Goal: Task Accomplishment & Management: Manage account settings

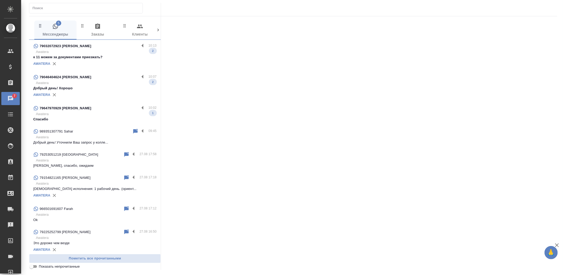
click at [104, 54] on p "Awatera" at bounding box center [96, 51] width 121 height 5
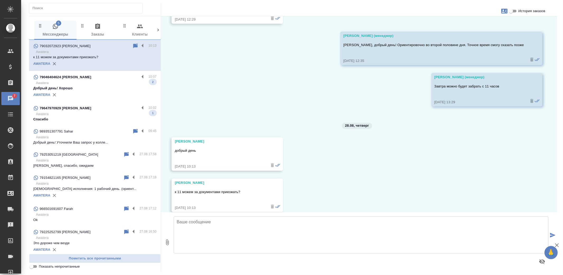
scroll to position [2252, 0]
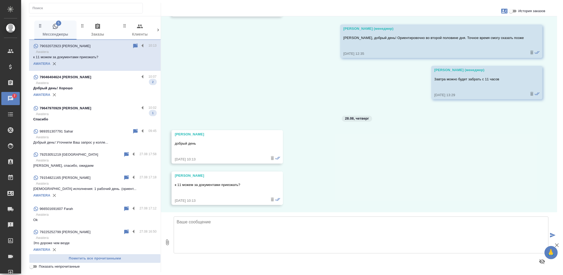
click at [275, 247] on textarea at bounding box center [361, 235] width 374 height 37
type textarea "Добрый день, да. Ждем Вас"
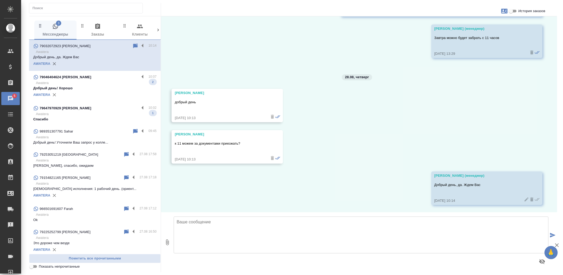
click at [93, 85] on p "Awatera" at bounding box center [96, 82] width 121 height 5
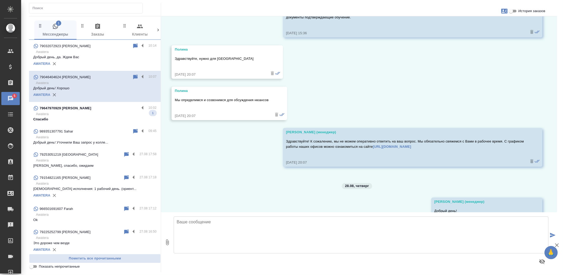
scroll to position [483, 0]
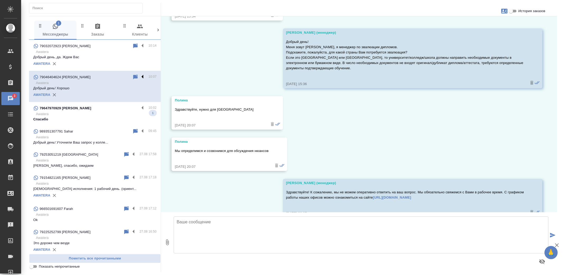
click at [139, 77] on label at bounding box center [143, 77] width 9 height 6
click at [0, 0] on input "checkbox" at bounding box center [0, 0] width 0 height 0
click at [120, 77] on icon at bounding box center [122, 77] width 4 height 5
click at [107, 120] on p "Спасибо" at bounding box center [94, 119] width 123 height 5
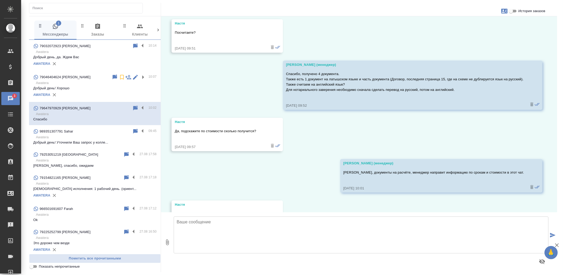
scroll to position [662, 0]
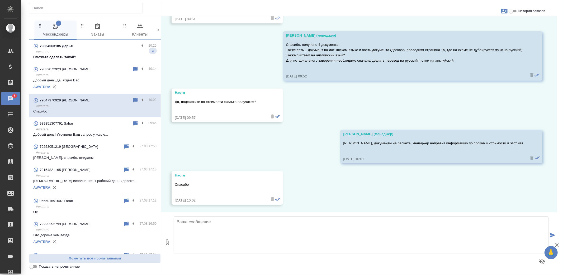
click at [98, 56] on p "Сможете сделать такой?" at bounding box center [94, 57] width 123 height 5
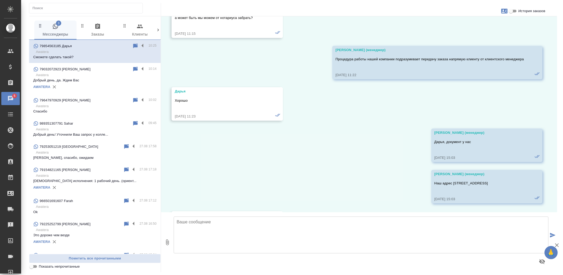
scroll to position [5277, 0]
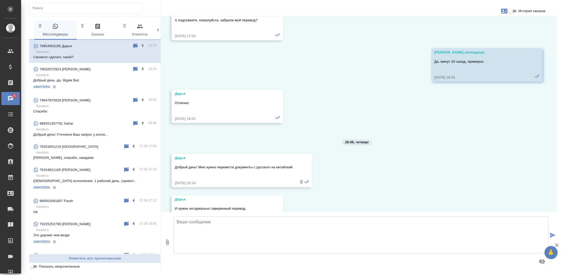
click at [518, 10] on span "История заказов" at bounding box center [531, 10] width 27 height 5
click at [518, 10] on input "История заказов" at bounding box center [510, 11] width 19 height 6
checkbox input "true"
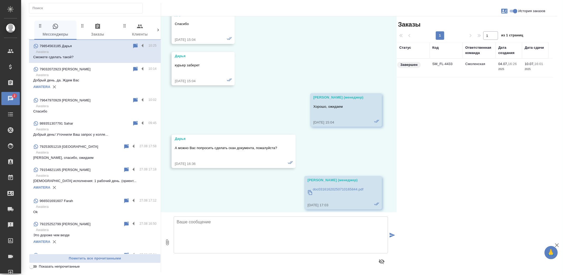
scroll to position [5495, 0]
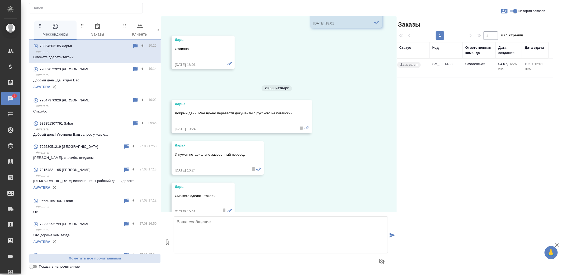
click at [244, 236] on textarea at bounding box center [281, 235] width 214 height 37
type textarea "Дарья, добрый день! Направьте скан документа в чат, рассчитаю стоимость и сроки…"
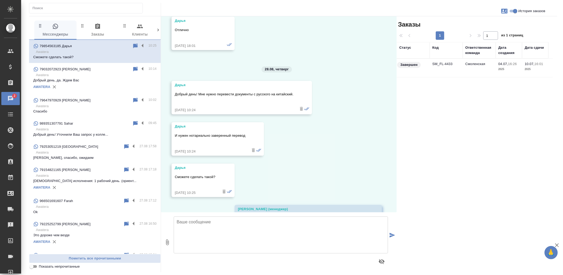
scroll to position [5542, 0]
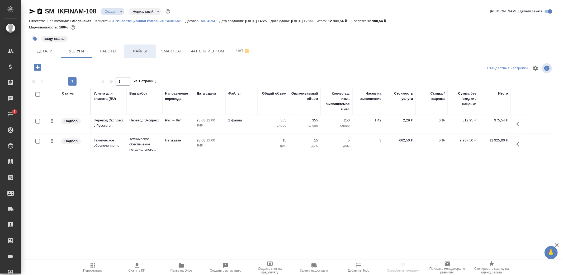
click at [134, 51] on span "Файлы" at bounding box center [139, 51] width 25 height 7
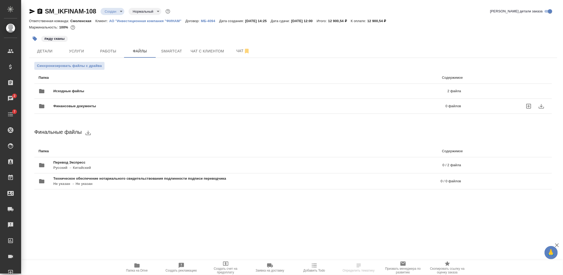
click at [77, 92] on span "Исходные файлы" at bounding box center [159, 91] width 212 height 5
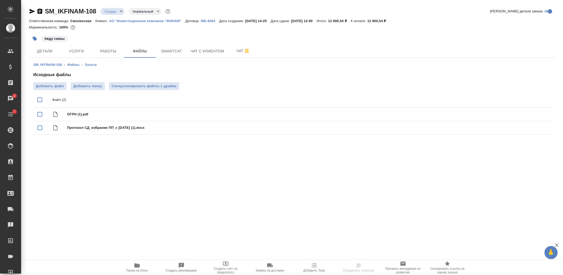
click at [132, 266] on span "Папка на Drive" at bounding box center [137, 268] width 38 height 10
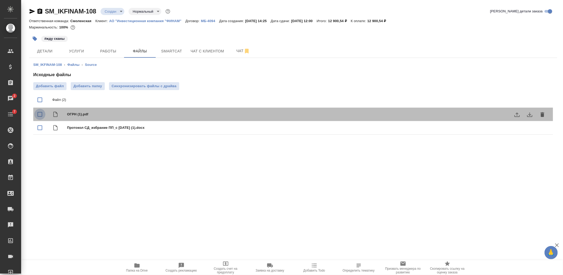
click at [39, 115] on input "checkbox" at bounding box center [39, 114] width 11 height 11
checkbox input "true"
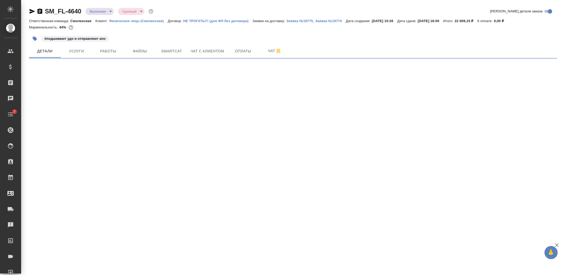
select select "RU"
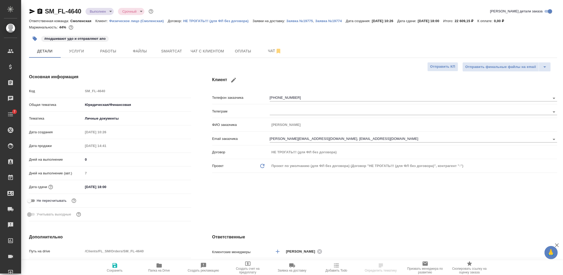
type textarea "x"
click at [116, 54] on span "Работы" at bounding box center [107, 51] width 25 height 7
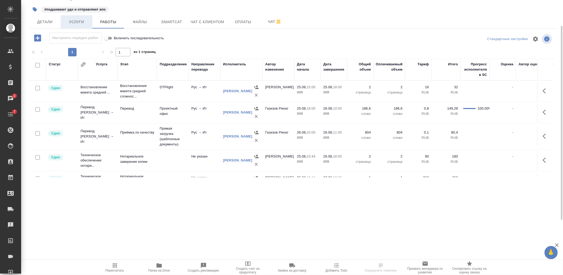
click at [85, 23] on span "Услуги" at bounding box center [76, 22] width 25 height 7
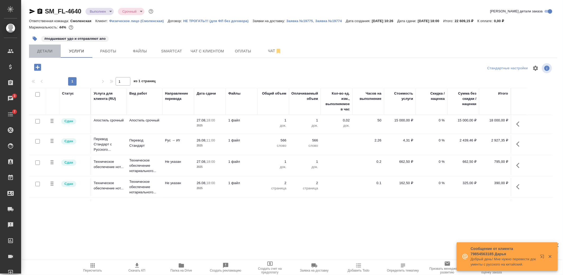
click at [56, 53] on span "Детали" at bounding box center [44, 51] width 25 height 7
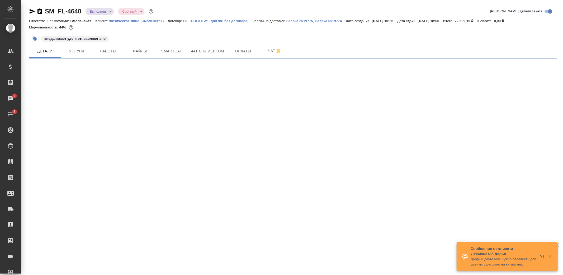
select select "RU"
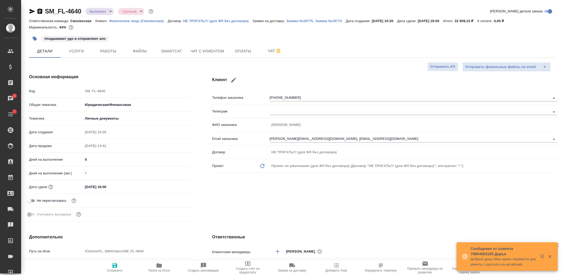
type textarea "x"
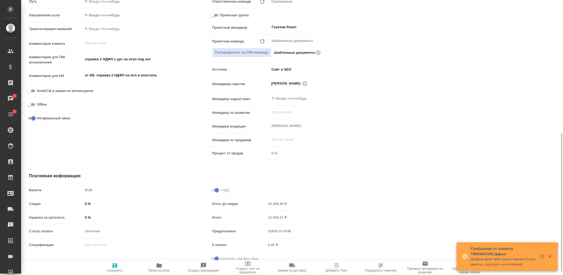
scroll to position [176, 0]
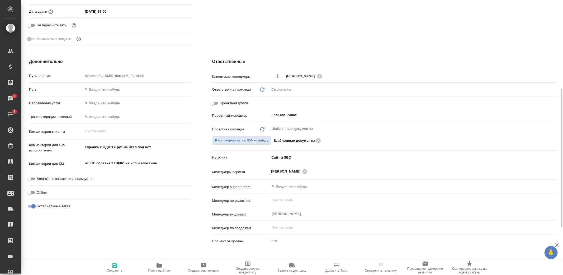
click at [234, 103] on span "Проектная группа" at bounding box center [234, 103] width 29 height 5
click at [222, 103] on input "Проектная группа" at bounding box center [212, 103] width 19 height 6
checkbox input "true"
type textarea "x"
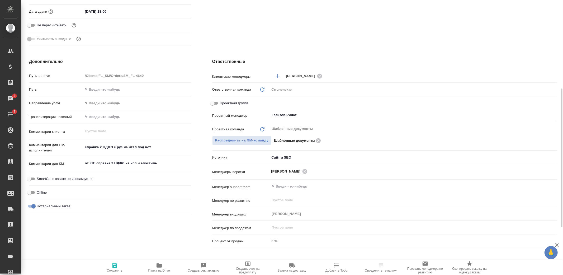
type textarea "x"
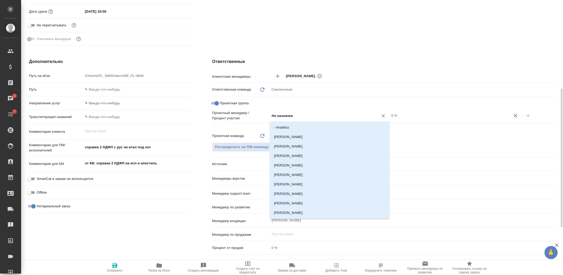
click at [283, 116] on input "Не назначен" at bounding box center [320, 116] width 99 height 6
type input "ринат"
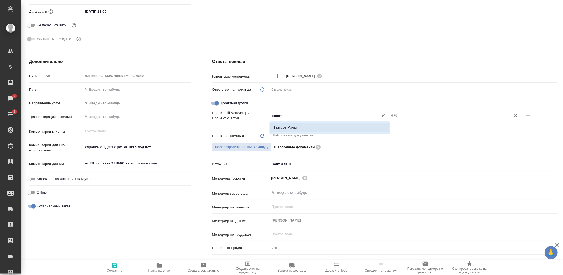
click at [302, 126] on li "Газизов Ринат" at bounding box center [330, 127] width 120 height 9
type textarea "x"
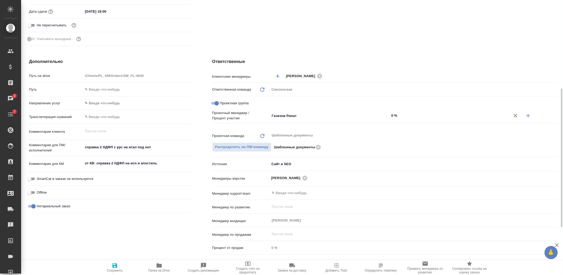
click at [529, 115] on icon "button" at bounding box center [528, 116] width 4 height 4
type textarea "x"
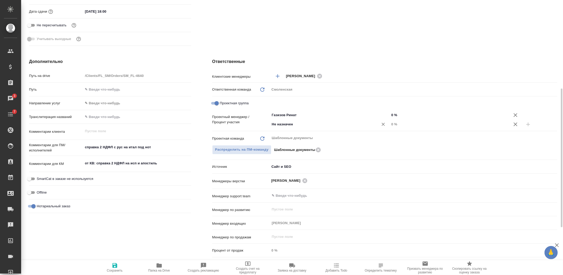
click at [273, 124] on input "Не назначен" at bounding box center [320, 124] width 99 height 6
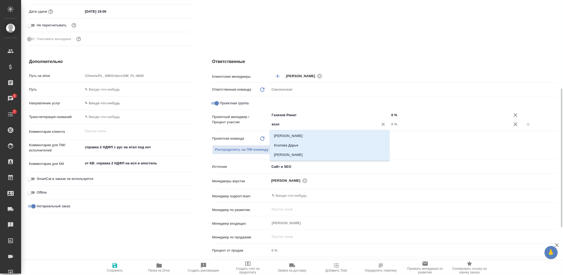
type input "козло"
click at [294, 152] on li "Козлова Мария" at bounding box center [330, 154] width 120 height 9
type textarea "x"
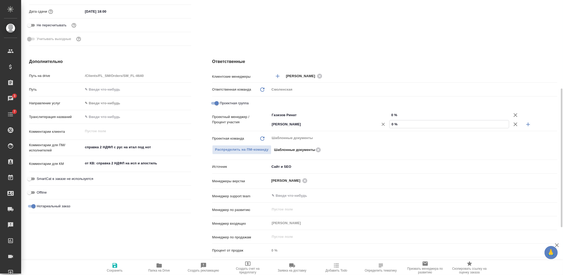
drag, startPoint x: 392, startPoint y: 124, endPoint x: 384, endPoint y: 124, distance: 8.4
click at [384, 124] on div "Козлова Мария ​ 0 %" at bounding box center [413, 124] width 287 height 9
type textarea "x"
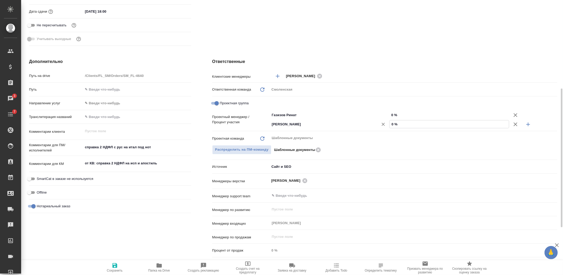
type input "8 %"
type textarea "x"
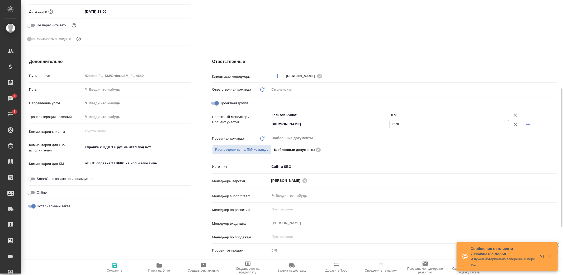
type input "85 %"
drag, startPoint x: 392, startPoint y: 115, endPoint x: 387, endPoint y: 115, distance: 5.0
click at [387, 115] on div "Газизов Ринат ​ 0 %" at bounding box center [413, 115] width 287 height 9
drag, startPoint x: 394, startPoint y: 113, endPoint x: 391, endPoint y: 113, distance: 3.0
click at [391, 113] on input "0 %" at bounding box center [448, 115] width 119 height 8
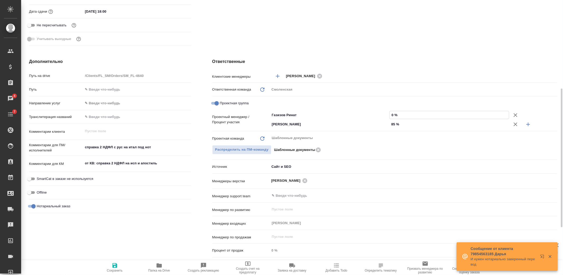
type textarea "x"
type input "1 %"
type textarea "x"
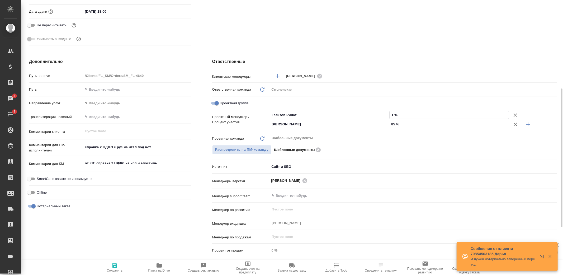
type textarea "x"
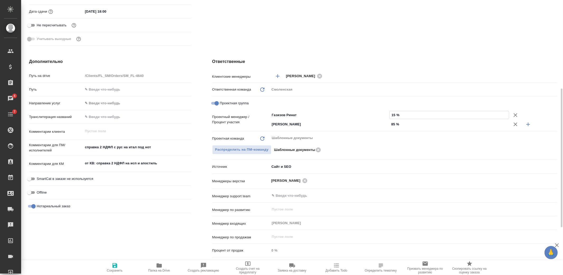
type input "15 %"
click at [113, 263] on icon "button" at bounding box center [115, 266] width 6 height 6
type textarea "x"
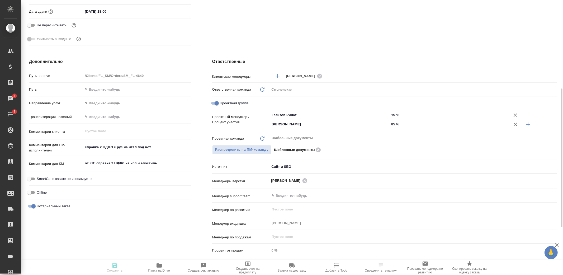
type textarea "x"
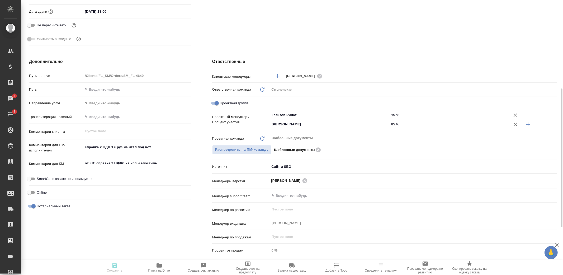
type textarea "x"
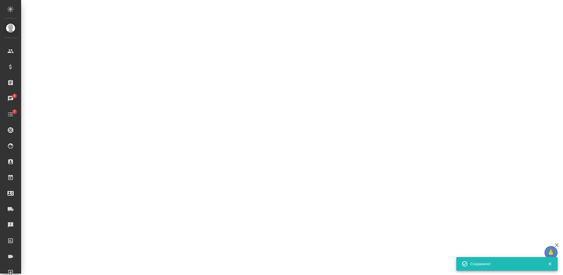
select select "RU"
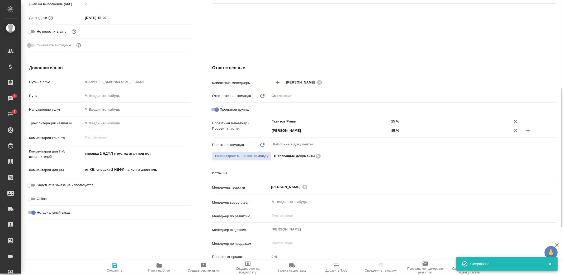
type textarea "x"
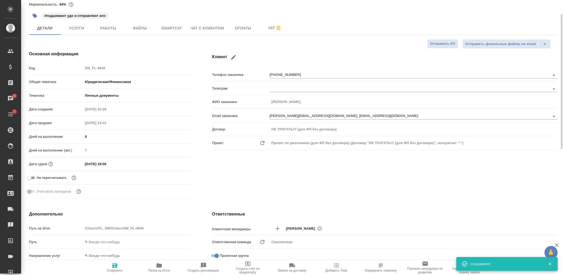
scroll to position [0, 0]
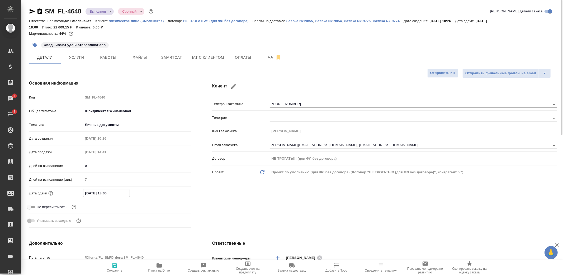
click at [106, 192] on input "28.08.2025 18:00" at bounding box center [106, 194] width 46 height 8
type input "28.08.2025 10:0_"
type textarea "x"
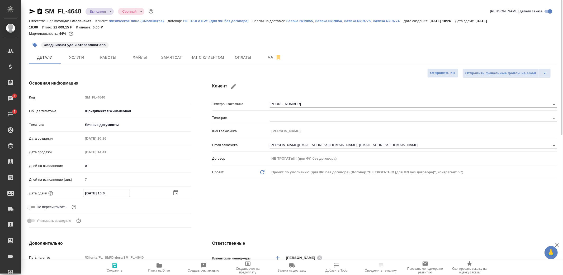
type input "28.08.2025 15:00"
type textarea "x"
type input "28.08.2025 10:0_"
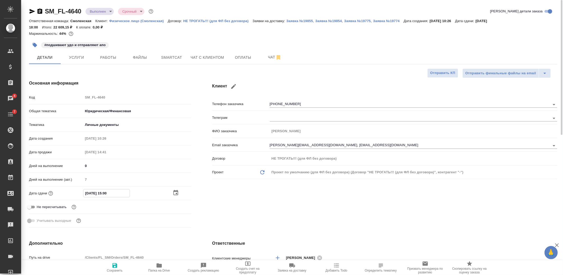
type textarea "x"
type input "28.08.2025 12:00"
type textarea "x"
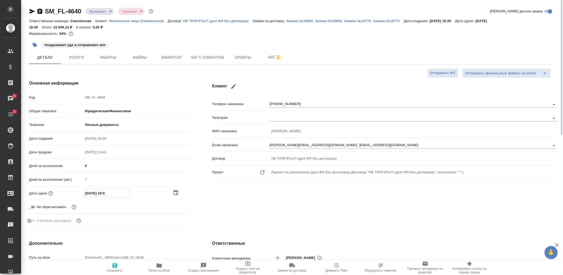
type textarea "x"
type input "28.08.2025 12:00"
click at [117, 264] on icon "button" at bounding box center [115, 266] width 6 height 6
type textarea "x"
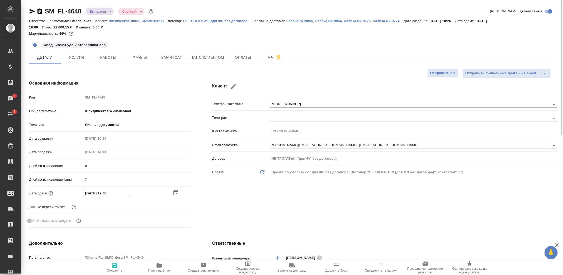
type textarea "x"
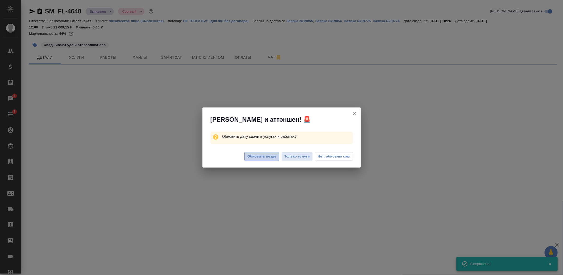
click at [265, 154] on span "Обновить везде" at bounding box center [261, 157] width 29 height 6
select select "RU"
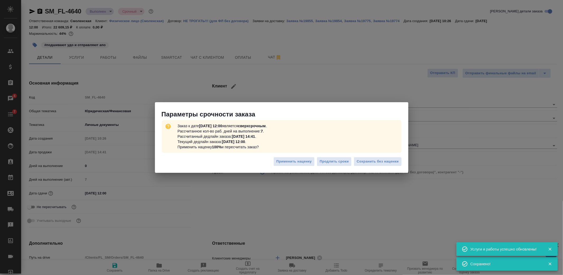
type textarea "x"
click at [106, 11] on div "Параметры срочности заказа Заказ к дате 28.08.2025, 12:00 является сверхсрочным…" at bounding box center [281, 137] width 563 height 275
click at [386, 162] on span "Сохранить без наценки" at bounding box center [377, 162] width 42 height 6
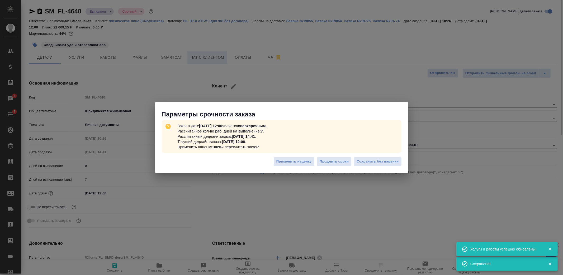
type textarea "x"
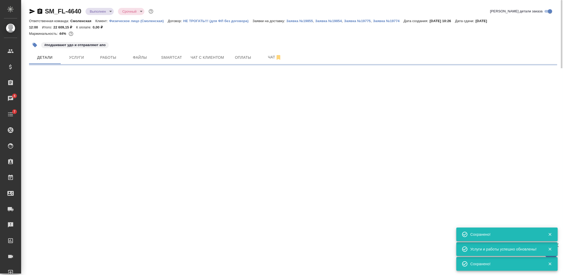
click at [105, 11] on body "🙏 .cls-1 fill:#fff; AWATERA Kozlova Mariia Клиенты Спецификации Заказы 4 Чаты 7…" at bounding box center [281, 137] width 563 height 275
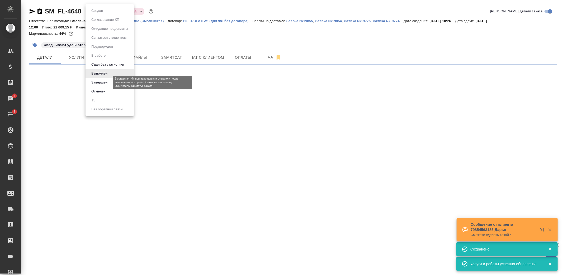
click at [107, 81] on button "Завершен" at bounding box center [99, 83] width 19 height 6
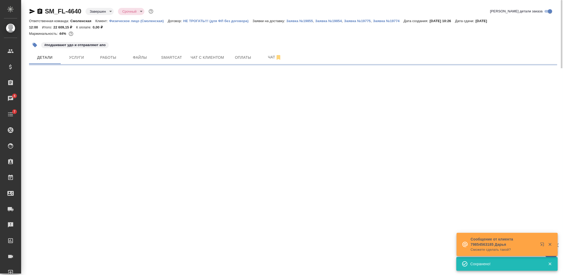
select select "RU"
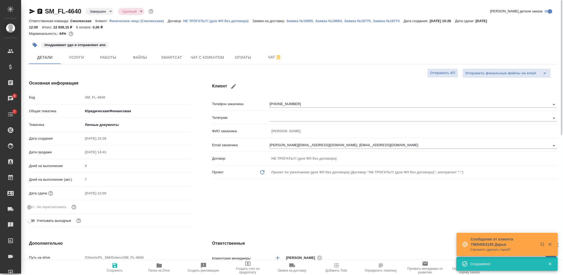
type textarea "x"
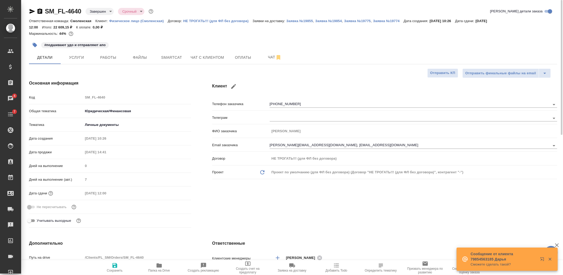
type textarea "x"
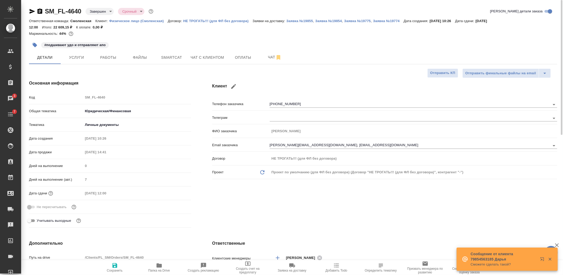
type textarea "x"
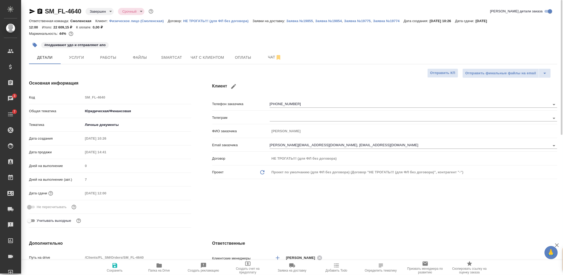
type textarea "x"
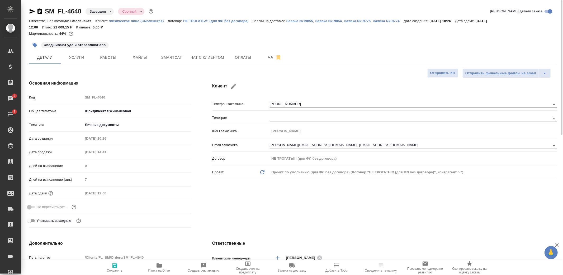
type textarea "x"
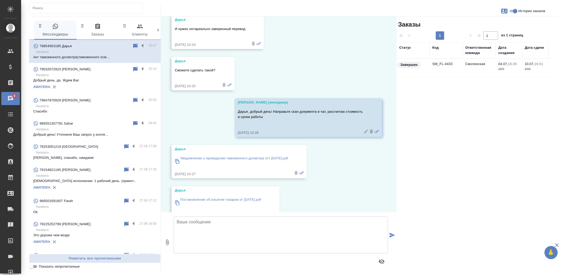
scroll to position [5601, 0]
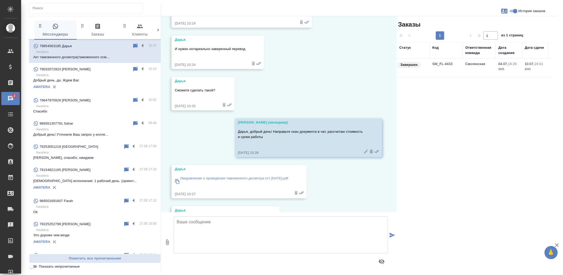
click at [266, 236] on textarea at bounding box center [281, 235] width 214 height 37
type textarea "Документы получили, вернусь к Вам с расчетом"
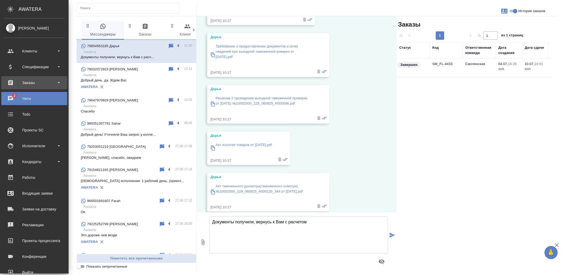
scroll to position [5984, 0]
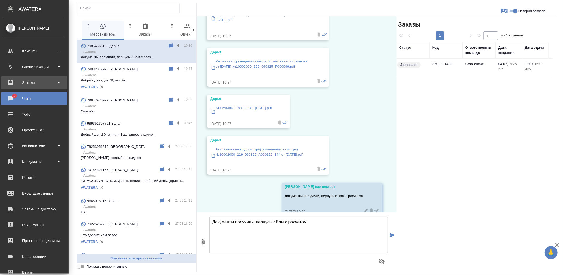
click at [13, 82] on div "Заказы" at bounding box center [34, 83] width 61 height 8
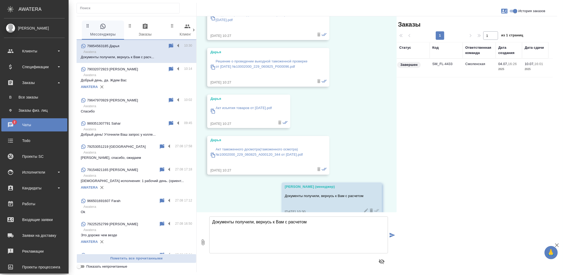
click at [19, 92] on ul "В Все заказы Ф Заказы физ. лиц" at bounding box center [34, 102] width 69 height 26
click at [20, 95] on div "Все заказы" at bounding box center [34, 97] width 55 height 5
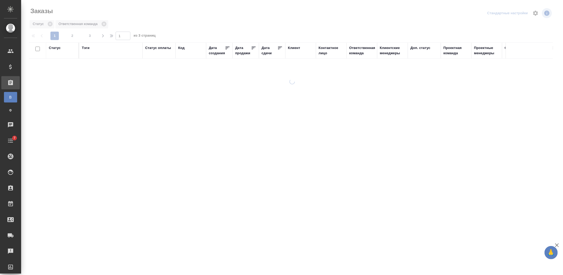
click at [296, 47] on div "Клиент" at bounding box center [294, 47] width 12 height 5
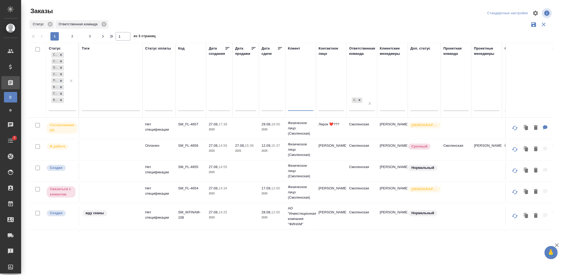
click at [299, 106] on input "text" at bounding box center [300, 107] width 25 height 7
click at [295, 106] on input "русско" at bounding box center [300, 107] width 25 height 7
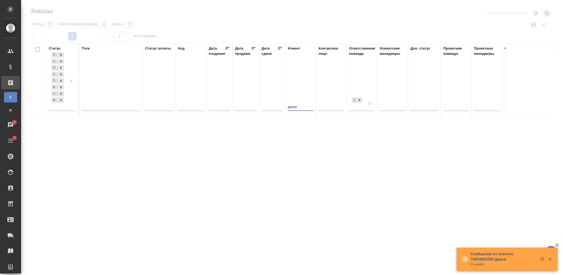
click at [303, 107] on input "руско" at bounding box center [300, 107] width 25 height 7
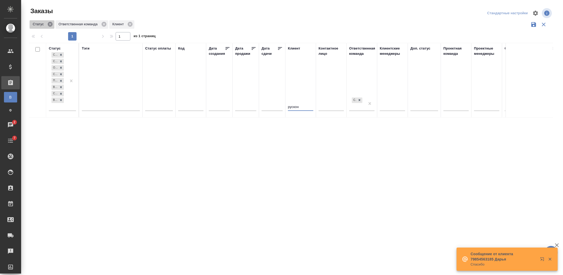
click at [48, 22] on icon at bounding box center [50, 24] width 6 height 6
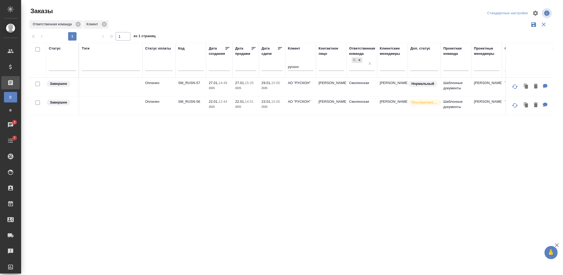
click at [295, 65] on input "рускон" at bounding box center [300, 67] width 25 height 7
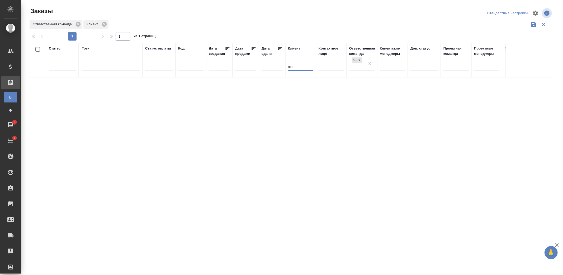
drag, startPoint x: 296, startPoint y: 66, endPoint x: 291, endPoint y: 69, distance: 5.3
click at [291, 69] on input "окс" at bounding box center [300, 67] width 25 height 7
click at [303, 64] on input "окс" at bounding box center [300, 67] width 25 height 7
type input "ок"
type input "с"
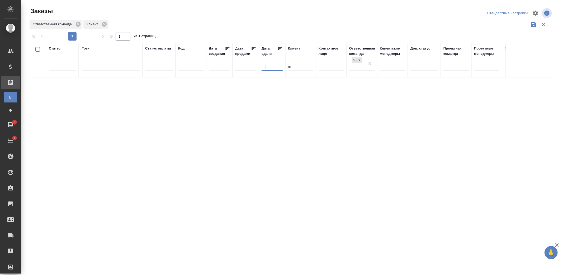
click at [296, 66] on input "ок" at bounding box center [300, 67] width 25 height 7
paste input "бъединенные Кредитные Системы"
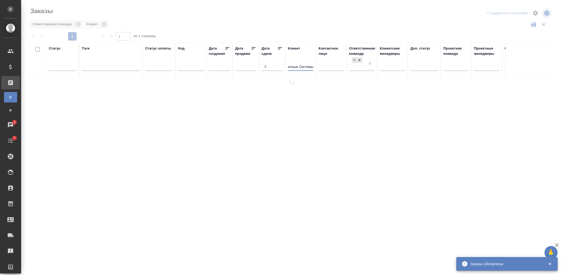
type input "Объединенные Кредитные Системы"
drag, startPoint x: 276, startPoint y: 67, endPoint x: 274, endPoint y: 77, distance: 9.8
click at [263, 68] on div "с" at bounding box center [271, 66] width 21 height 9
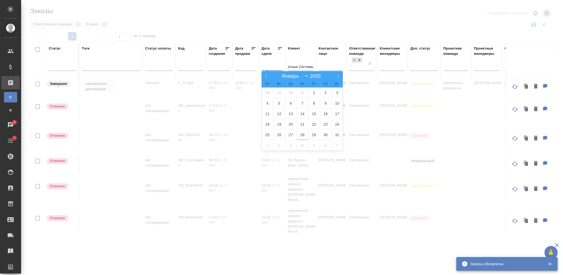
scroll to position [0, 0]
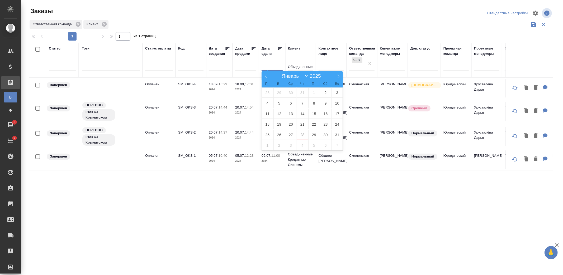
click at [317, 4] on div "Заказы Стандартные настройки Ответственная команда Клиент 1 1 из 1 страниц Стат…" at bounding box center [293, 118] width 534 height 236
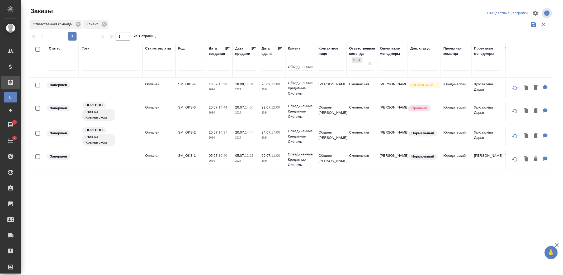
click at [336, 90] on td "Кирсанова Виолетта" at bounding box center [331, 88] width 31 height 18
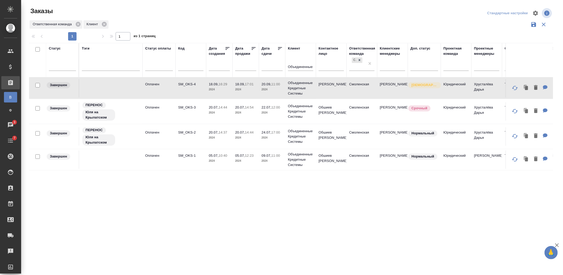
click at [336, 90] on td "Кирсанова Виолетта" at bounding box center [331, 88] width 31 height 18
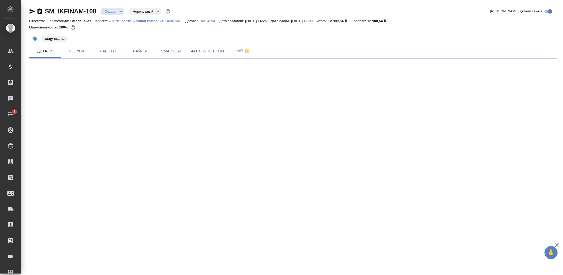
select select "RU"
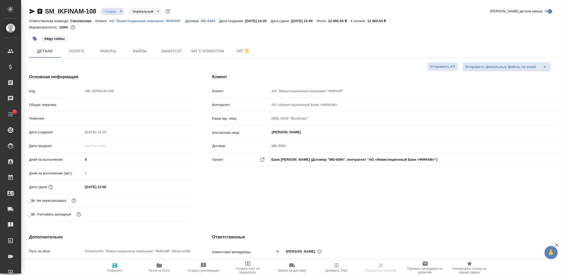
type textarea "x"
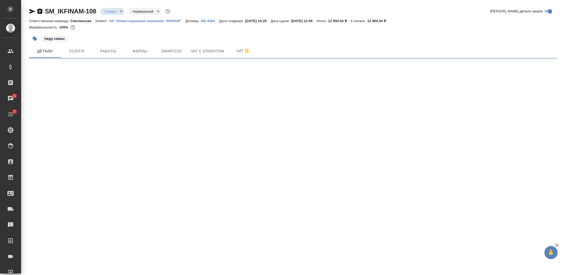
select select "RU"
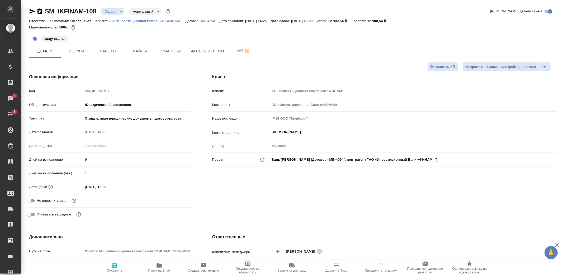
type textarea "x"
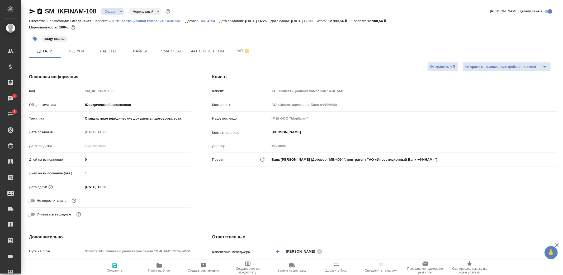
type textarea "x"
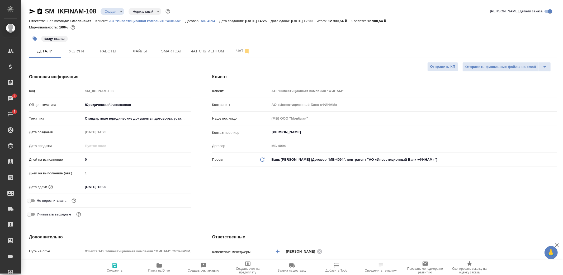
type textarea "x"
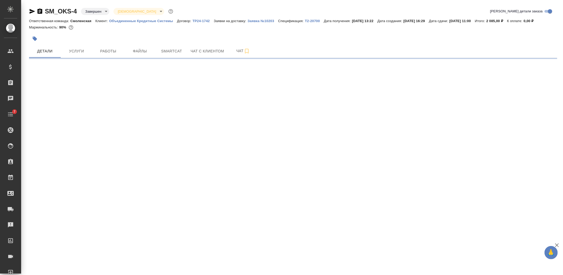
select select "RU"
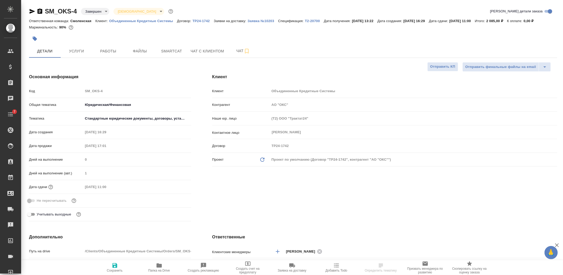
type textarea "x"
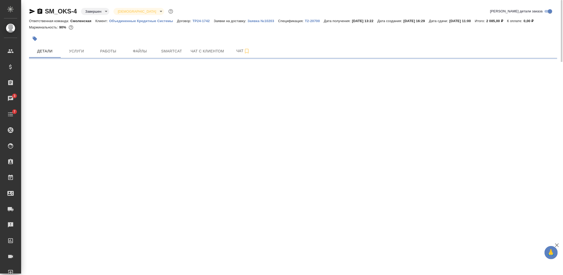
select select "RU"
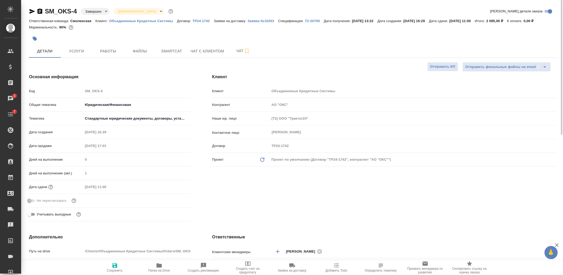
type textarea "x"
click at [113, 21] on p "Объединенные Кредитные Системы" at bounding box center [143, 21] width 68 height 4
type textarea "x"
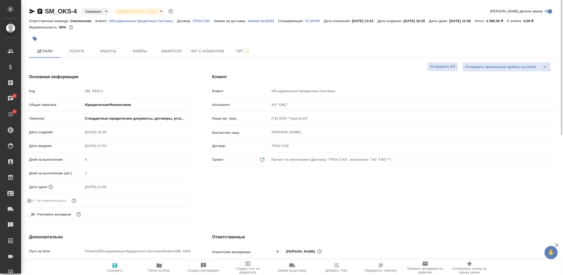
type textarea "x"
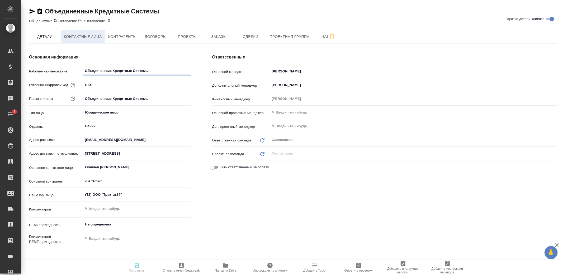
click at [82, 30] on button "Контактные лица" at bounding box center [83, 36] width 44 height 13
select select "RU"
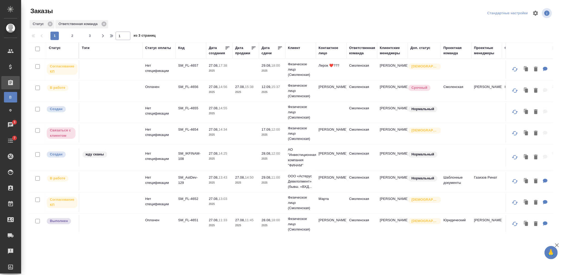
click at [292, 47] on div "Клиент" at bounding box center [294, 47] width 12 height 5
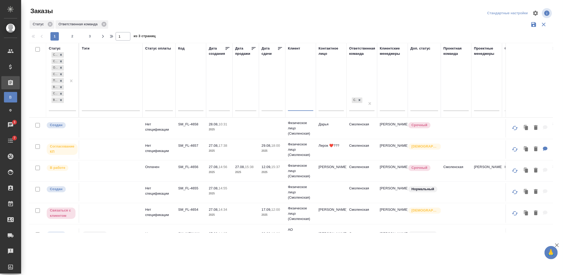
click at [305, 104] on input "text" at bounding box center [300, 107] width 25 height 7
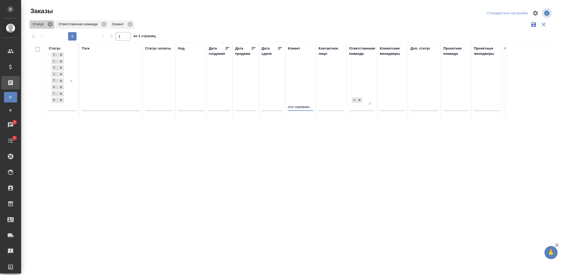
click at [49, 24] on icon at bounding box center [50, 24] width 5 height 5
click at [76, 23] on icon at bounding box center [78, 24] width 5 height 5
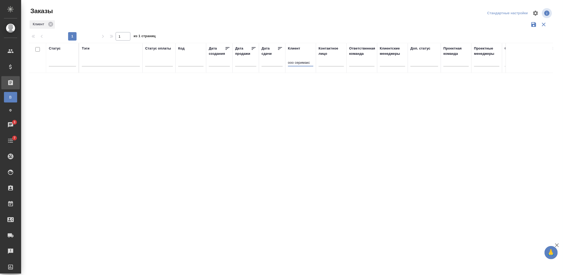
drag, startPoint x: 294, startPoint y: 63, endPoint x: 281, endPoint y: 63, distance: 13.5
click at [281, 63] on tr "Статус Тэги Статус оплаты Код Дата создания Дата продажи Дата сдачи Клиент ооо …" at bounding box center [370, 58] width 683 height 30
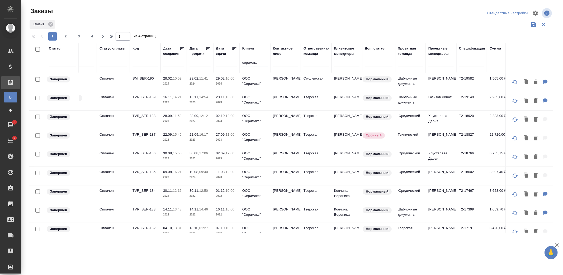
scroll to position [0, 37]
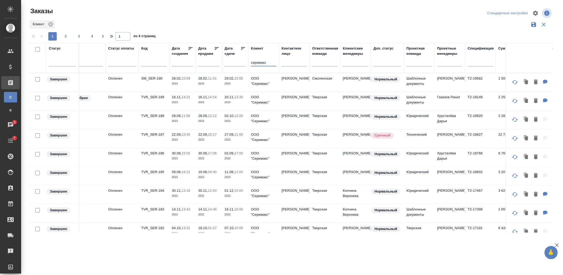
type input "серимакс"
click at [299, 84] on td "[PERSON_NAME]" at bounding box center [294, 82] width 31 height 18
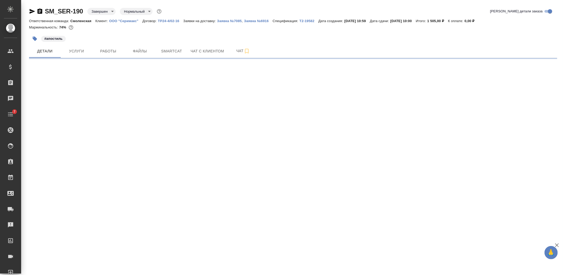
select select "RU"
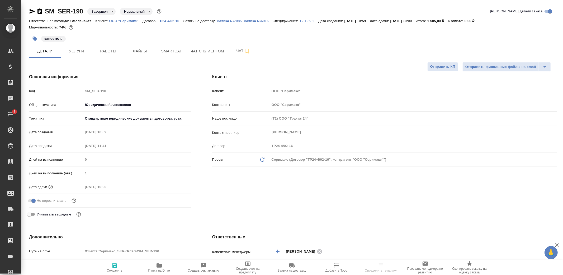
type textarea "x"
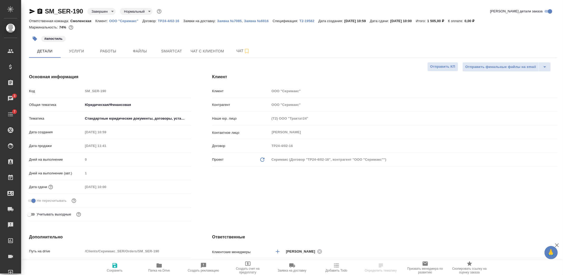
type textarea "x"
select select "RU"
type textarea "x"
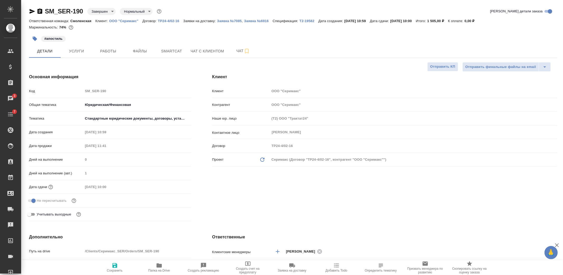
type textarea "x"
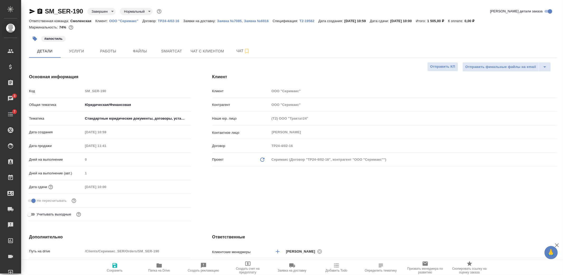
type textarea "x"
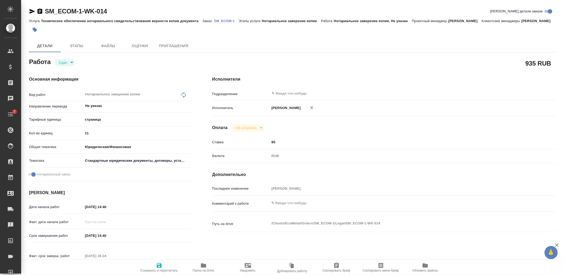
type textarea "x"
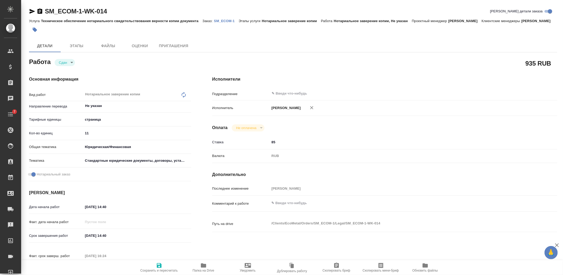
type textarea "x"
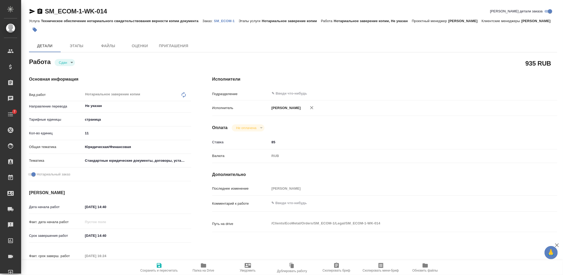
type textarea "x"
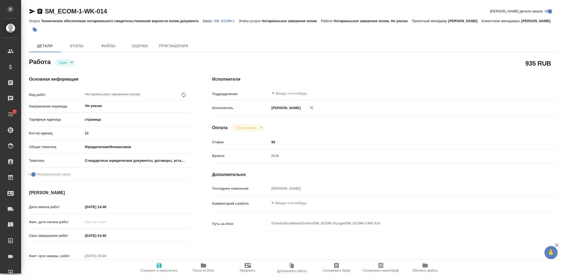
type textarea "x"
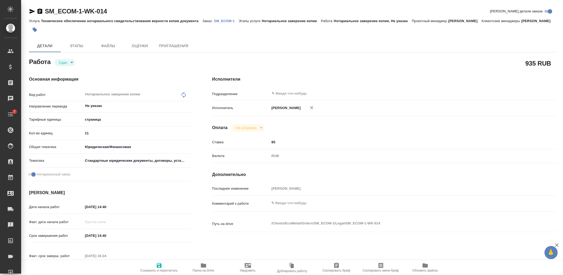
type textarea "x"
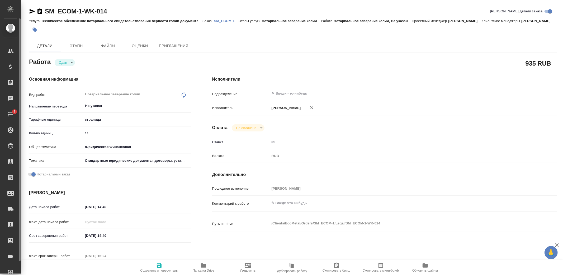
type textarea "x"
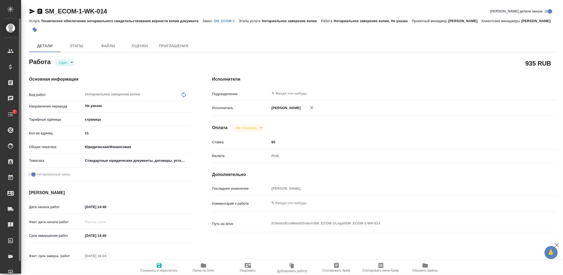
type textarea "x"
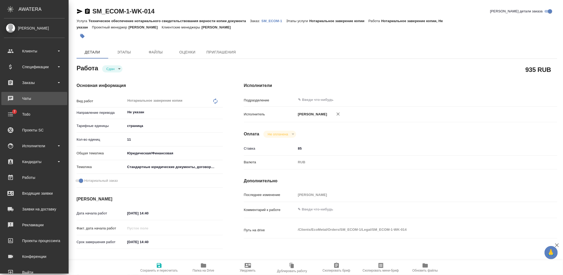
type textarea "x"
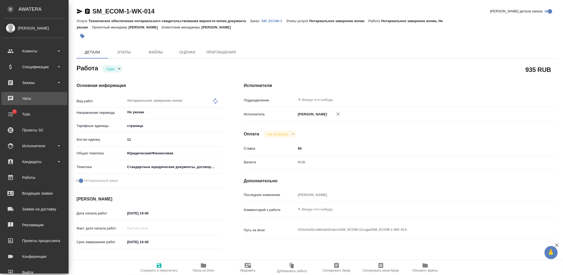
click at [22, 98] on div "Чаты" at bounding box center [34, 99] width 61 height 8
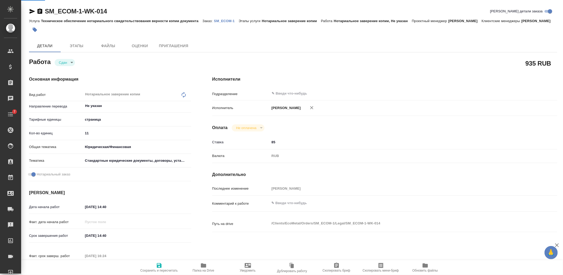
type textarea "x"
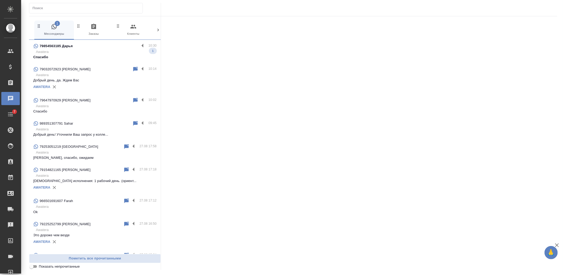
click at [100, 58] on p "Спасибо" at bounding box center [94, 57] width 123 height 5
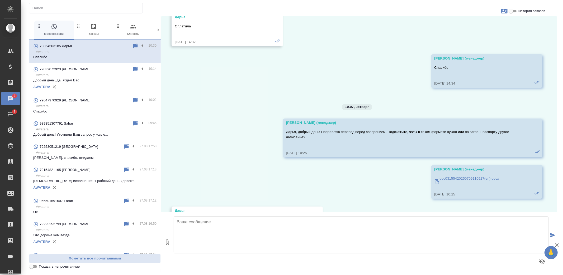
scroll to position [4414, 0]
click at [454, 177] on p "doc03155420250709110927(en).docx" at bounding box center [468, 179] width 59 height 5
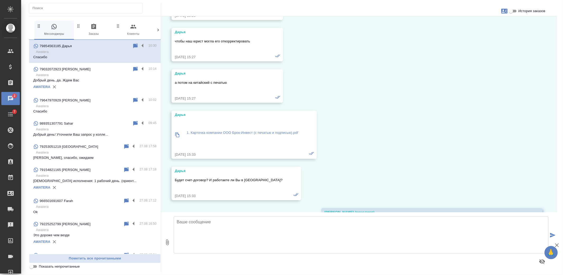
scroll to position [722, 0]
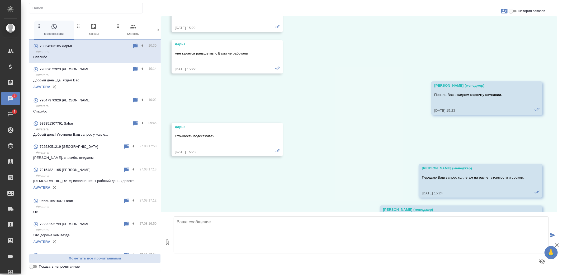
click at [534, 10] on span "История заказов" at bounding box center [531, 10] width 27 height 5
click at [520, 10] on input "История заказов" at bounding box center [510, 11] width 19 height 6
checkbox input "true"
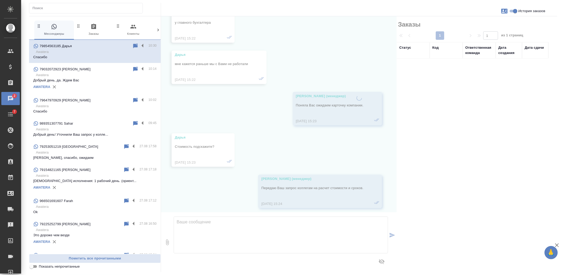
scroll to position [445, 0]
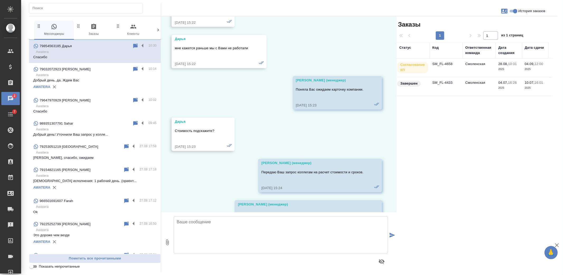
click at [456, 73] on td "SM_FL-4658" at bounding box center [445, 68] width 33 height 18
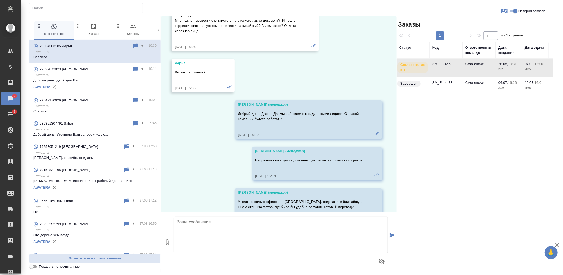
scroll to position [6, 0]
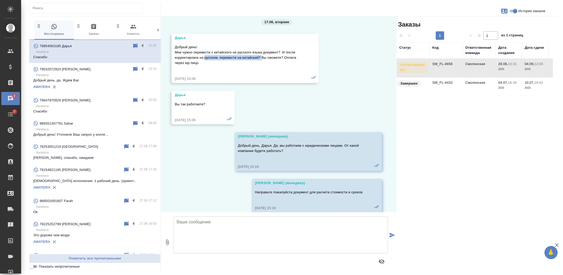
drag, startPoint x: 205, startPoint y: 57, endPoint x: 261, endPoint y: 60, distance: 56.8
click at [261, 60] on p "Добрый день! Мне нужно перевести с китайского на русского языка документ? И пос…" at bounding box center [238, 55] width 126 height 21
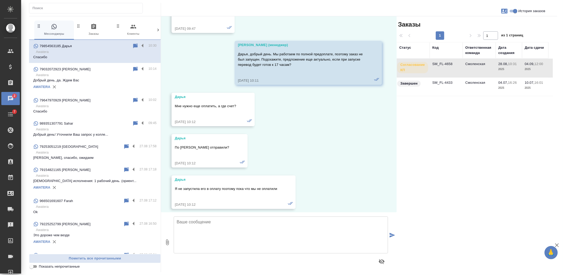
scroll to position [1324, 0]
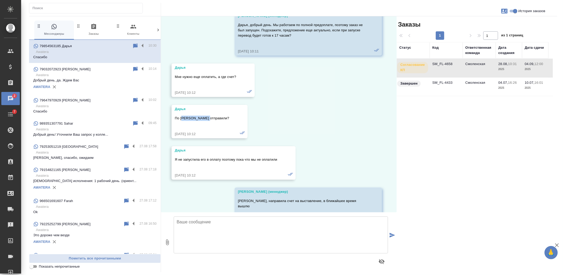
drag, startPoint x: 181, startPoint y: 122, endPoint x: 297, endPoint y: 135, distance: 116.5
click at [207, 121] on p "По [PERSON_NAME] отправили?" at bounding box center [202, 118] width 54 height 5
click at [297, 135] on div "17.06, вторник Дарья Добрый день! Мне нужно перевести с китайского на русского …" at bounding box center [279, 114] width 236 height 196
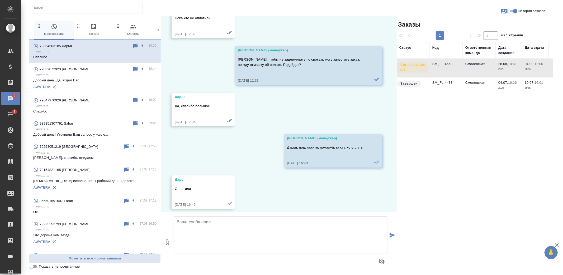
scroll to position [2027, 0]
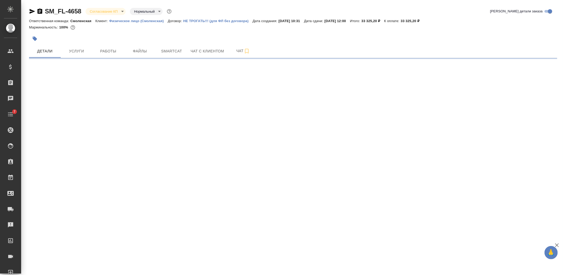
select select "RU"
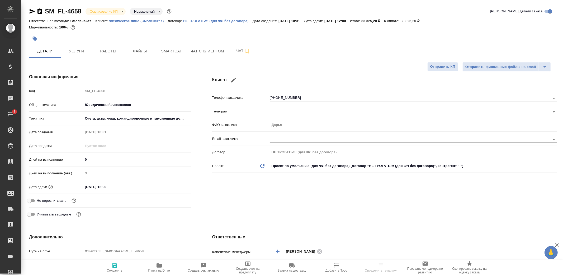
type textarea "x"
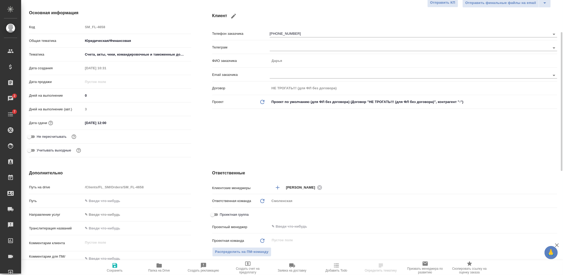
scroll to position [6, 0]
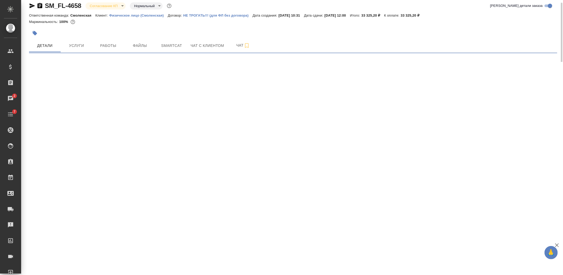
select select "RU"
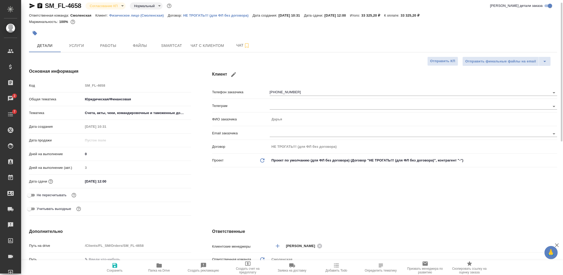
type textarea "x"
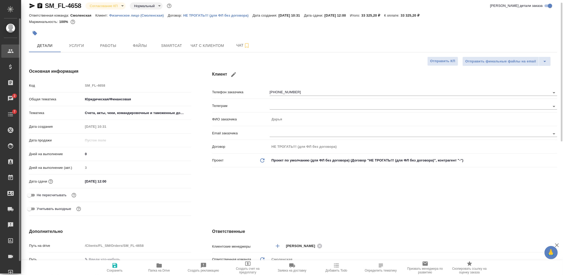
type textarea "x"
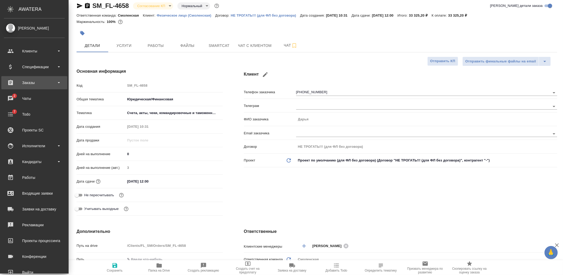
click at [29, 83] on div "Заказы" at bounding box center [34, 83] width 61 height 8
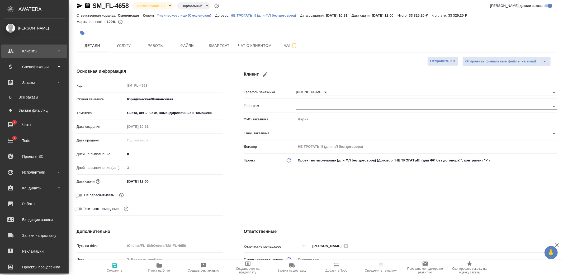
click at [32, 51] on div "Клиенты" at bounding box center [34, 51] width 61 height 8
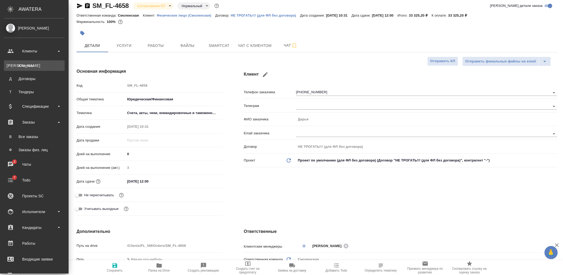
type textarea "x"
click at [35, 64] on div "Клиенты" at bounding box center [34, 65] width 55 height 5
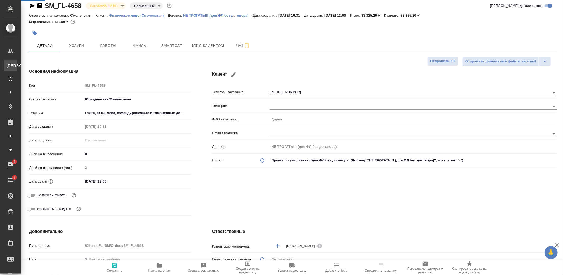
type textarea "x"
select select "RU"
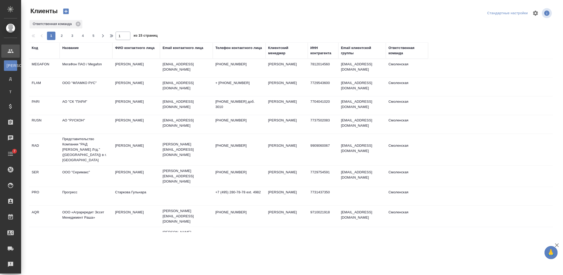
click at [75, 48] on div "Название" at bounding box center [70, 47] width 16 height 5
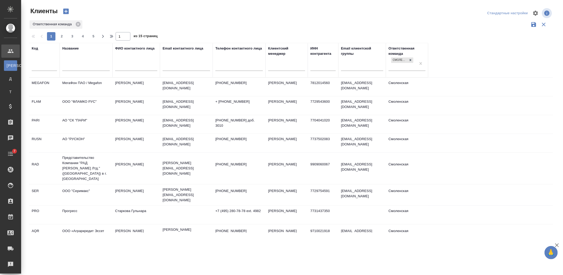
click at [88, 69] on input "text" at bounding box center [85, 67] width 47 height 7
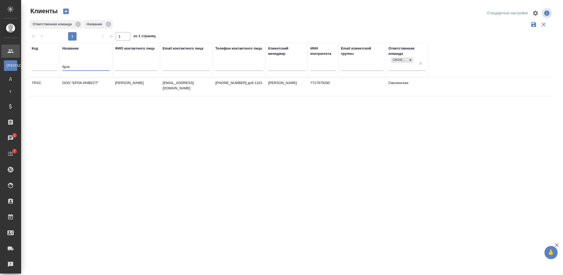
type input "брок"
click at [153, 87] on td "Лукина Елена" at bounding box center [135, 87] width 47 height 18
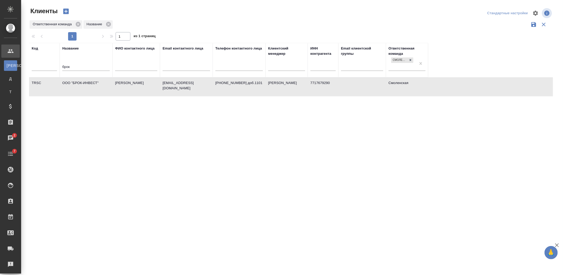
click at [153, 87] on td "Лукина Елена" at bounding box center [135, 87] width 47 height 18
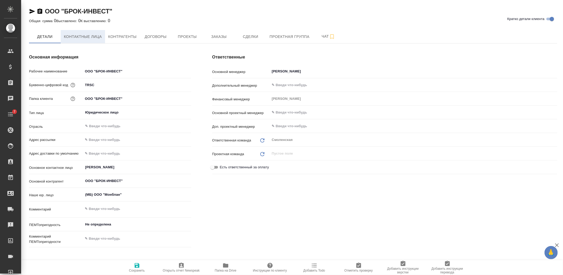
click at [94, 33] on span "Контактные лица" at bounding box center [83, 36] width 38 height 7
type textarea "x"
select select "RU"
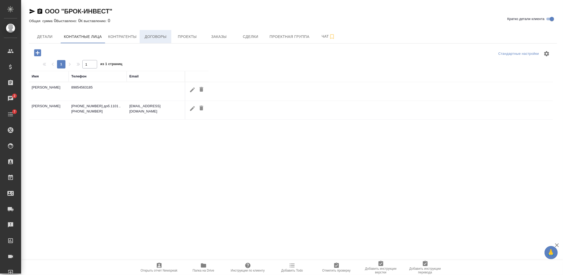
click at [155, 38] on span "Договоры" at bounding box center [155, 36] width 25 height 7
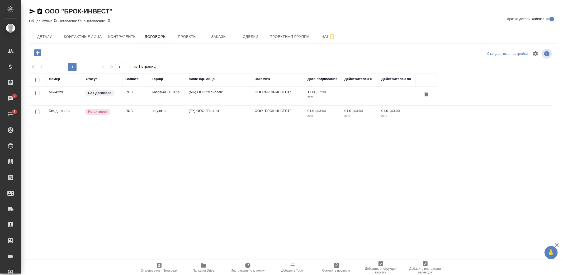
click at [236, 95] on td "(МБ) ООО "Монблан"" at bounding box center [219, 96] width 66 height 18
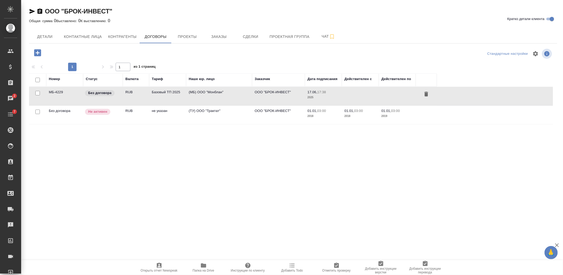
click at [236, 95] on td "(МБ) ООО "Монблан"" at bounding box center [219, 96] width 66 height 18
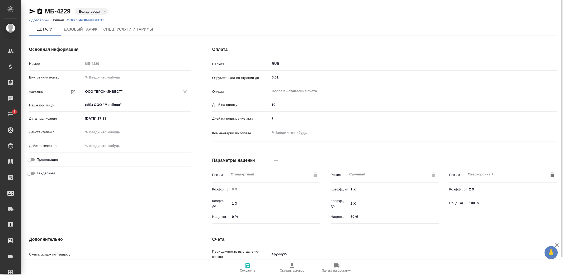
type input "Базовый ТП 2025"
type input "Стандартный шаблон - [PHONE_NUMBER] - ВЫБЕРИ МЕНЯ!"
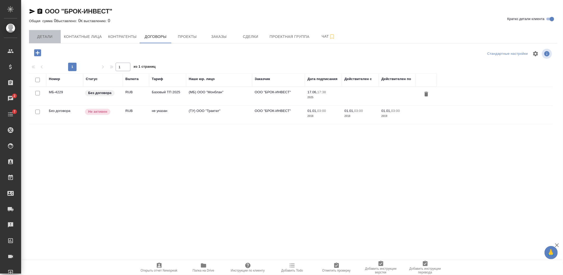
click at [53, 38] on span "Детали" at bounding box center [44, 36] width 25 height 7
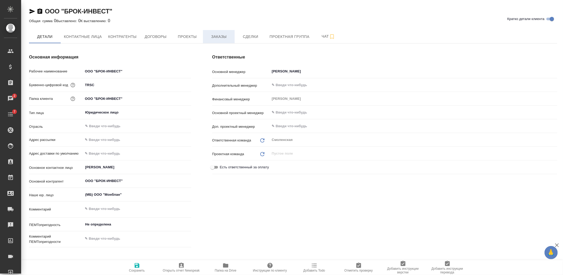
click at [214, 37] on span "Заказы" at bounding box center [218, 36] width 25 height 7
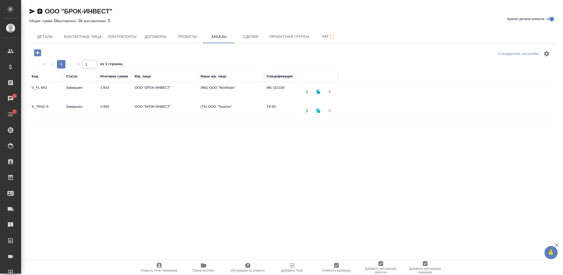
click at [31, 12] on icon "button" at bounding box center [33, 11] width 6 height 5
click at [72, 33] on span "Контактные лица" at bounding box center [83, 36] width 38 height 7
select select "RU"
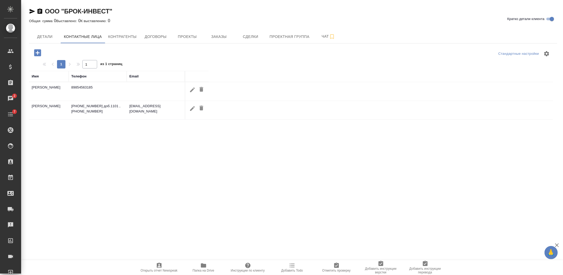
click at [105, 92] on td "89854563185" at bounding box center [98, 91] width 58 height 18
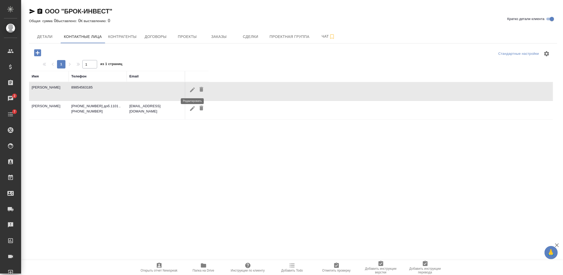
click at [189, 90] on icon "button" at bounding box center [192, 90] width 6 height 6
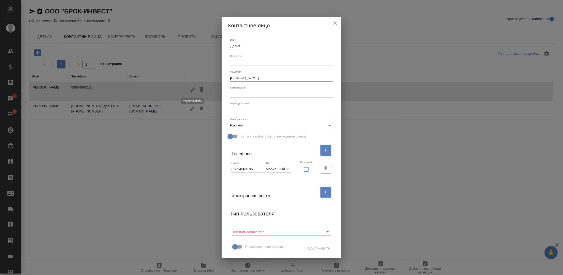
type input "Дарья"
type input "Кондрашина"
click at [260, 230] on input "Тип пользователя:   *" at bounding box center [272, 231] width 81 height 7
click at [330, 18] on div "Контактное лицо" at bounding box center [281, 25] width 119 height 17
click at [325, 20] on div "Контактное лицо" at bounding box center [281, 25] width 119 height 17
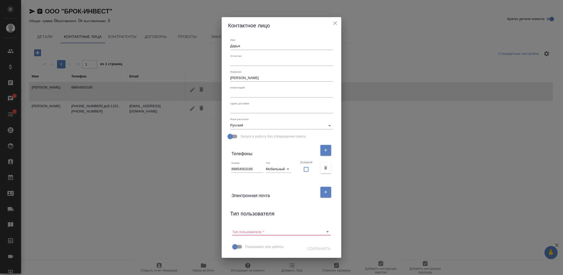
click at [47, 36] on div "Контактное лицо Имя Дарья Отчество Фамилия Кондрашина Коментарий x Адрес достав…" at bounding box center [281, 137] width 563 height 275
click at [332, 25] on icon "close" at bounding box center [335, 23] width 6 height 6
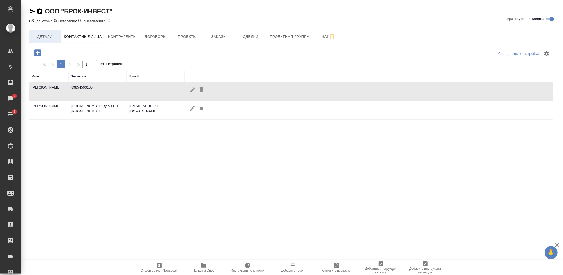
click at [48, 39] on span "Детали" at bounding box center [44, 36] width 25 height 7
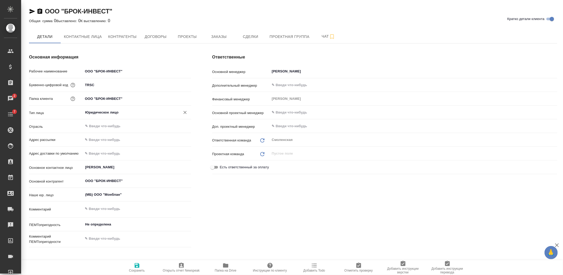
type textarea "x"
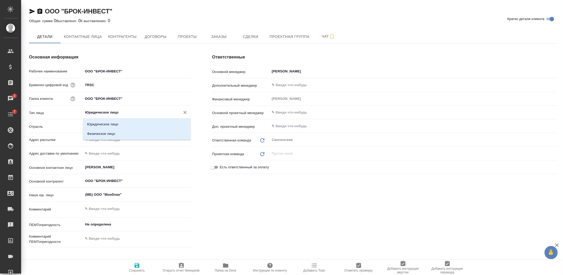
click at [119, 112] on input "Юридическое лицо" at bounding box center [128, 112] width 87 height 6
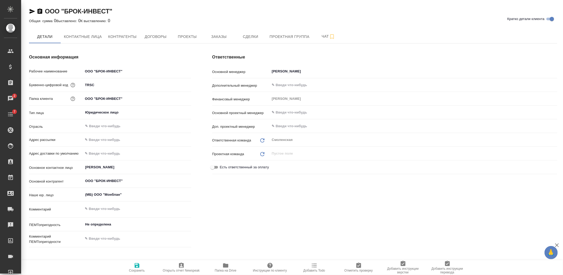
click at [136, 57] on h4 "Основная информация" at bounding box center [110, 57] width 162 height 6
click at [32, 12] on icon "button" at bounding box center [33, 11] width 6 height 5
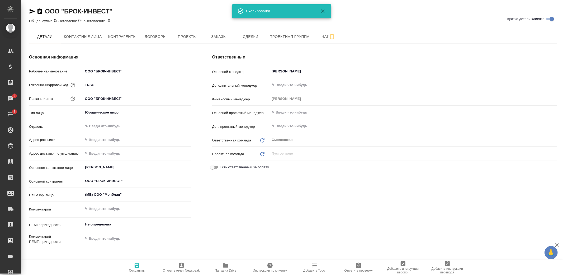
type textarea "x"
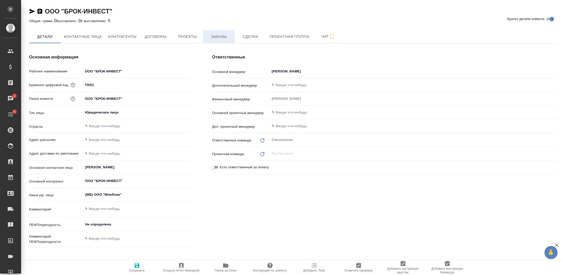
click at [218, 39] on span "Заказы" at bounding box center [218, 36] width 25 height 7
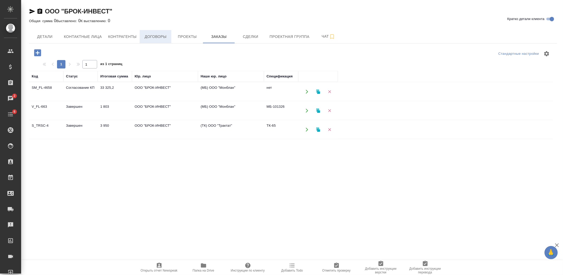
click at [144, 34] on span "Договоры" at bounding box center [155, 36] width 25 height 7
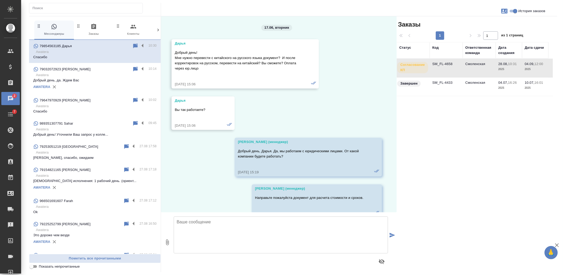
scroll to position [2027, 0]
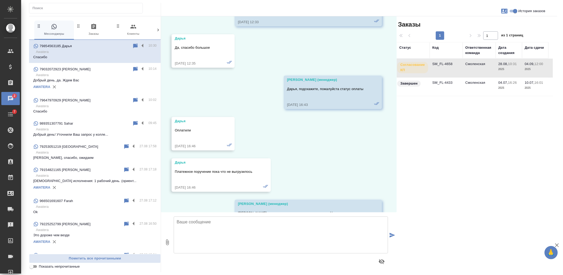
click at [455, 71] on td "SM_FL-4658" at bounding box center [445, 68] width 33 height 18
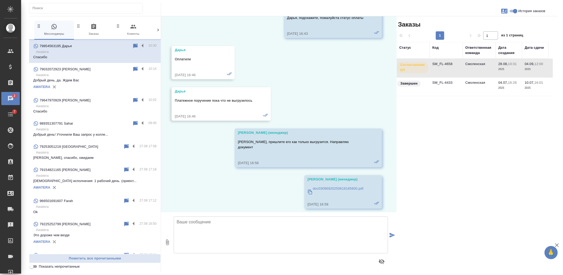
scroll to position [2145, 0]
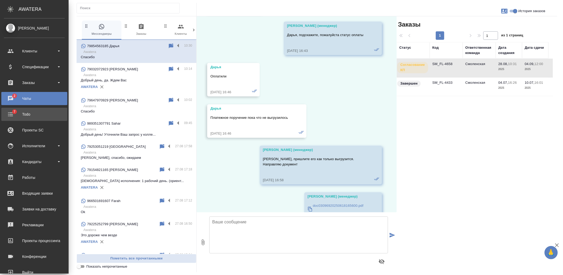
click at [14, 112] on div "Todo" at bounding box center [34, 115] width 61 height 8
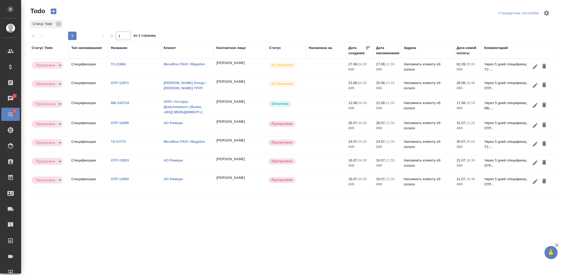
click at [122, 142] on link "Т2-21773" at bounding box center [118, 142] width 15 height 4
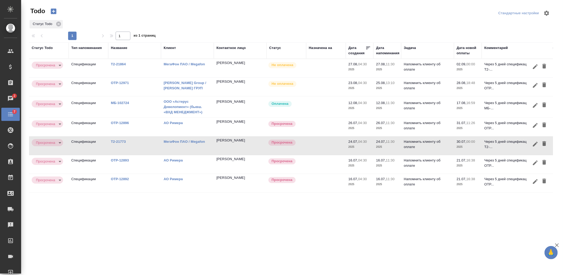
click at [174, 108] on link "ООО «Астерус Девелопмент» (бывш. «ВХД МЕНЕДЖМЕНТ»)" at bounding box center [183, 107] width 39 height 15
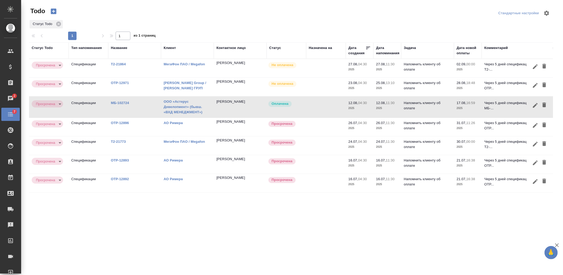
click at [124, 101] on p "МБ-102724" at bounding box center [134, 102] width 47 height 5
click at [544, 104] on icon "button" at bounding box center [544, 105] width 4 height 5
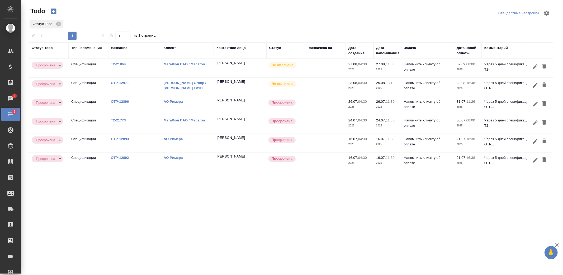
click at [122, 83] on link "OTP-12971" at bounding box center [120, 83] width 18 height 4
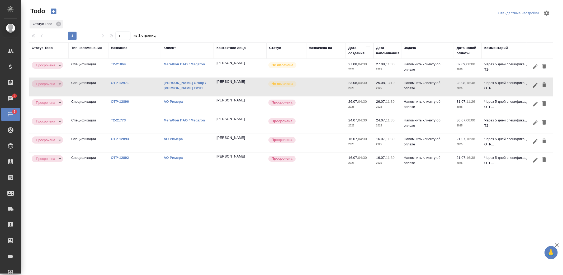
click at [121, 64] on link "Т2-21864" at bounding box center [118, 64] width 15 height 4
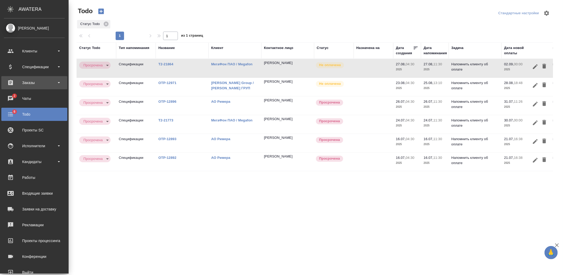
click at [24, 80] on div "Заказы" at bounding box center [34, 83] width 61 height 8
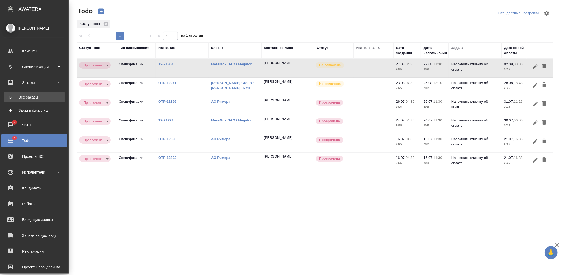
click at [23, 93] on link "В Все заказы" at bounding box center [34, 97] width 61 height 11
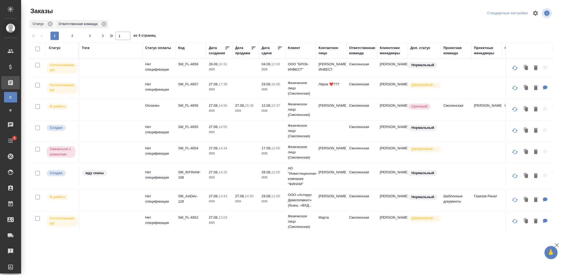
click at [296, 49] on div "Клиент" at bounding box center [294, 47] width 12 height 5
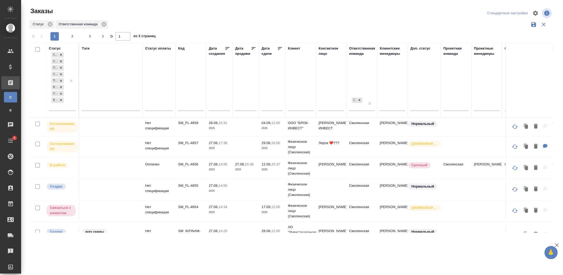
click at [299, 105] on input "text" at bounding box center [300, 107] width 25 height 7
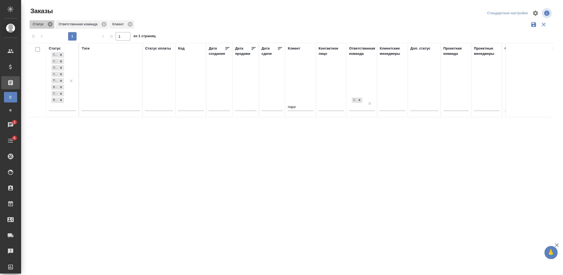
click at [51, 22] on icon at bounding box center [50, 24] width 5 height 5
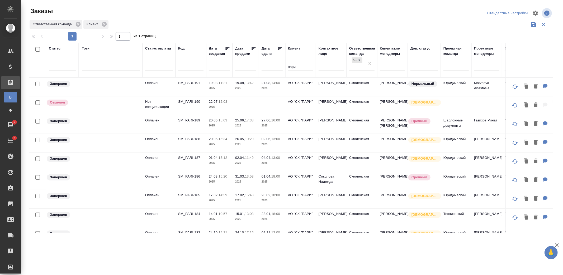
click at [297, 88] on td "АО "СК "ПАРИ"" at bounding box center [300, 87] width 31 height 18
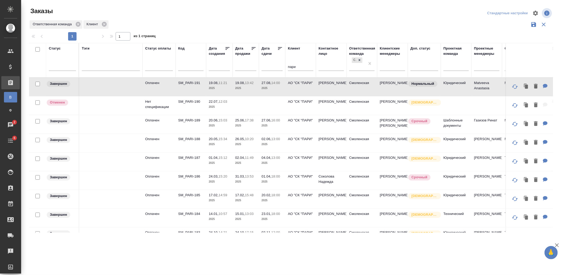
click at [292, 63] on div "пари" at bounding box center [300, 67] width 25 height 13
click at [293, 68] on input "пари" at bounding box center [300, 67] width 25 height 7
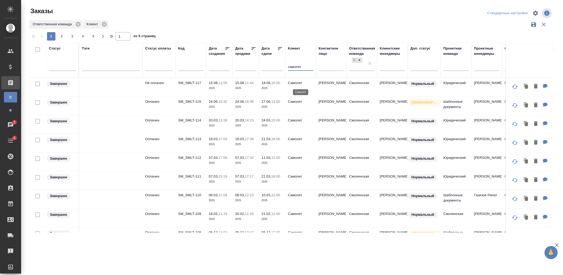
click at [293, 85] on p "Самолет" at bounding box center [300, 82] width 25 height 5
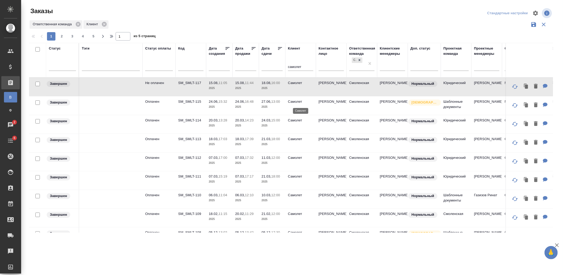
click at [292, 103] on p "Самолет" at bounding box center [300, 101] width 25 height 5
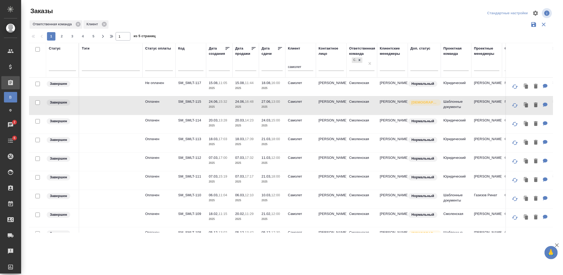
click at [295, 66] on input "самолет" at bounding box center [300, 67] width 25 height 7
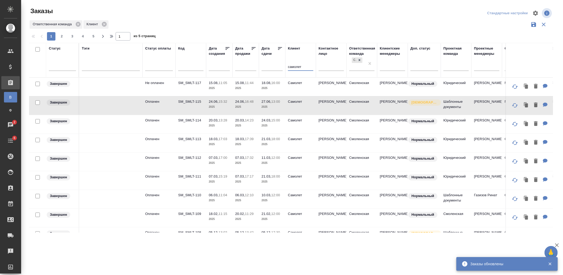
click at [295, 66] on input "самолет" at bounding box center [300, 67] width 25 height 7
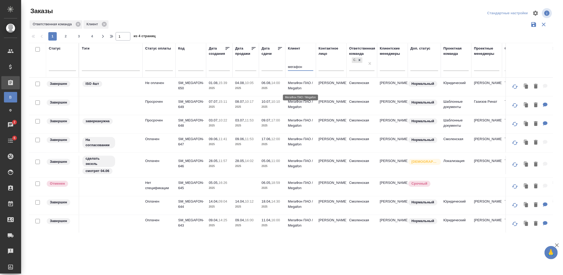
click at [300, 84] on p "МегаФон ПАО / Megafon" at bounding box center [300, 85] width 25 height 11
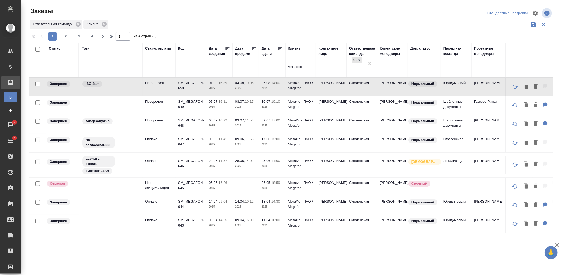
click at [295, 64] on input "мегафон" at bounding box center [300, 67] width 25 height 7
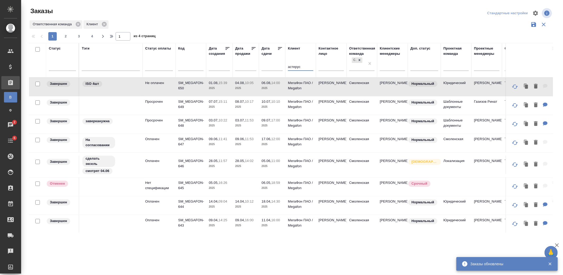
type input "астерус"
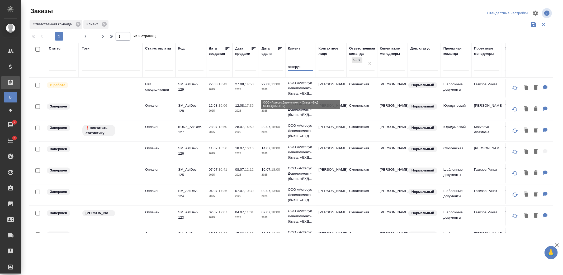
click at [296, 90] on p "ООО «Астерус Девелопмент» (бывш. «ВХД..." at bounding box center [300, 88] width 25 height 16
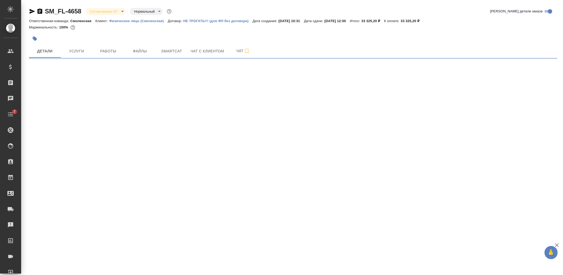
select select "RU"
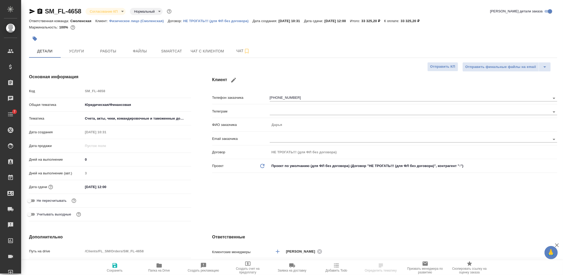
type textarea "x"
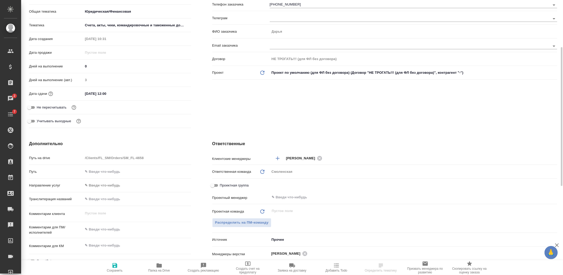
scroll to position [6, 0]
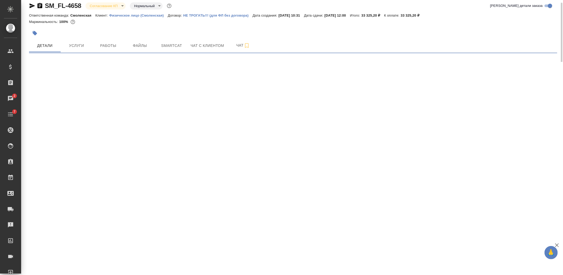
select select "RU"
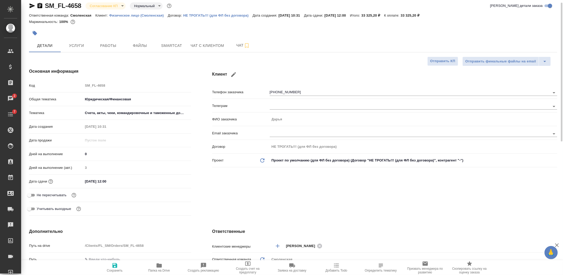
type textarea "x"
click at [236, 77] on icon "button" at bounding box center [233, 74] width 6 height 6
type input "Дарья"
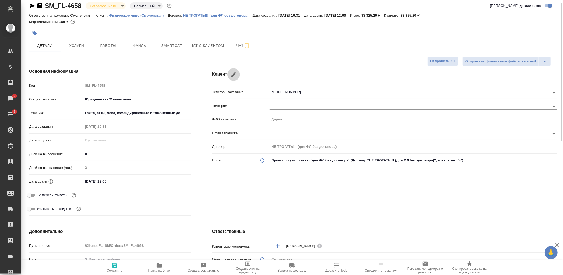
type input "+7 985 456 31 85"
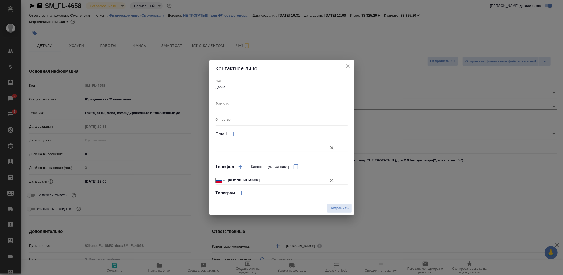
click at [347, 64] on icon "close" at bounding box center [347, 66] width 6 height 6
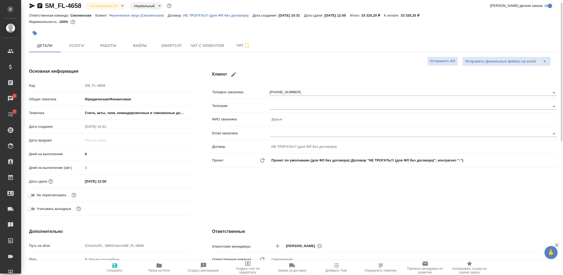
click at [234, 74] on icon "button" at bounding box center [233, 74] width 5 height 5
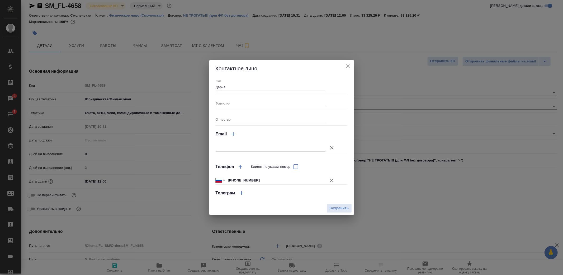
click at [244, 85] on input "Дарья" at bounding box center [270, 86] width 110 height 7
type input "Дарья Брок-инвест"
type textarea "x"
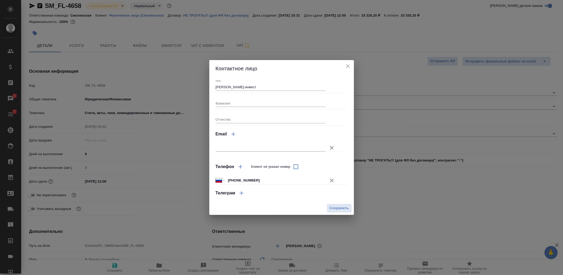
type textarea "x"
drag, startPoint x: 251, startPoint y: 87, endPoint x: 228, endPoint y: 87, distance: 22.2
click at [228, 87] on input "Дарья Брок-инвест" at bounding box center [270, 86] width 110 height 7
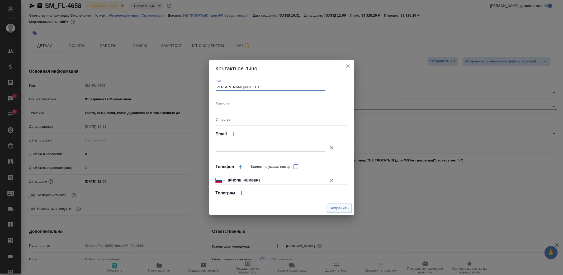
type input "Дарья БРОК-ИНВЕСТ"
click at [339, 207] on span "Сохранить" at bounding box center [338, 208] width 19 height 6
type input "Дарья БРОК-ИНВЕСТ"
type textarea "x"
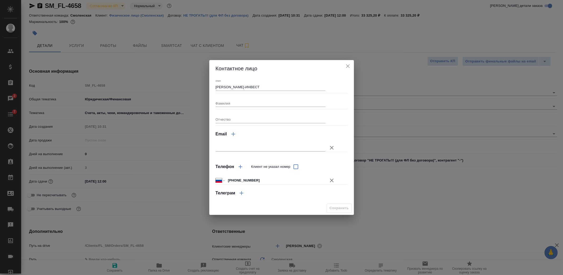
type textarea "x"
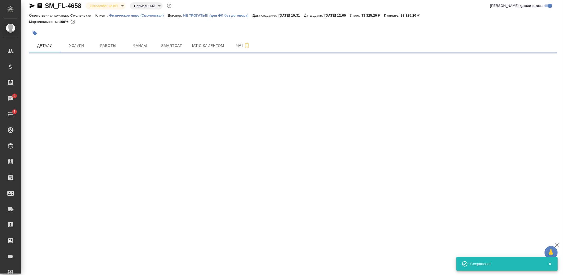
select select "RU"
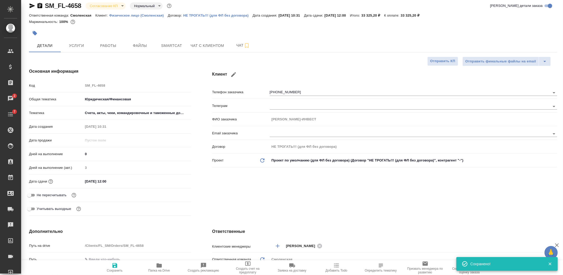
type textarea "x"
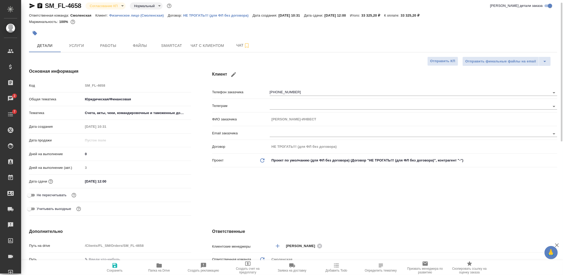
scroll to position [123, 0]
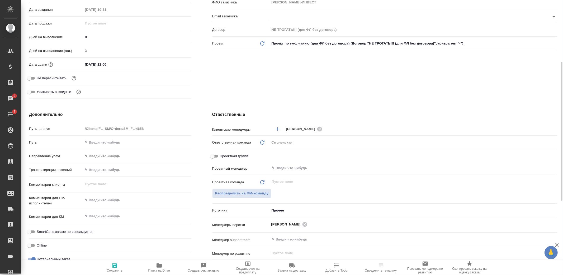
type textarea "x"
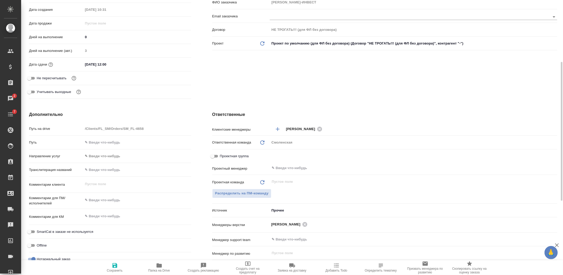
type textarea "x"
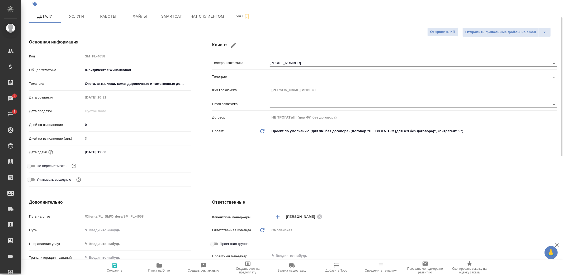
scroll to position [0, 0]
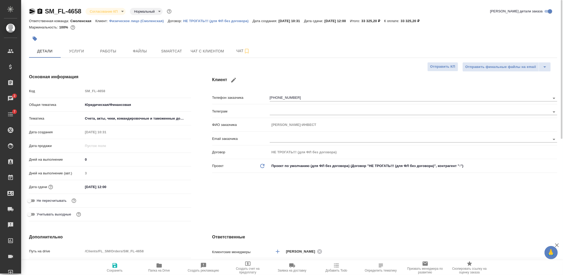
click at [31, 11] on icon "button" at bounding box center [32, 11] width 6 height 6
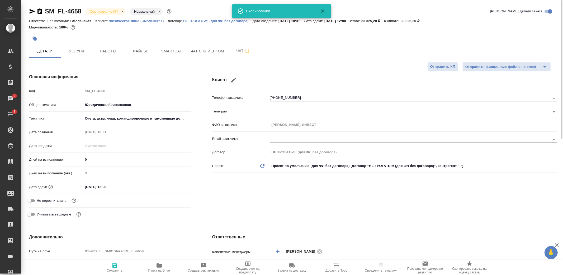
type textarea "x"
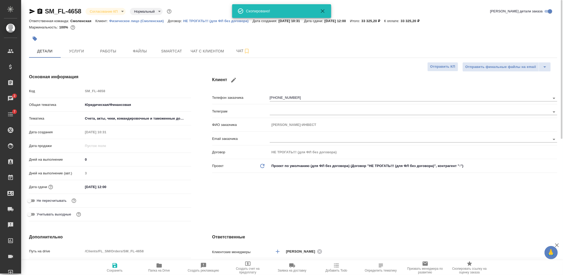
type textarea "x"
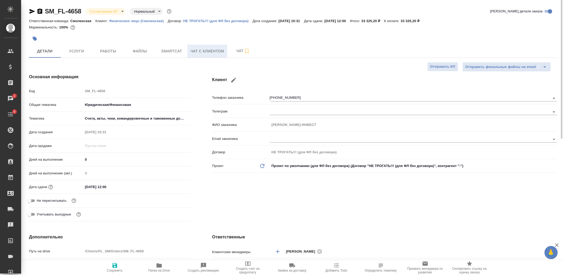
click at [197, 50] on span "Чат с клиентом" at bounding box center [206, 51] width 33 height 7
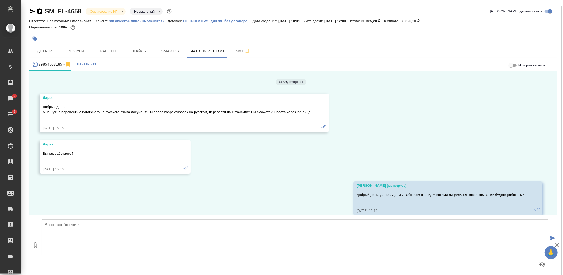
scroll to position [3, 0]
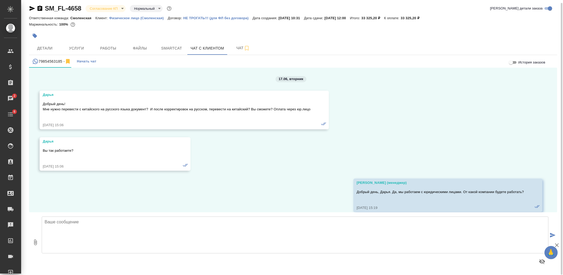
click at [397, 121] on div "17.06, вторник Дарья Добрый день! Мне нужно перевести с китайского на русского …" at bounding box center [293, 140] width 528 height 145
click at [408, 133] on div "17.06, вторник Дарья Добрый день! Мне нужно перевести с китайского на русского …" at bounding box center [293, 140] width 528 height 145
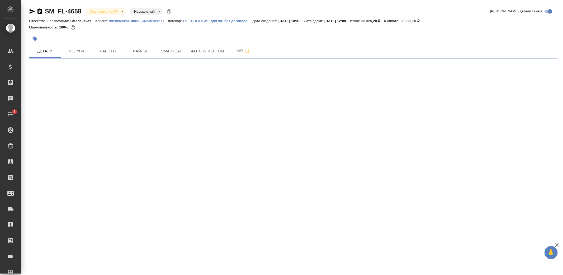
click at [32, 11] on icon "button" at bounding box center [32, 11] width 6 height 6
select select "RU"
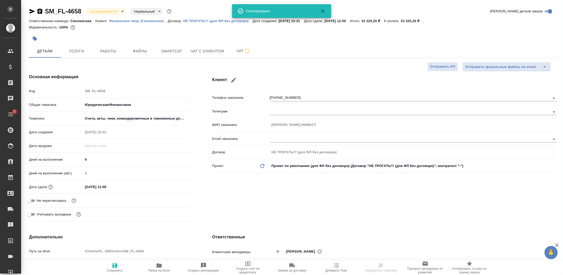
type textarea "x"
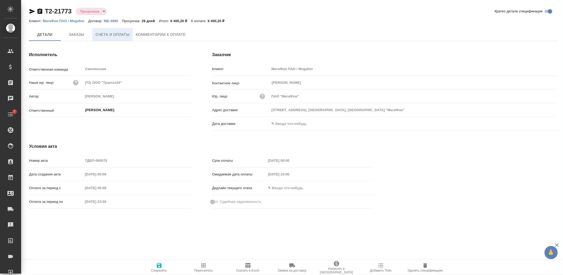
click at [118, 38] on button "Счета и оплаты" at bounding box center [112, 34] width 40 height 13
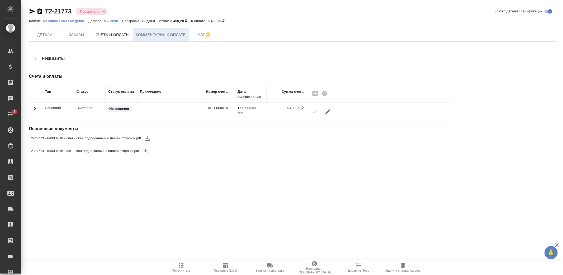
click at [151, 32] on span "Комментарии к оплате" at bounding box center [161, 35] width 50 height 7
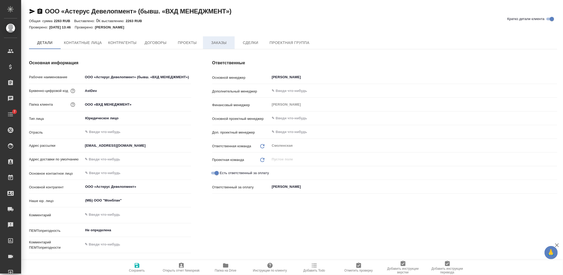
type textarea "x"
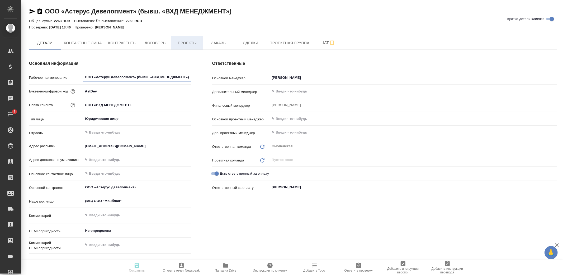
type textarea "x"
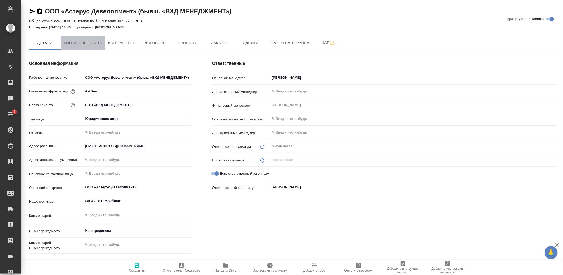
click at [92, 46] on span "Контактные лица" at bounding box center [83, 43] width 38 height 7
select select "RU"
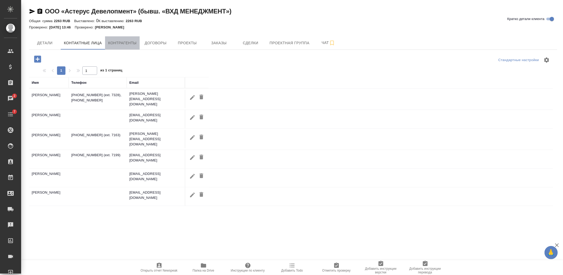
click at [119, 44] on span "Контрагенты" at bounding box center [122, 43] width 28 height 7
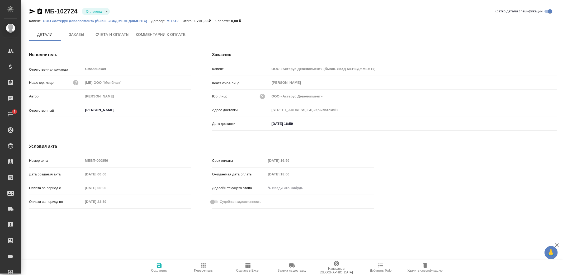
type input "Осенний бульвар, д. 23,БЦ «Крылатский»"
click at [166, 36] on span "Комментарии к оплате" at bounding box center [161, 35] width 50 height 7
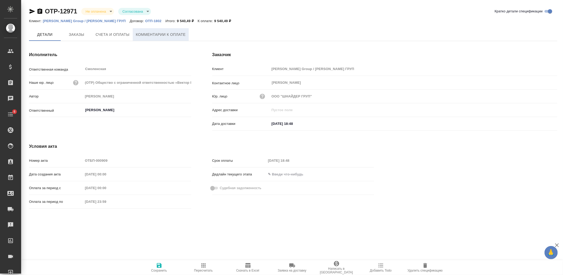
click at [148, 34] on span "Комментарии к оплате" at bounding box center [161, 34] width 50 height 7
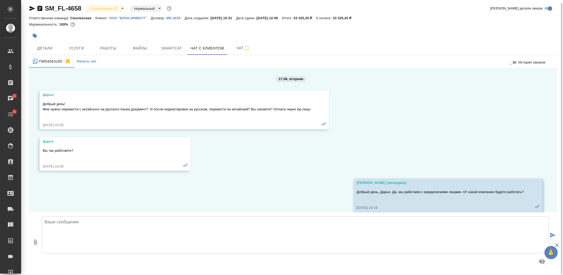
scroll to position [90, 0]
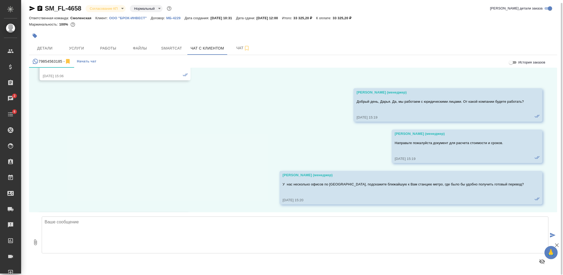
click at [300, 156] on div "17.06, [DATE] [PERSON_NAME] день! Мне нужно перевести с китайского на русского …" at bounding box center [293, 140] width 528 height 145
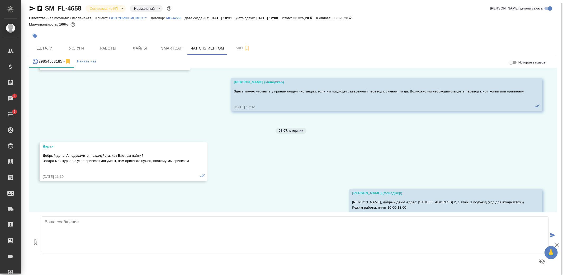
scroll to position [3548, 0]
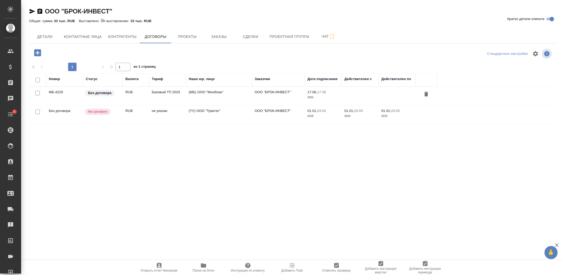
click at [147, 98] on td "RUB" at bounding box center [136, 96] width 26 height 18
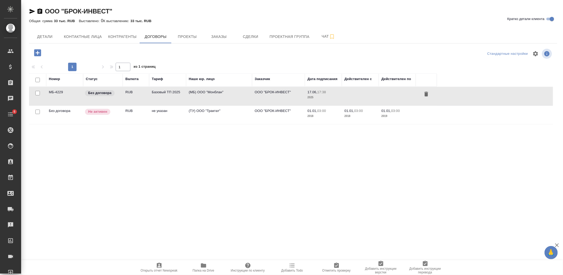
click at [147, 98] on td "RUB" at bounding box center [136, 96] width 26 height 18
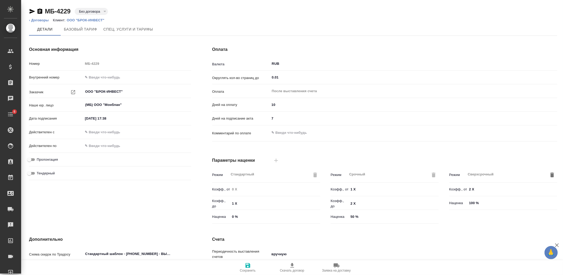
type input "Базовый ТП 2025"
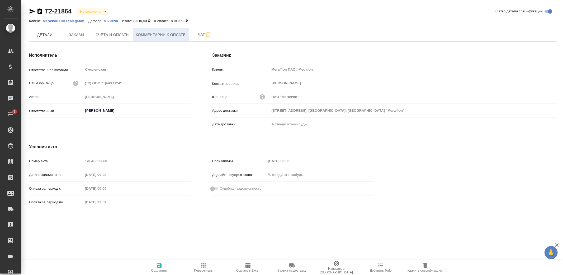
click at [144, 39] on button "Комментарии к оплате" at bounding box center [161, 34] width 56 height 13
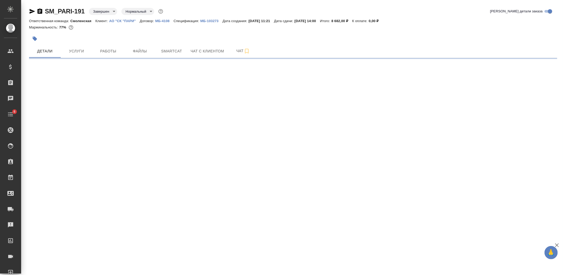
select select "RU"
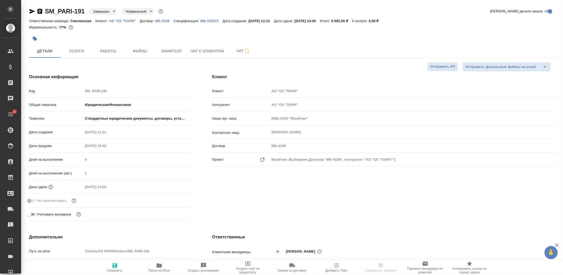
type textarea "x"
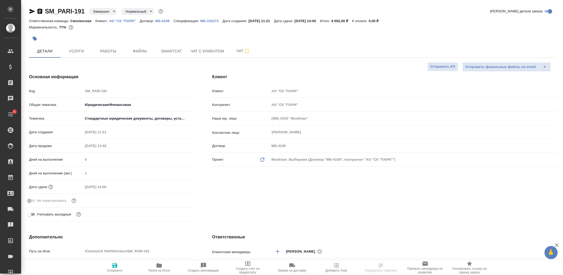
type textarea "x"
click at [127, 20] on p "АО "СК "ПАРИ"" at bounding box center [124, 21] width 31 height 4
type textarea "x"
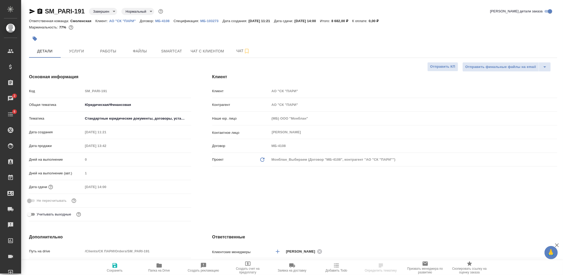
select select "RU"
type textarea "x"
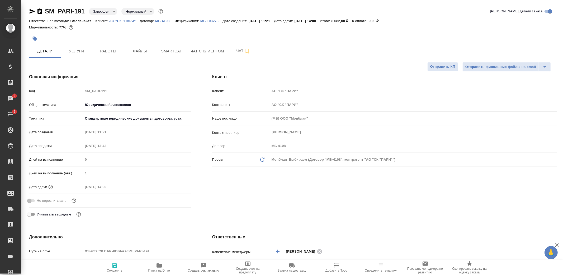
type textarea "x"
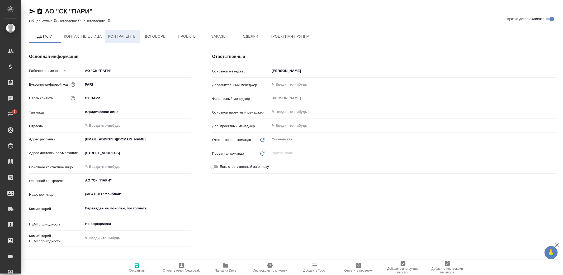
type textarea "x"
click at [146, 34] on span "Договоры" at bounding box center [155, 36] width 25 height 7
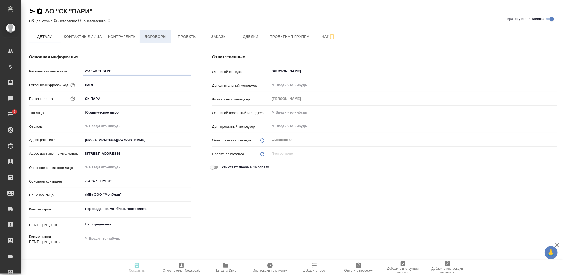
type textarea "x"
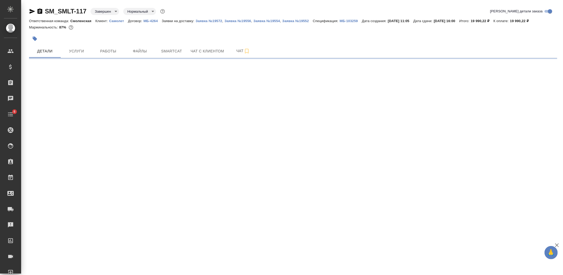
select select "RU"
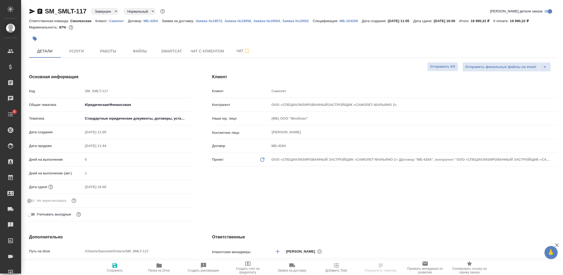
type textarea "x"
type input "ООО «СПЕЦИАЛИЗИРОВАННЫЙЗАСТРОЙЩИК «САМОЛЕТ-МАРЬИНО 2»"
type textarea "x"
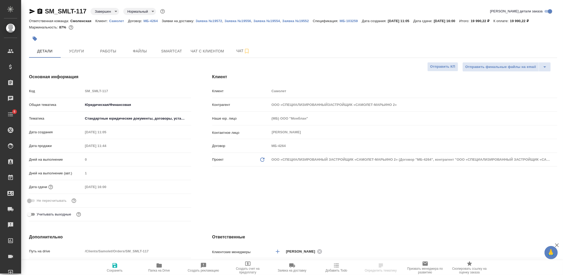
type textarea "x"
click at [114, 21] on p "Самолет" at bounding box center [118, 21] width 19 height 4
type input "ООО «СПЕЦИАЛИЗИРОВАННЫЙЗАСТРОЙЩИК «САМОЛЕТ-МАРЬИНО 2»"
type textarea "x"
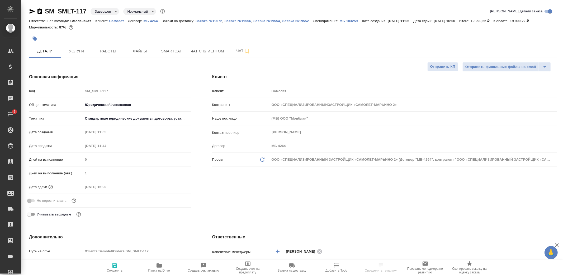
type textarea "x"
select select "RU"
type textarea "x"
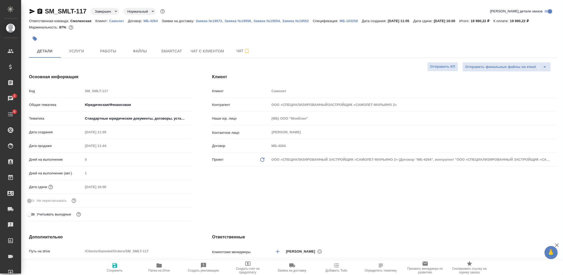
type textarea "x"
type input "ООО «СПЕЦИАЛИЗИРОВАННЫЙЗАСТРОЙЩИК «САМОЛЕТ-МАРЬИНО 2»"
type textarea "x"
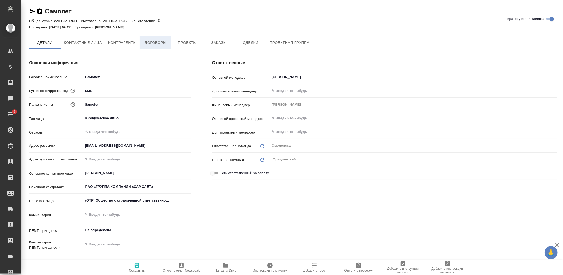
type textarea "x"
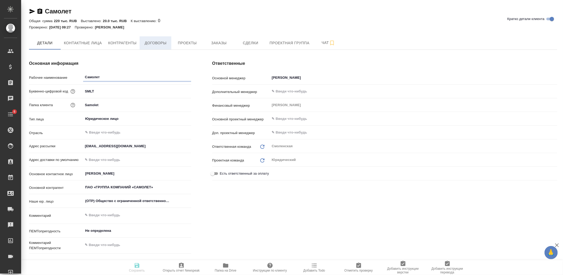
type textarea "x"
click at [162, 46] on span "Договоры" at bounding box center [155, 43] width 25 height 7
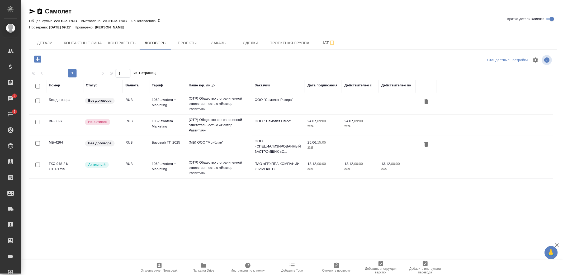
click at [209, 99] on td "(OTP) Общество с ограниченной ответственностью «Вектор Развития»" at bounding box center [219, 103] width 66 height 21
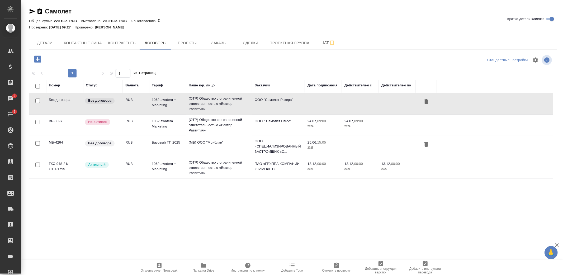
click at [209, 99] on td "(OTP) Общество с ограниченной ответственностью «Вектор Развития»" at bounding box center [219, 103] width 66 height 21
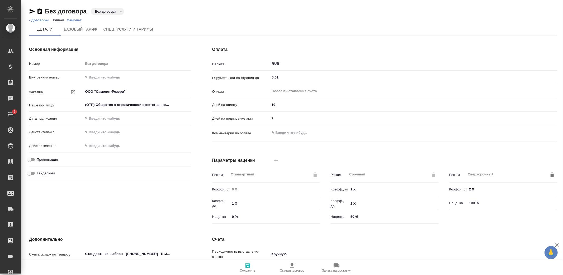
type input "1062 awatera + Marketing"
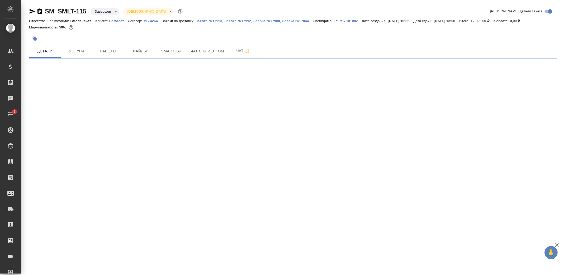
select select "RU"
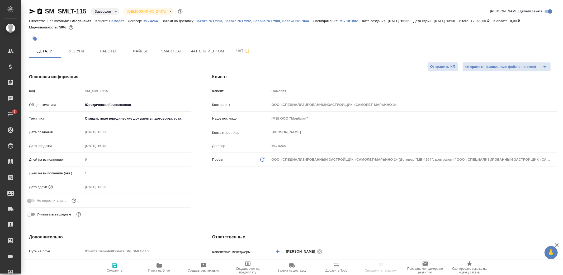
type textarea "x"
type input "ООО «СПЕЦИАЛИЗИРОВАННЫЙЗАСТРОЙЩИК «САМОЛЕТ-МАРЬИНО 2»"
type textarea "x"
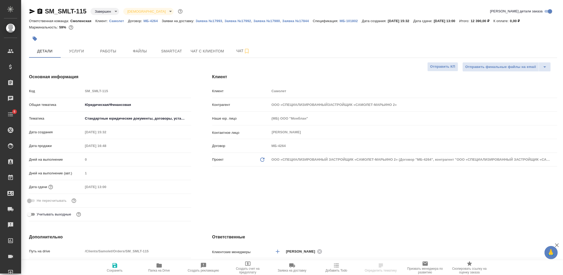
type textarea "x"
type input "ООО «СПЕЦИАЛИЗИРОВАННЫЙЗАСТРОЙЩИК «САМОЛЕТ-МАРЬИНО 2»"
type textarea "x"
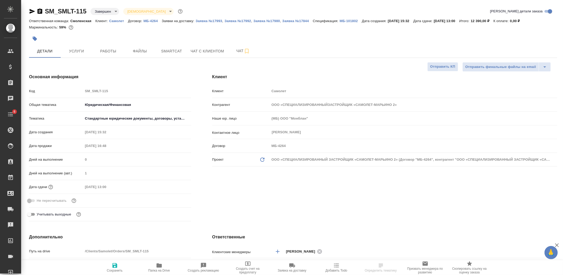
type textarea "x"
click at [114, 22] on p "Самолет" at bounding box center [118, 21] width 19 height 4
type input "ООО «СПЕЦИАЛИЗИРОВАННЫЙЗАСТРОЙЩИК «САМОЛЕТ-МАРЬИНО 2»"
type textarea "x"
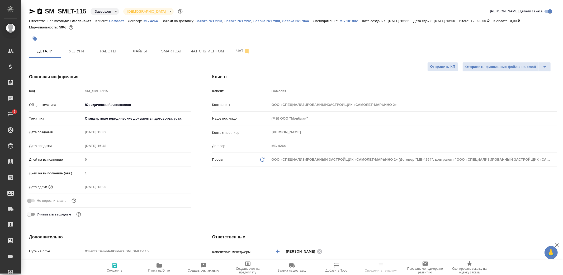
type textarea "x"
select select "RU"
type input "ООО «СПЕЦИАЛИЗИРОВАННЫЙЗАСТРОЙЩИК «САМОЛЕТ-МАРЬИНО 2»"
type textarea "x"
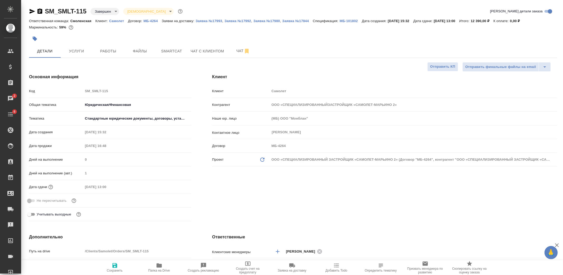
type textarea "x"
type input "ООО «СПЕЦИАЛИЗИРОВАННЫЙЗАСТРОЙЩИК «САМОЛЕТ-МАРЬИНО 2»"
type textarea "x"
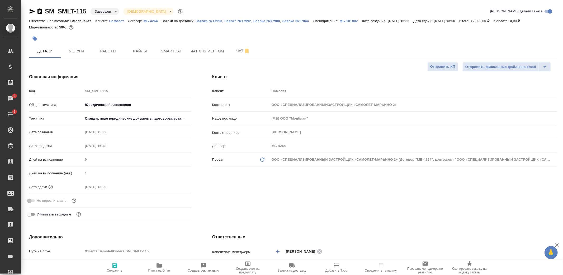
type input "ООО «СПЕЦИАЛИЗИРОВАННЫЙЗАСТРОЙЩИК «САМОЛЕТ-МАРЬИНО 2»"
type textarea "x"
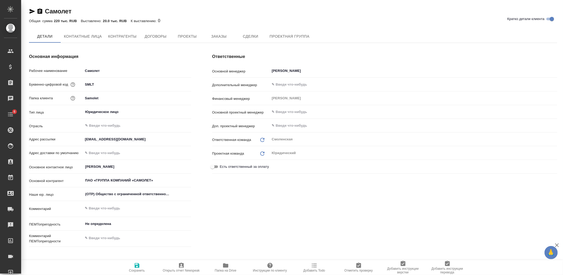
type textarea "x"
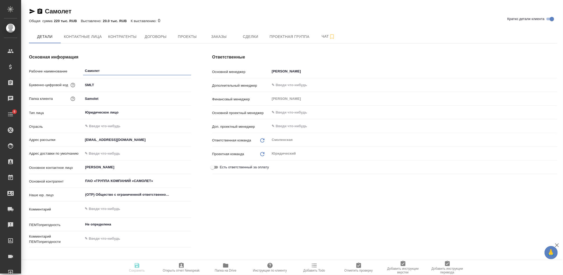
type textarea "x"
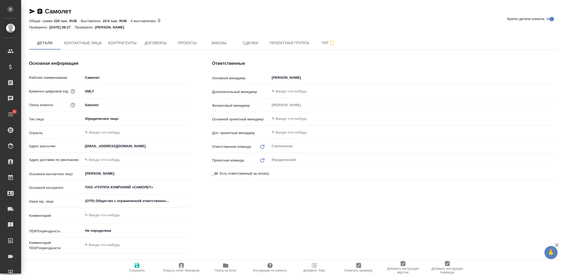
type textarea "x"
click at [152, 45] on span "Договоры" at bounding box center [155, 43] width 25 height 7
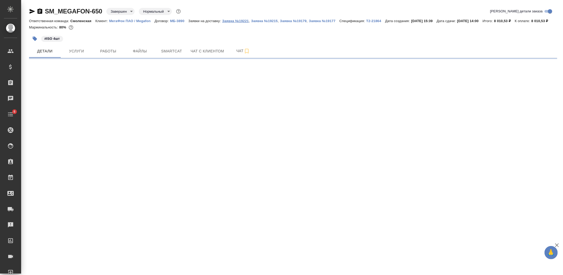
select select "RU"
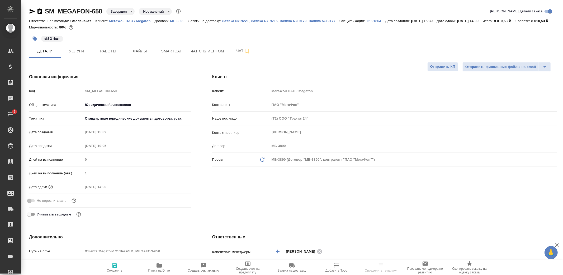
type textarea "x"
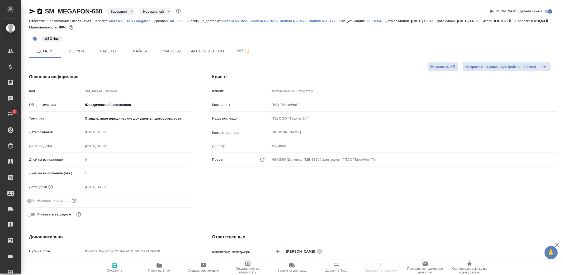
type textarea "x"
click at [130, 20] on p "МегаФон ПАО / Megafon" at bounding box center [131, 21] width 45 height 4
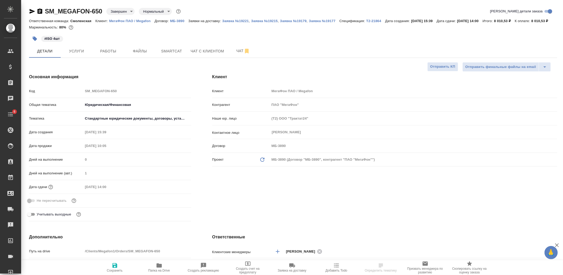
type textarea "x"
select select "RU"
type textarea "x"
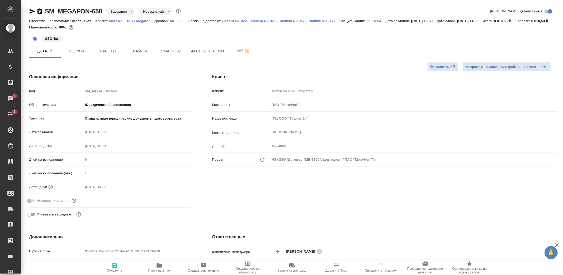
type textarea "x"
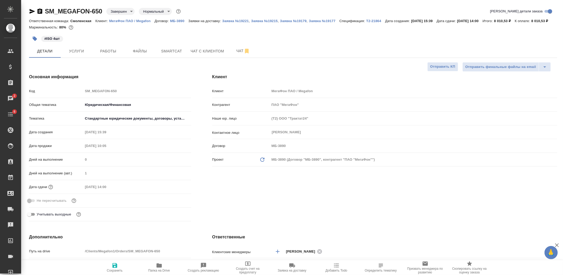
type textarea "x"
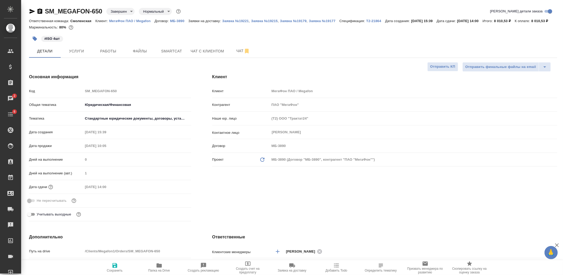
type textarea "x"
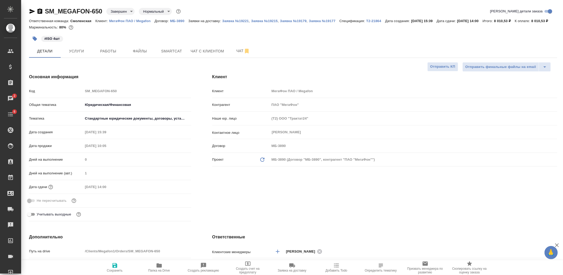
type textarea "x"
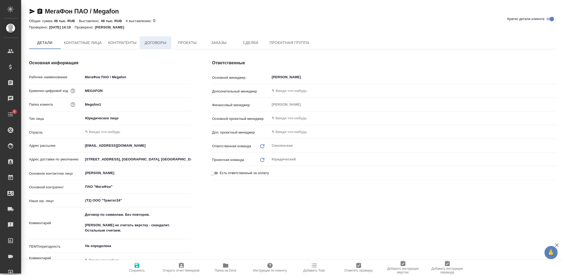
click at [156, 44] on span "Договоры" at bounding box center [155, 43] width 25 height 7
type textarea "x"
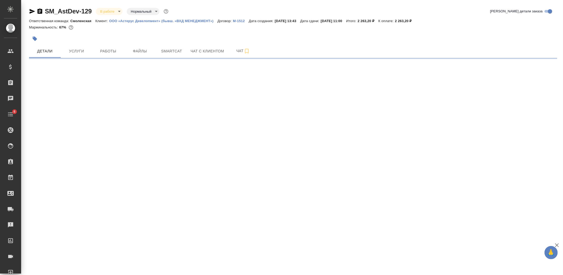
select select "RU"
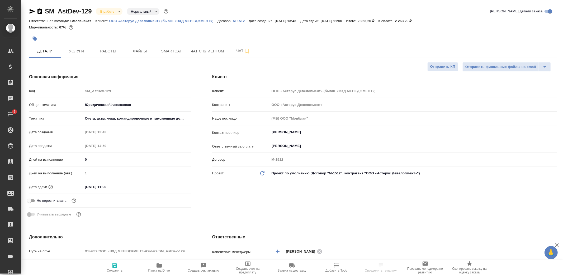
type textarea "x"
click at [121, 20] on p "ООО «Астерус Девелопмент» (бывш. «ВХД МЕНЕДЖМЕНТ»)" at bounding box center [163, 21] width 108 height 4
type textarea "x"
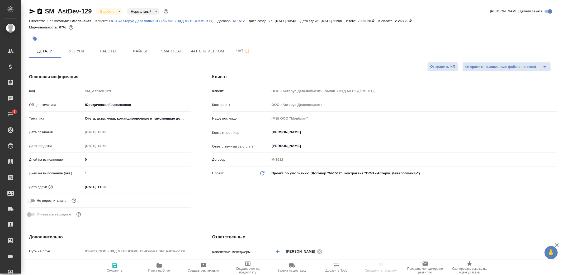
type textarea "x"
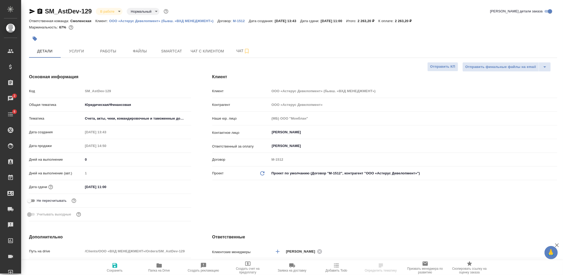
type textarea "x"
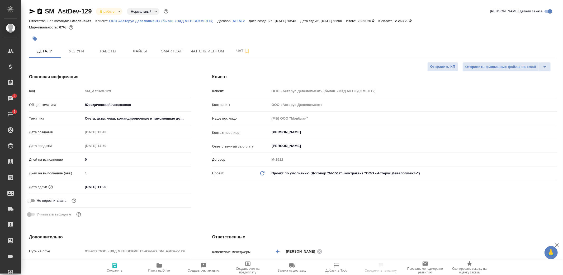
type textarea "x"
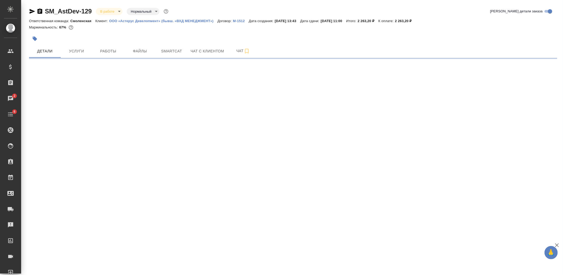
select select "RU"
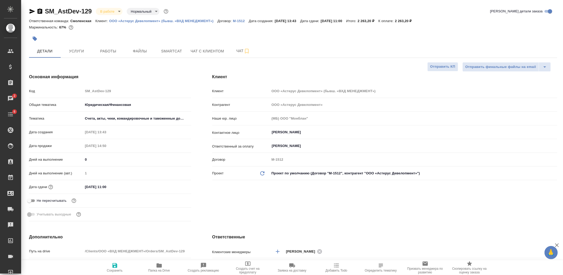
type textarea "x"
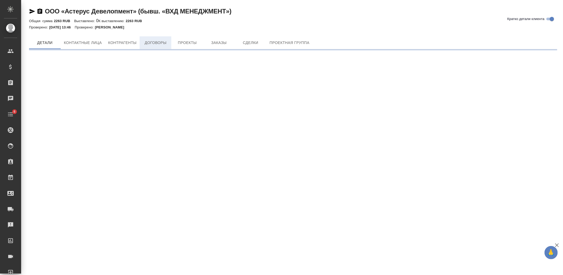
click at [149, 42] on span "Договоры" at bounding box center [155, 43] width 25 height 7
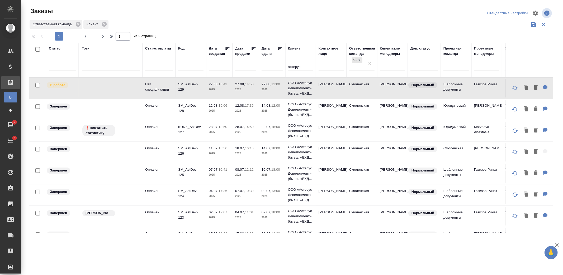
click at [333, 19] on div at bounding box center [293, 13] width 176 height 13
click at [356, 22] on div "Ответственная команда Клиент" at bounding box center [291, 25] width 524 height 10
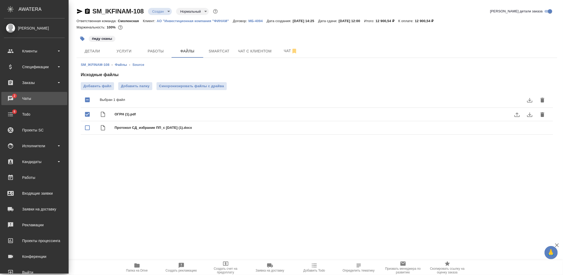
click at [21, 95] on div "Чаты" at bounding box center [34, 99] width 61 height 8
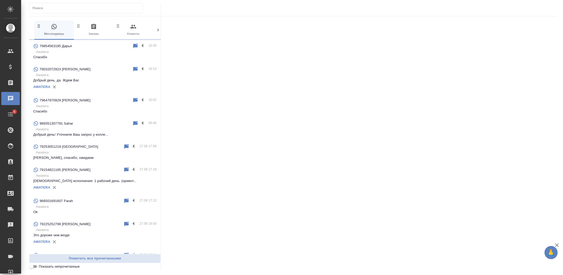
click at [99, 54] on p "Awatera" at bounding box center [96, 51] width 121 height 5
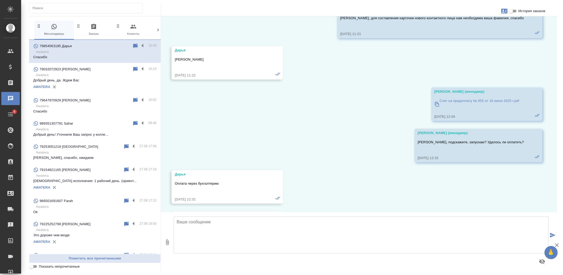
click at [226, 244] on textarea at bounding box center [361, 235] width 374 height 37
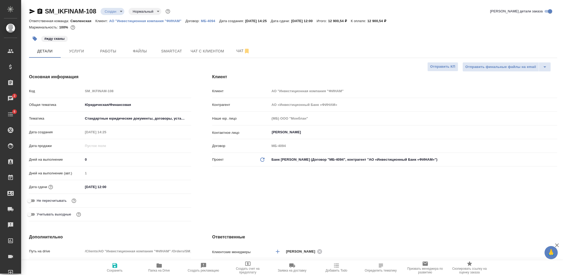
select select "RU"
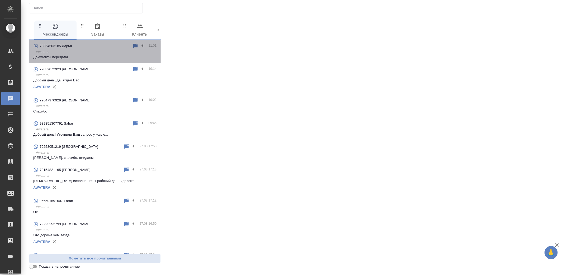
click at [102, 52] on p "Awatera" at bounding box center [96, 51] width 121 height 5
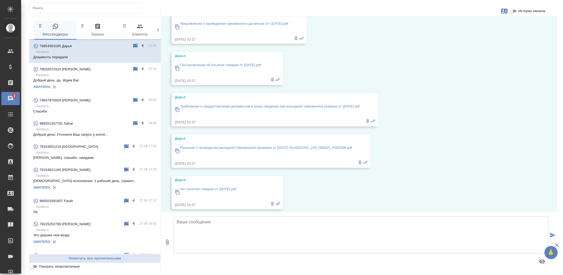
scroll to position [5704, 0]
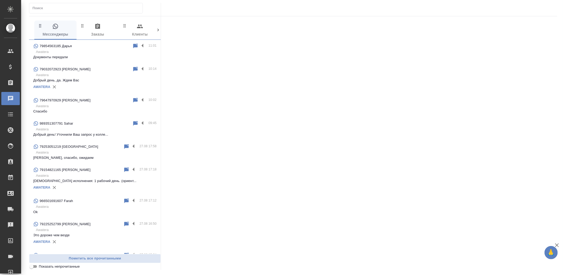
click at [69, 56] on p "Документы передали" at bounding box center [94, 57] width 123 height 5
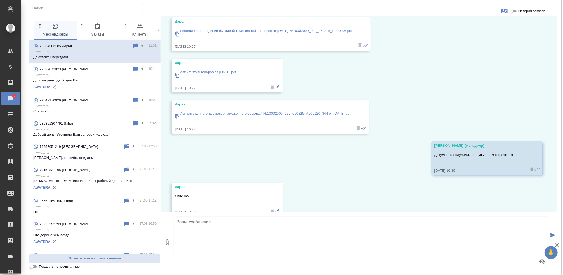
click at [87, 83] on p "Добрый день, да. Ждем Вас" at bounding box center [94, 80] width 123 height 5
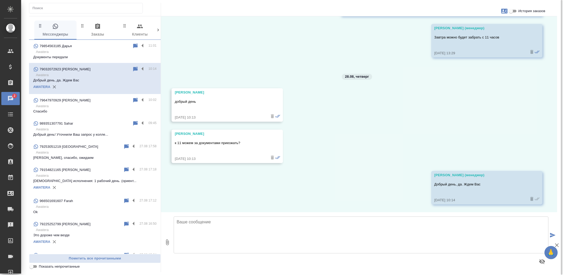
scroll to position [2294, 0]
click at [233, 231] on textarea at bounding box center [361, 235] width 374 height 37
type textarea "Мария, документы передали"
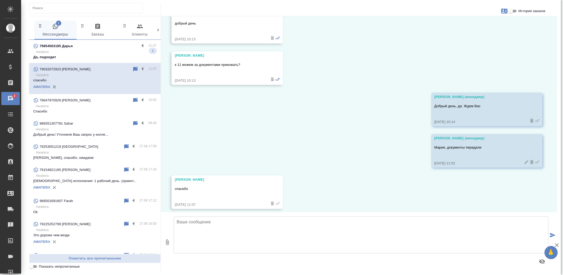
scroll to position [2376, 0]
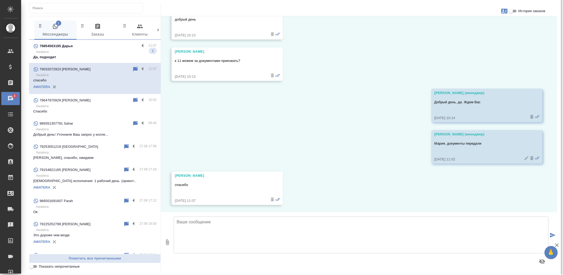
click at [106, 56] on p "Да, подходит" at bounding box center [94, 57] width 123 height 5
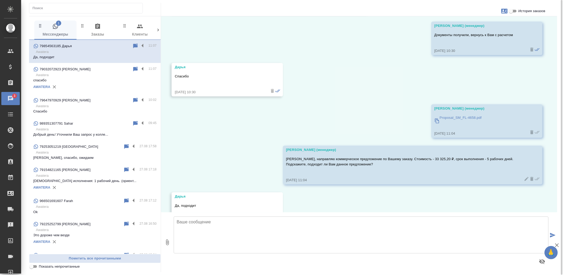
scroll to position [5833, 0]
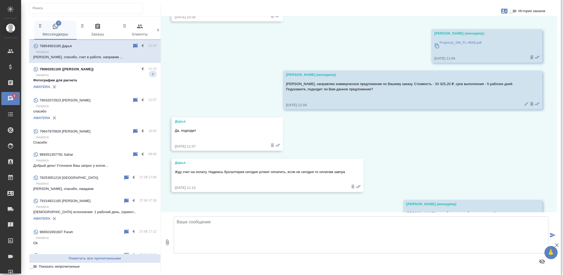
scroll to position [5916, 0]
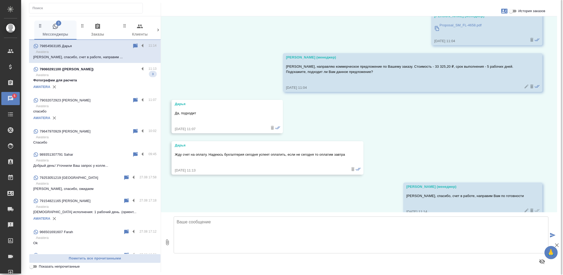
click at [92, 72] on div "79060291100 (sasha)" at bounding box center [86, 69] width 106 height 6
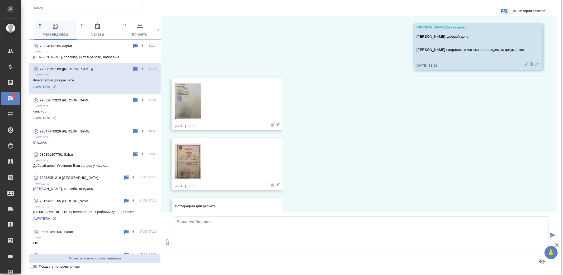
scroll to position [0, 0]
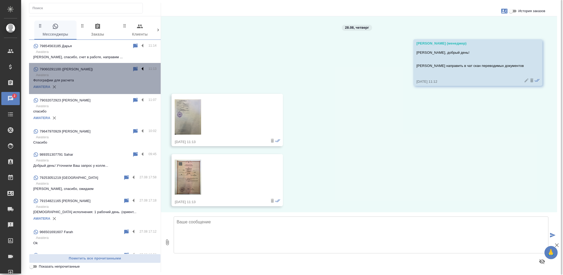
click at [139, 69] on label at bounding box center [143, 69] width 9 height 6
click at [0, 0] on input "checkbox" at bounding box center [0, 0] width 0 height 0
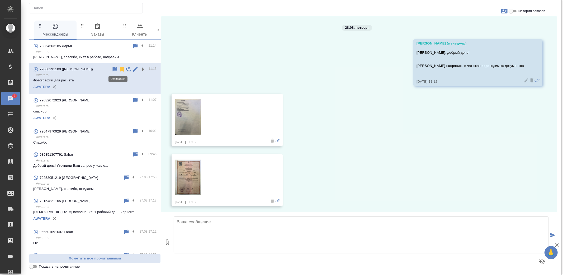
click at [120, 69] on icon at bounding box center [122, 69] width 4 height 5
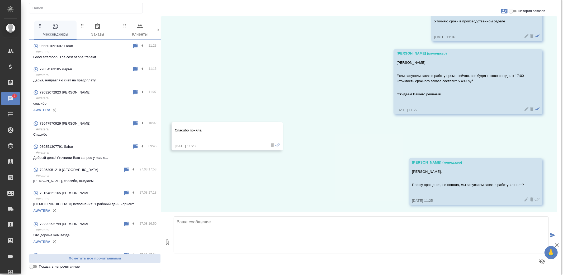
scroll to position [326, 0]
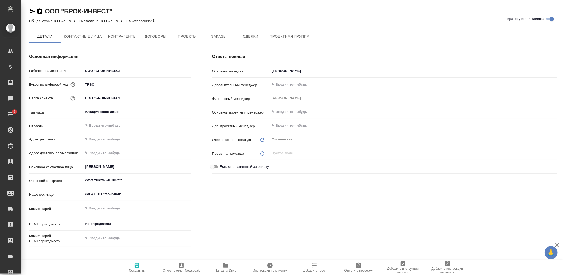
type textarea "x"
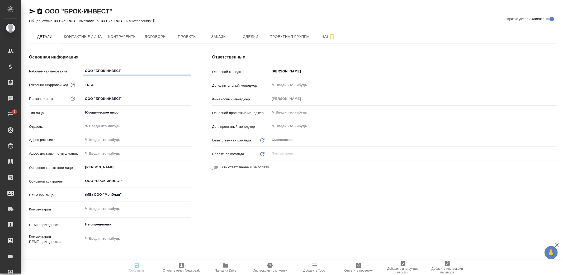
type textarea "x"
click at [30, 12] on icon "button" at bounding box center [33, 11] width 6 height 5
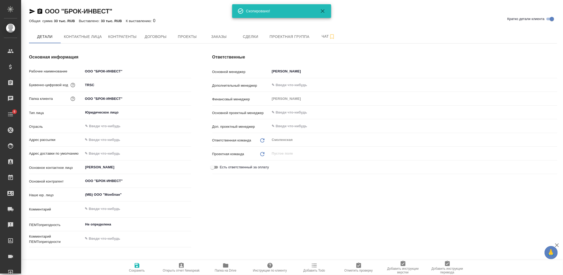
type textarea "x"
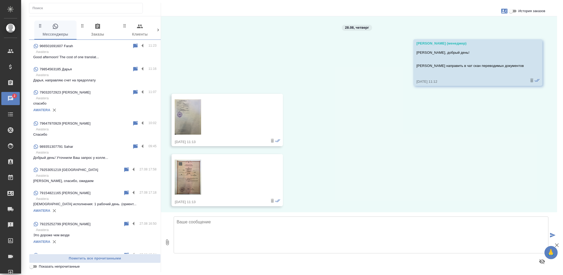
scroll to position [326, 0]
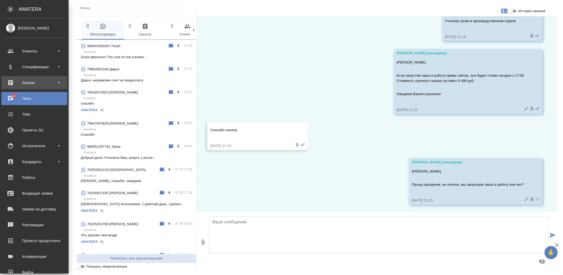
click at [12, 84] on div "Заказы" at bounding box center [34, 83] width 61 height 8
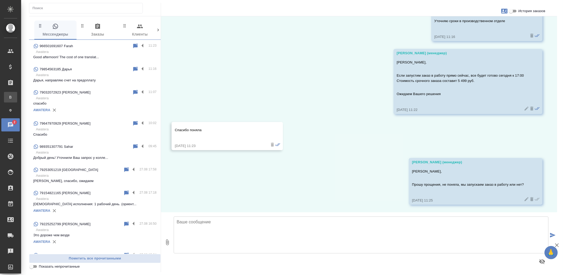
click at [8, 98] on div "Все заказы" at bounding box center [4, 97] width 8 height 5
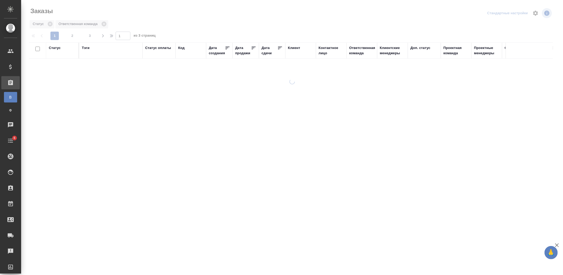
click at [293, 48] on div "Клиент" at bounding box center [294, 47] width 12 height 5
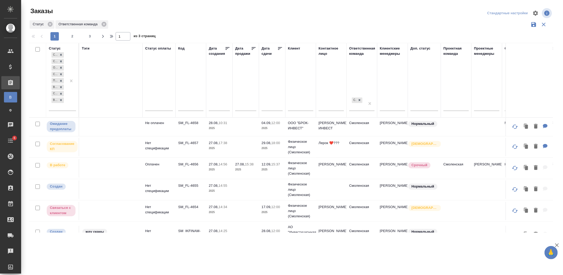
click at [293, 48] on div "Клиент" at bounding box center [294, 48] width 12 height 5
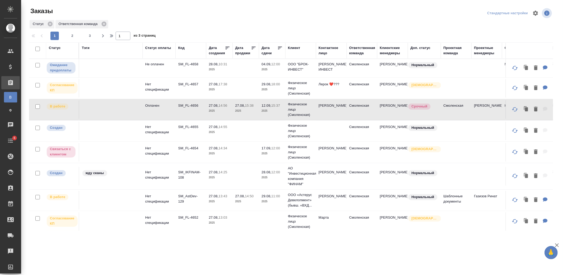
click at [295, 45] on div "Клиент" at bounding box center [294, 47] width 12 height 5
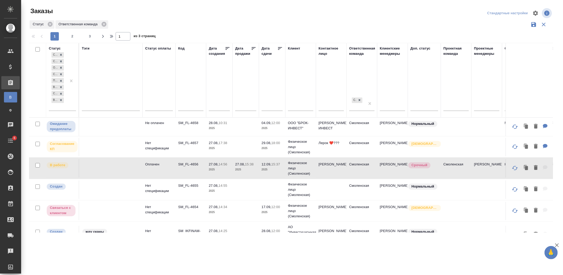
click at [297, 107] on input "text" at bounding box center [300, 107] width 25 height 7
click at [50, 25] on icon at bounding box center [50, 24] width 6 height 6
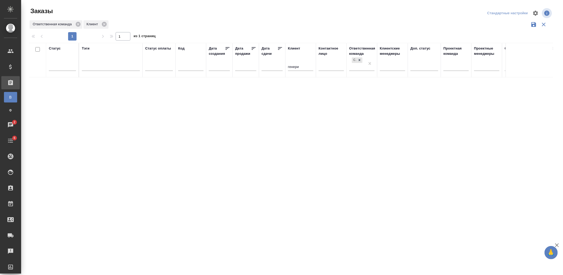
click at [302, 69] on input "генери" at bounding box center [300, 67] width 25 height 7
type input "генериум"
click at [296, 66] on input "генериум" at bounding box center [300, 67] width 25 height 7
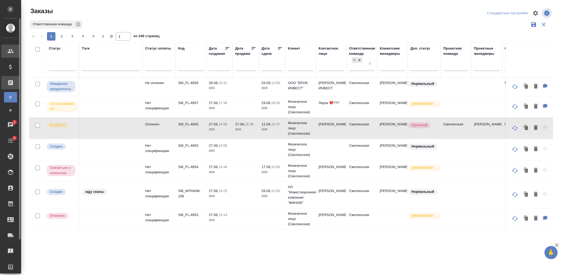
click at [9, 51] on div "Клиенты" at bounding box center [3, 51] width 13 height 8
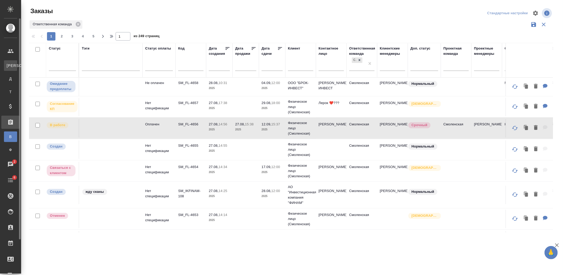
click at [9, 66] on span "К" at bounding box center [11, 65] width 8 height 5
select select "RU"
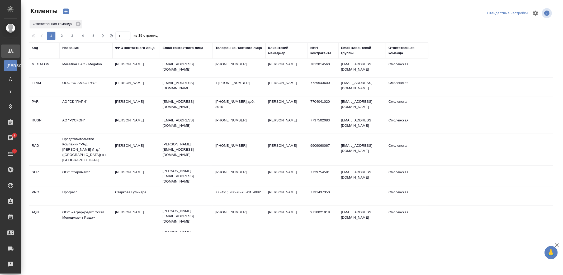
click at [70, 49] on div "Название" at bounding box center [70, 47] width 16 height 5
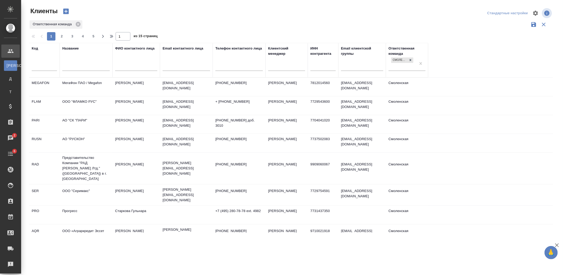
click at [81, 70] on input "text" at bounding box center [85, 67] width 47 height 7
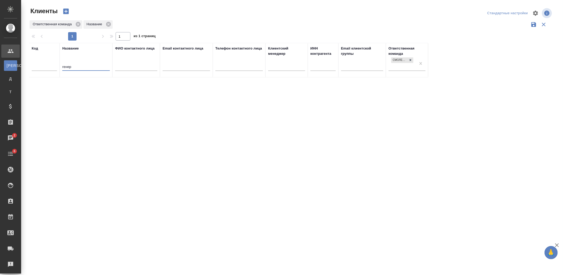
click at [63, 66] on input "генер" at bounding box center [85, 67] width 47 height 7
drag, startPoint x: 91, startPoint y: 68, endPoint x: 29, endPoint y: 69, distance: 62.0
click at [30, 68] on tr "Код Название ооо генер ФИО контактного лица Email контактного лица Телефон конт…" at bounding box center [228, 60] width 399 height 35
type input "gener"
click at [76, 22] on icon at bounding box center [78, 24] width 6 height 6
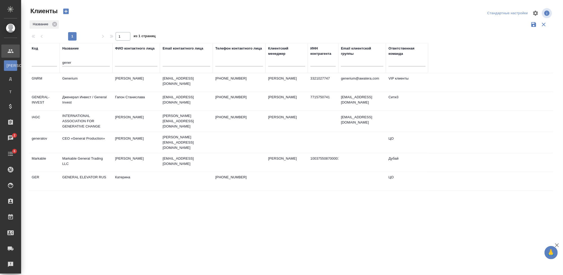
click at [160, 80] on td "emastakhova@generium.ru" at bounding box center [186, 82] width 53 height 18
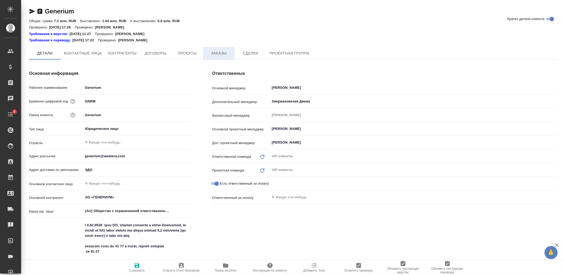
click at [218, 54] on span "Заказы" at bounding box center [218, 53] width 25 height 7
type textarea "x"
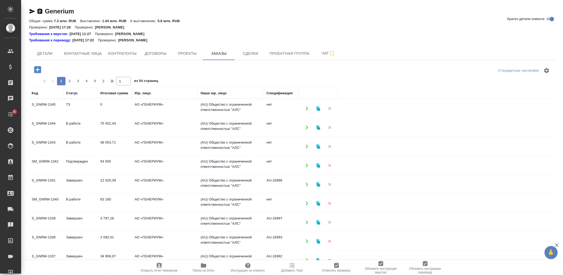
click at [35, 70] on icon "button" at bounding box center [37, 69] width 7 height 7
click at [35, 69] on icon "button" at bounding box center [37, 69] width 7 height 7
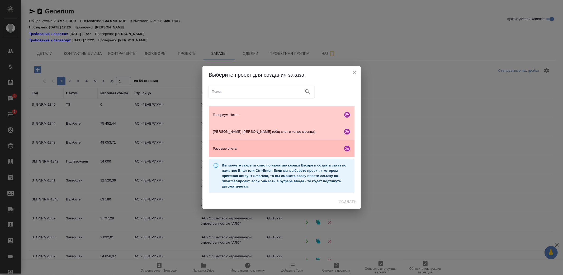
click at [251, 152] on div "Разовые счета" at bounding box center [282, 148] width 146 height 17
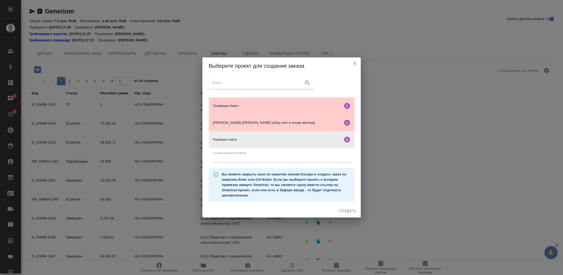
click at [344, 210] on span "Создать" at bounding box center [347, 211] width 18 height 7
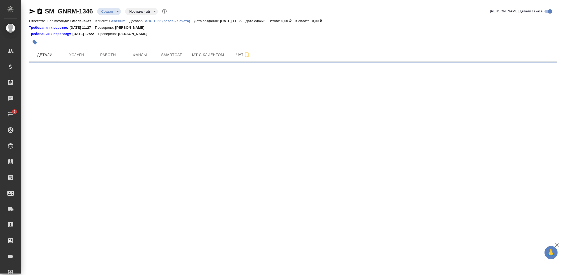
select select "RU"
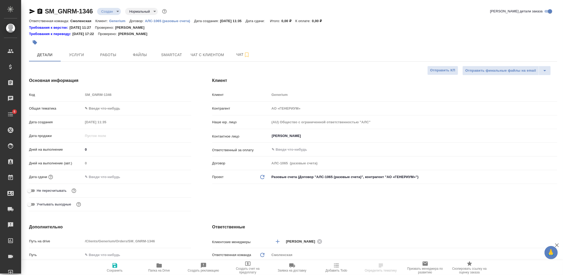
type textarea "x"
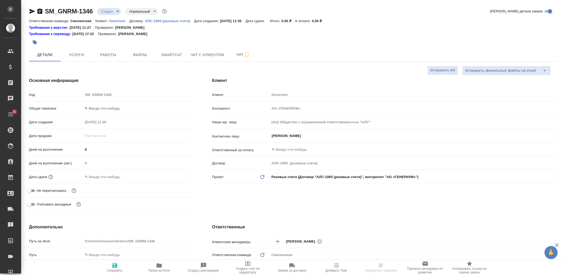
type textarea "x"
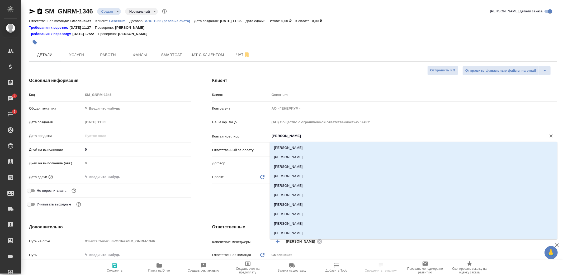
click at [281, 137] on input "[PERSON_NAME]" at bounding box center [404, 136] width 266 height 6
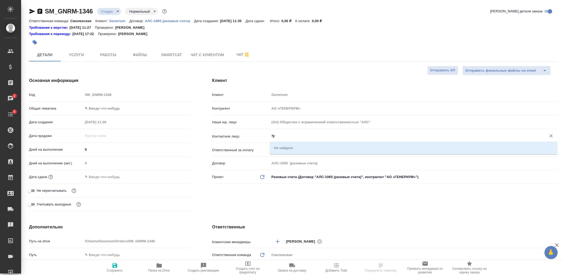
type input "f"
type textarea "x"
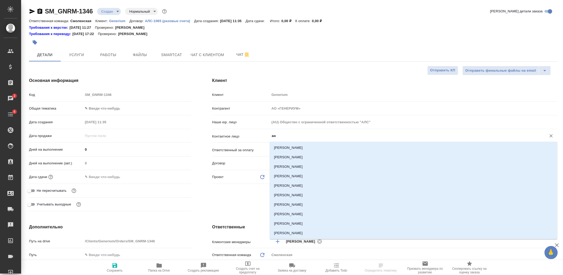
type input "ана"
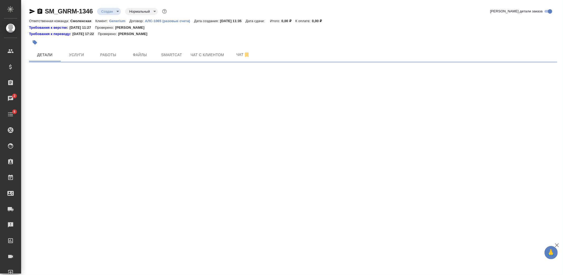
select select "RU"
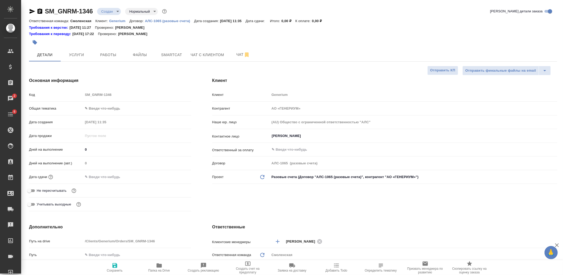
type textarea "x"
click at [281, 137] on input "[PERSON_NAME]" at bounding box center [404, 136] width 266 height 6
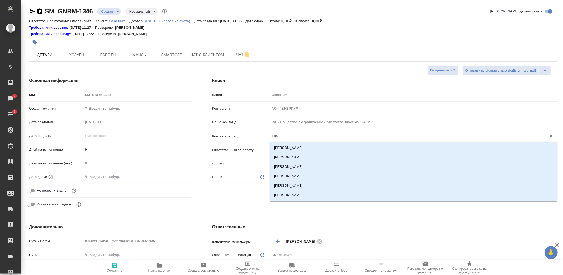
type input "ана"
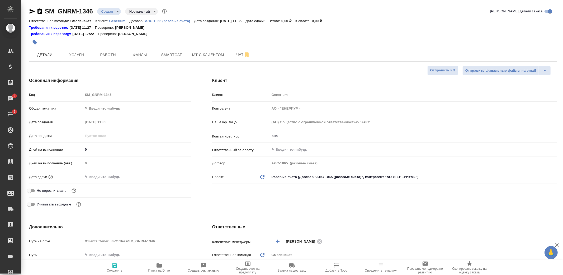
type textarea "x"
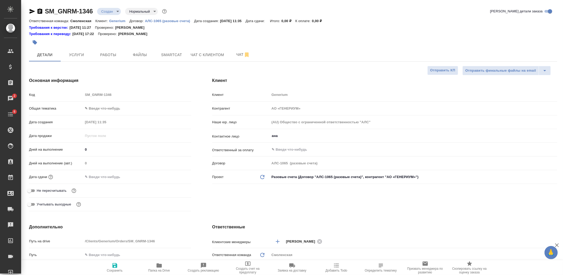
type textarea "x"
click at [286, 133] on input "ана" at bounding box center [404, 136] width 266 height 6
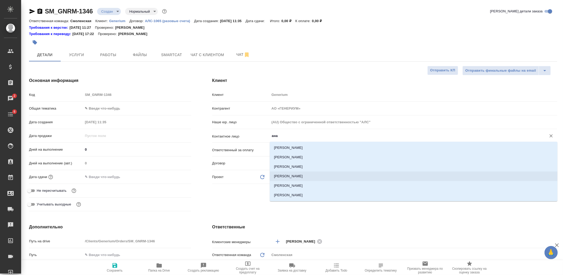
click at [295, 177] on li "[PERSON_NAME]" at bounding box center [413, 176] width 287 height 9
type input "[PERSON_NAME]"
type textarea "x"
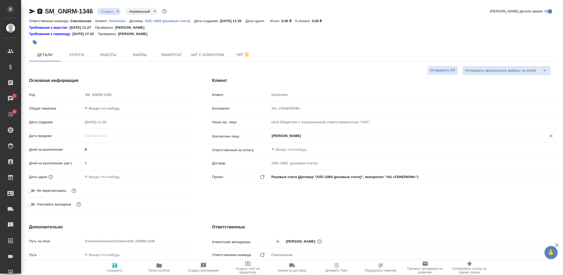
click at [116, 265] on icon "button" at bounding box center [114, 265] width 5 height 5
type textarea "x"
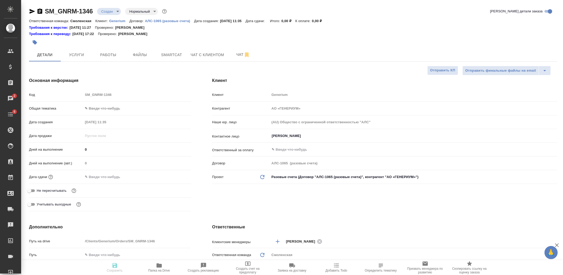
type textarea "x"
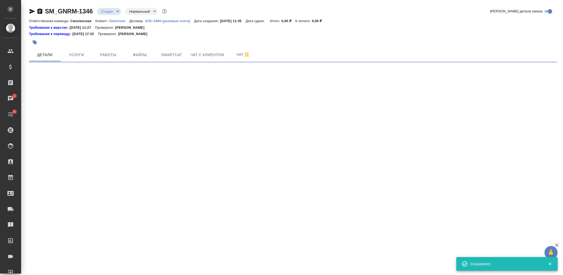
select select "RU"
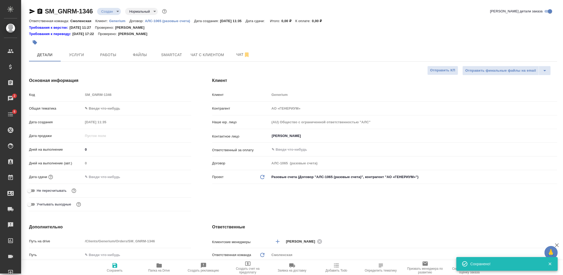
type textarea "x"
click at [121, 109] on body "🙏 .cls-1 fill:#fff; AWATERA Kozlova Mariia Клиенты Спецификации Заказы 2 Чаты 6…" at bounding box center [281, 137] width 563 height 275
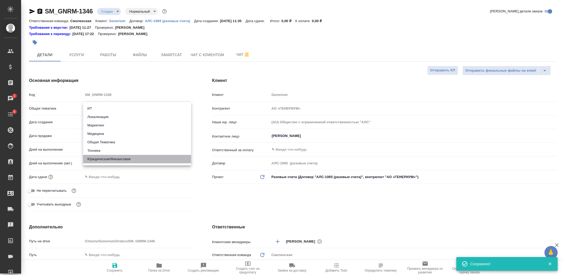
click at [123, 159] on li "Юридическая/Финансовая" at bounding box center [137, 159] width 108 height 8
type input "yr-fn"
type textarea "x"
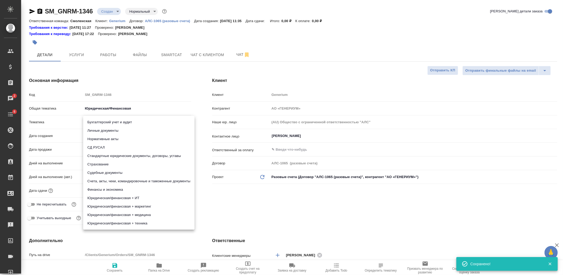
click at [117, 120] on body "🙏 .cls-1 fill:#fff; AWATERA Kozlova Mariia Клиенты Спецификации Заказы 2 Чаты 6…" at bounding box center [281, 137] width 563 height 275
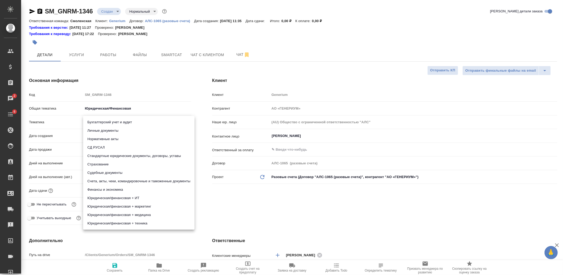
click at [114, 109] on div at bounding box center [281, 137] width 563 height 275
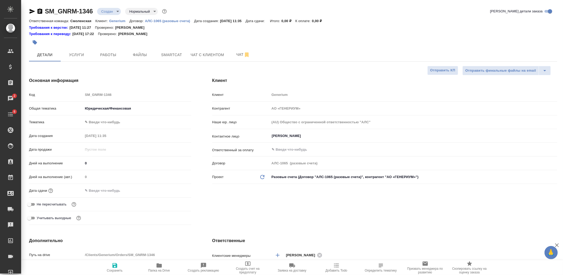
click at [114, 109] on div "Бухгалтерский учет и аудит Личные документы Нормативные акты СД РУСАЛ Стандартн…" at bounding box center [281, 137] width 563 height 275
click at [110, 109] on body "🙏 .cls-1 fill:#fff; AWATERA Kozlova Mariia Клиенты Спецификации Заказы 2 Чаты 6…" at bounding box center [281, 137] width 563 height 275
click at [102, 84] on li "Медицина" at bounding box center [137, 83] width 108 height 8
type input "med"
type textarea "x"
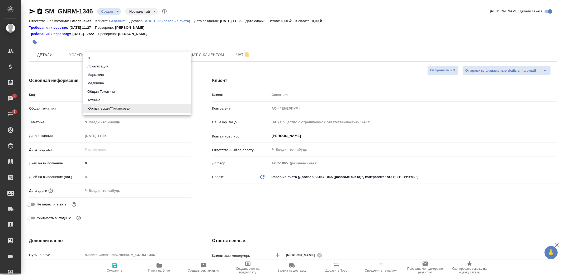
type textarea "x"
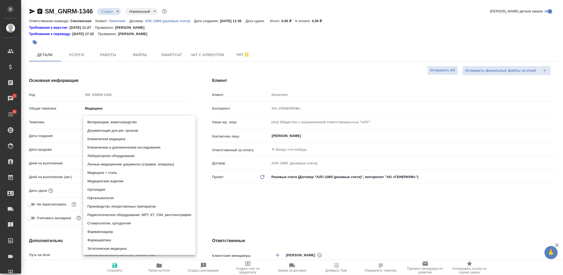
click at [108, 122] on body "🙏 .cls-1 fill:#fff; AWATERA Kozlova Mariia Клиенты Спецификации Заказы 2 Чаты 6…" at bounding box center [281, 137] width 563 height 275
click at [145, 205] on li "Производство лекарственных препаратов" at bounding box center [139, 207] width 112 height 8
type textarea "x"
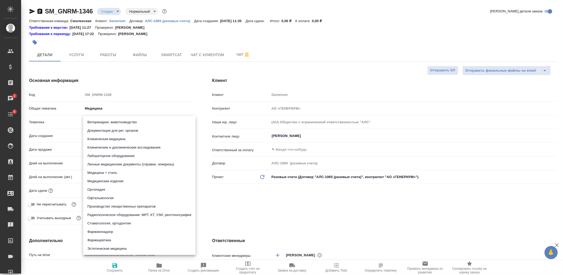
type input "614982fec5ecbb70f805293f"
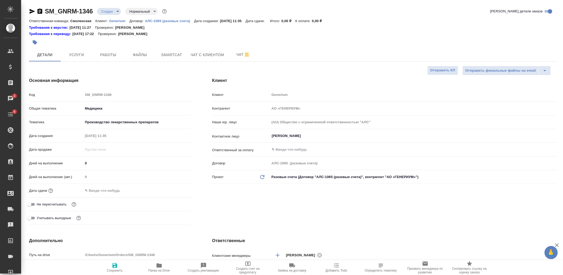
click at [113, 265] on icon "button" at bounding box center [115, 266] width 6 height 6
type textarea "x"
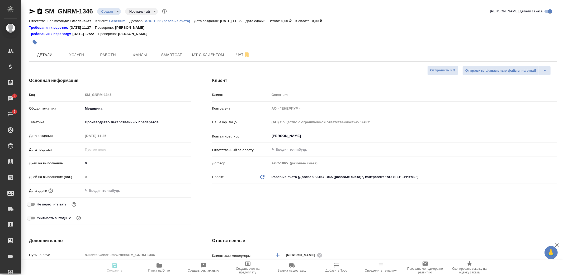
type textarea "x"
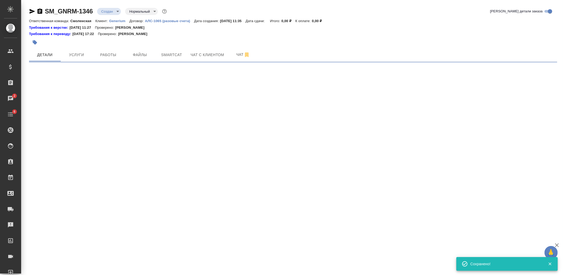
select select "RU"
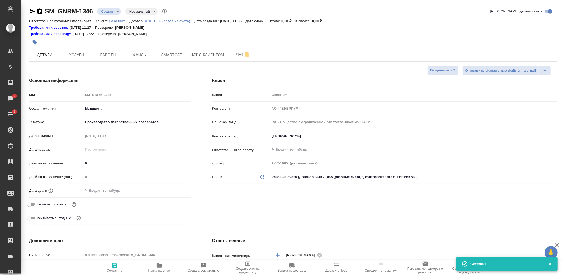
type textarea "x"
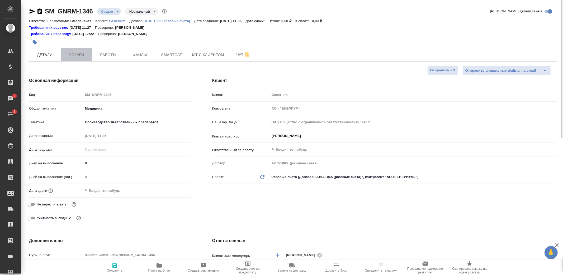
click at [83, 52] on span "Услуги" at bounding box center [76, 55] width 25 height 7
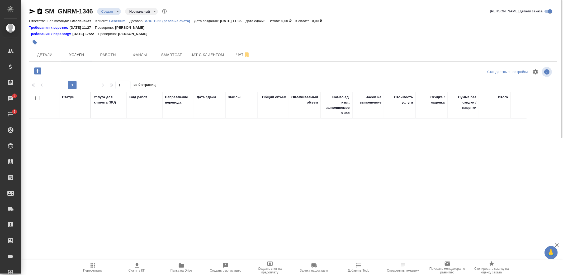
click at [39, 71] on icon "button" at bounding box center [37, 70] width 9 height 9
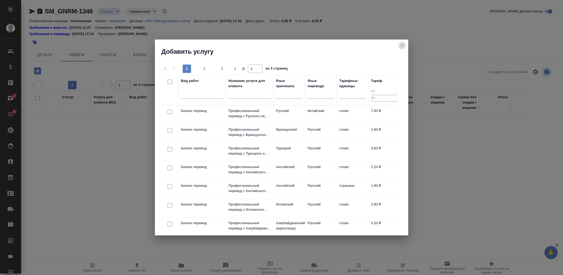
click at [401, 42] on button "close" at bounding box center [402, 46] width 8 height 8
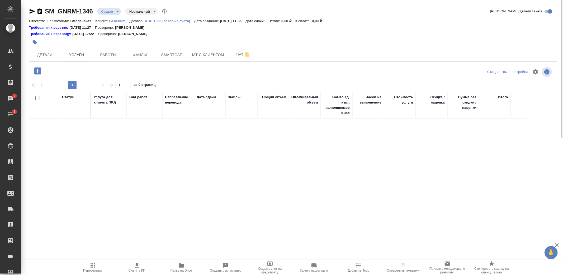
click at [108, 16] on div "SM_GNRM-1346 Создан new Нормальный normal Кратко детали заказа" at bounding box center [293, 12] width 528 height 11
click at [109, 14] on body "🙏 .cls-1 fill:#fff; AWATERA Kozlova Mariia Клиенты Спецификации Заказы 3 Чаты 6…" at bounding box center [281, 137] width 563 height 275
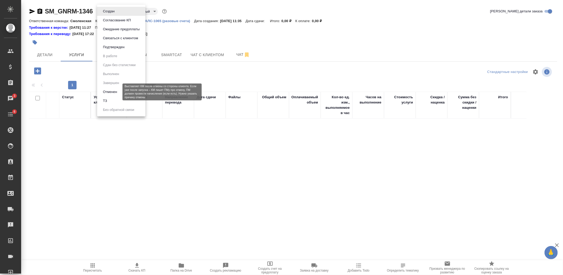
click at [115, 93] on button "Отменен" at bounding box center [109, 92] width 17 height 6
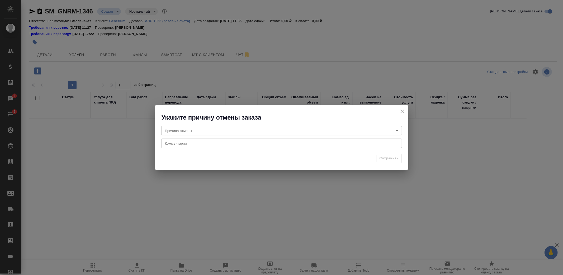
click at [179, 133] on body "🙏 .cls-1 fill:#fff; AWATERA Kozlova Mariia Клиенты Спецификации Заказы 3 Чаты 6…" at bounding box center [281, 137] width 563 height 275
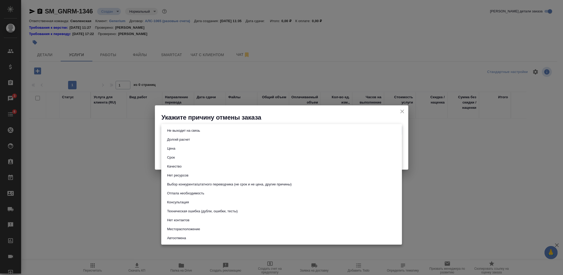
click at [195, 239] on li "Автоотмена" at bounding box center [281, 238] width 241 height 9
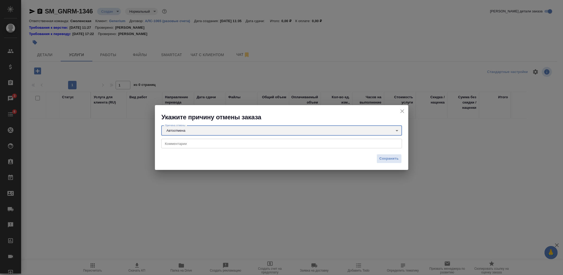
type input "autoCancel"
click at [200, 143] on textarea at bounding box center [281, 144] width 233 height 4
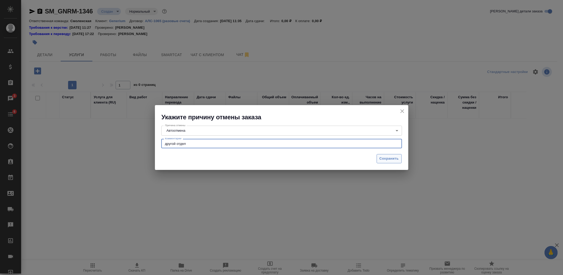
type textarea "другой отдел"
click at [387, 157] on span "Сохранить" at bounding box center [388, 159] width 19 height 6
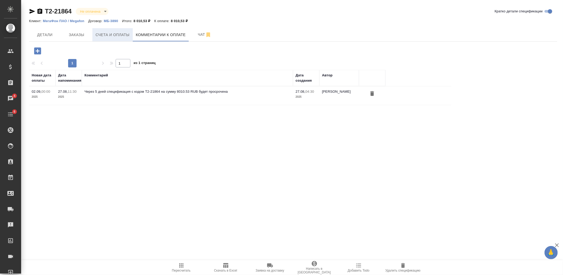
click at [110, 40] on button "Счета и оплаты" at bounding box center [112, 34] width 40 height 13
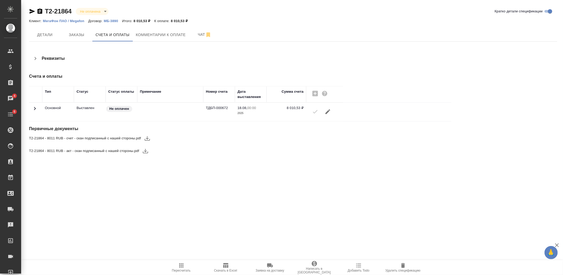
click at [111, 112] on div "Не оплачен" at bounding box center [119, 108] width 29 height 7
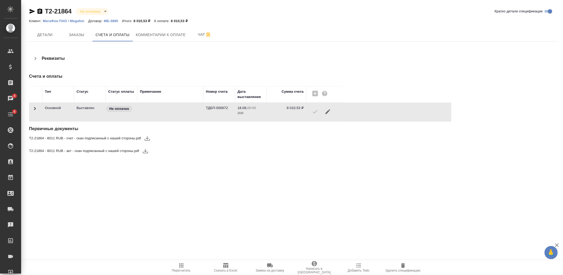
click at [111, 112] on div "Не оплачен" at bounding box center [119, 108] width 29 height 7
click at [142, 151] on icon "button" at bounding box center [145, 151] width 6 height 6
click at [147, 138] on icon "button" at bounding box center [147, 138] width 5 height 4
click at [80, 32] on span "Заказы" at bounding box center [76, 35] width 25 height 7
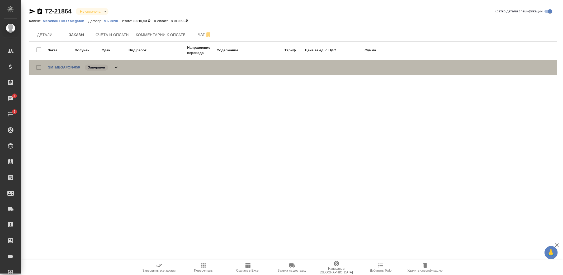
click at [114, 65] on icon at bounding box center [116, 67] width 6 height 6
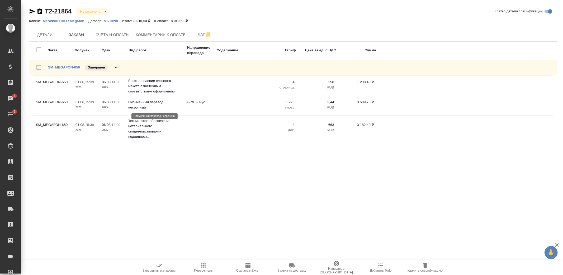
click at [160, 107] on p "Письменный перевод несрочный" at bounding box center [154, 105] width 53 height 11
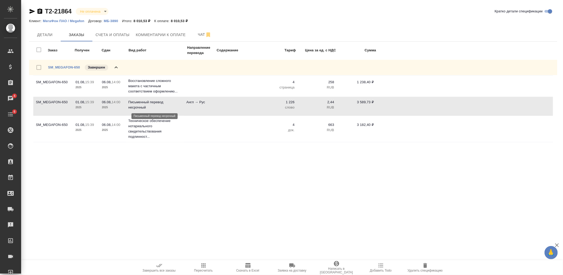
click at [160, 107] on p "Письменный перевод несрочный" at bounding box center [154, 105] width 53 height 11
click at [64, 65] on link "SM_MEGAFON-650" at bounding box center [64, 67] width 32 height 4
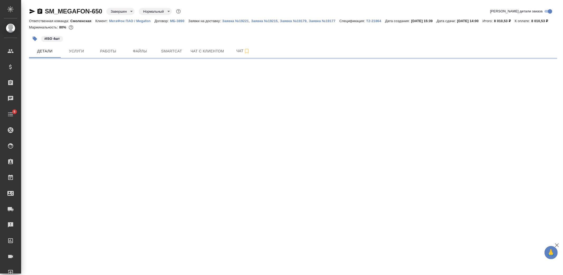
select select "RU"
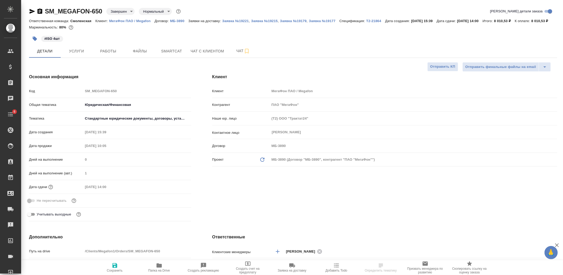
type textarea "x"
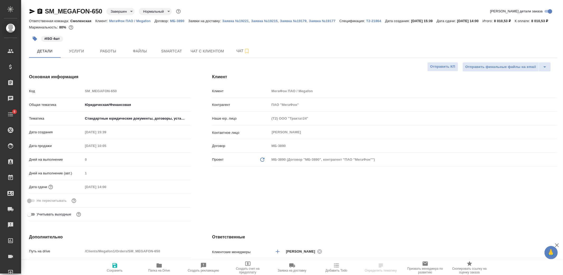
type textarea "x"
click at [112, 55] on span "Работы" at bounding box center [107, 51] width 25 height 7
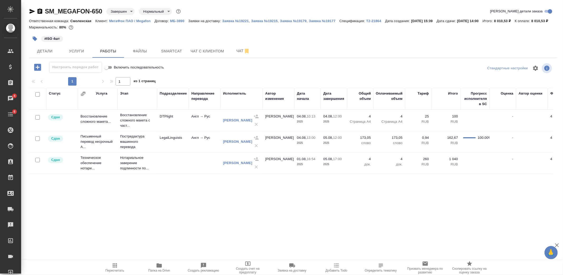
click at [370, 21] on p "Т2-21864" at bounding box center [375, 21] width 19 height 4
click at [123, 23] on div "Ответственная команда: Смоленская Клиент: МегаФон ПАО / Megafon Договор: МБ-389…" at bounding box center [293, 21] width 528 height 6
click at [123, 21] on p "МегаФон ПАО / Megafon" at bounding box center [131, 21] width 45 height 4
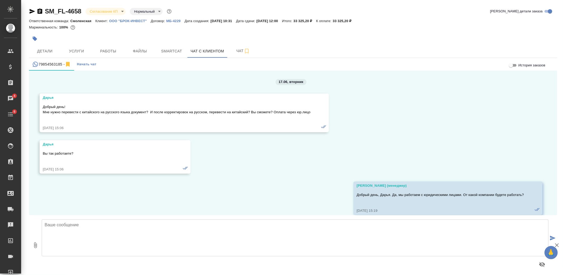
scroll to position [3, 0]
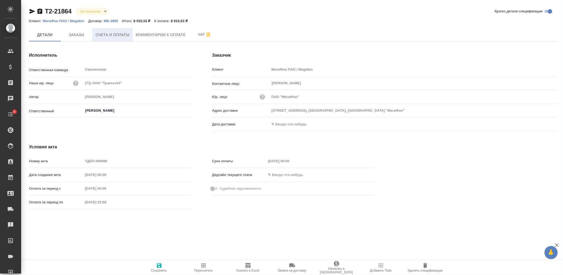
click at [113, 39] on button "Счета и оплаты" at bounding box center [112, 34] width 40 height 13
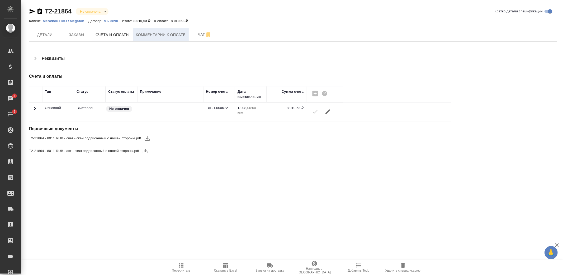
click at [144, 37] on span "Комментарии к оплате" at bounding box center [161, 35] width 50 height 7
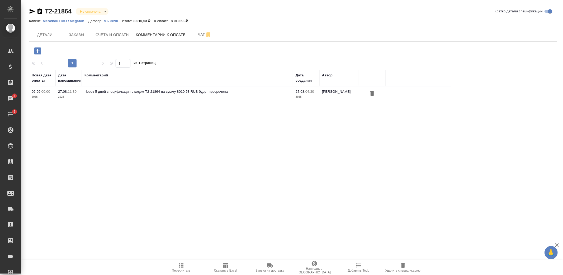
click at [38, 51] on icon "button" at bounding box center [37, 50] width 9 height 9
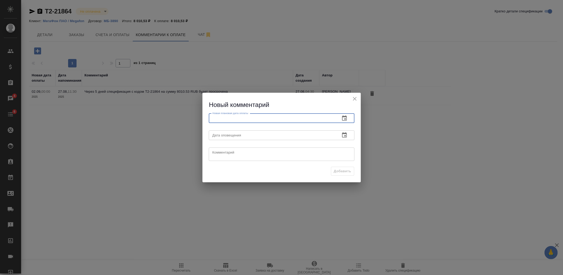
click at [222, 118] on input "text" at bounding box center [272, 118] width 127 height 9
click at [344, 119] on icon "button" at bounding box center [344, 118] width 6 height 6
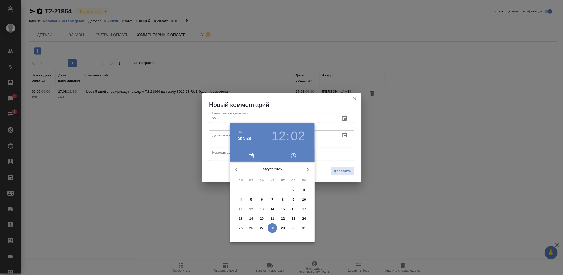
click at [308, 169] on icon "button" at bounding box center [308, 169] width 2 height 3
click at [239, 229] on p "29" at bounding box center [241, 228] width 4 height 5
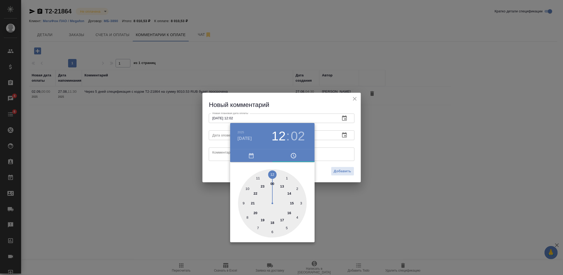
click at [273, 223] on div at bounding box center [272, 203] width 69 height 69
click at [272, 175] on div at bounding box center [272, 203] width 69 height 69
type input "29.09.2025 18:00"
click at [224, 164] on div at bounding box center [281, 137] width 563 height 275
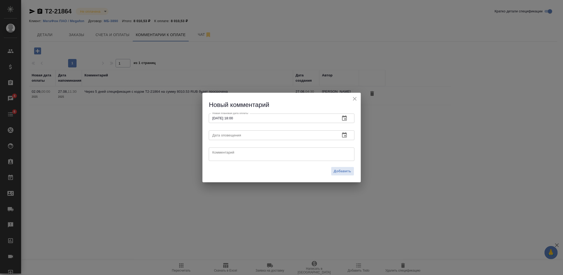
click at [227, 156] on textarea at bounding box center [281, 154] width 138 height 8
paste textarea "Счет передан на оплату. Оплата поступит 29.09."
type textarea "Счет передан на оплату. Оплата поступит 29.09."
click at [342, 173] on span "Добавить" at bounding box center [342, 172] width 17 height 6
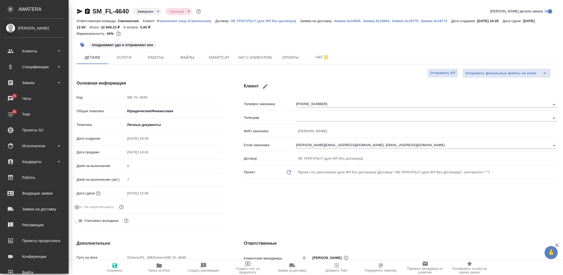
select select "RU"
click at [33, 53] on div "Клиенты" at bounding box center [34, 51] width 61 height 8
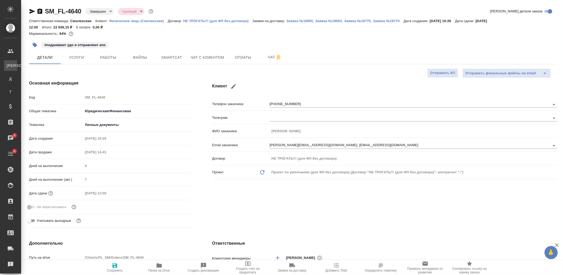
click at [17, 69] on link "К Клиенты" at bounding box center [10, 65] width 13 height 11
select select "RU"
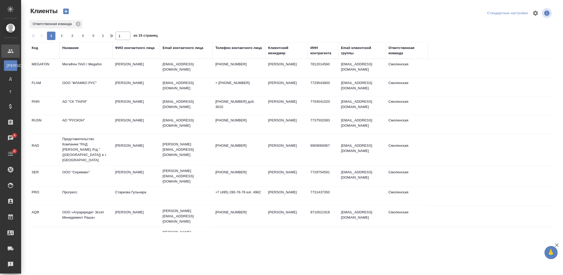
click at [84, 67] on td "МегаФон ПАО / Megafon" at bounding box center [86, 68] width 53 height 18
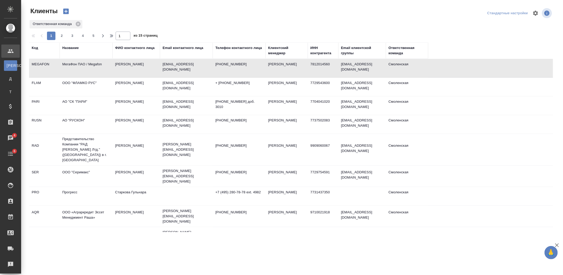
click at [84, 67] on td "МегаФон ПАО / Megafon" at bounding box center [86, 68] width 53 height 18
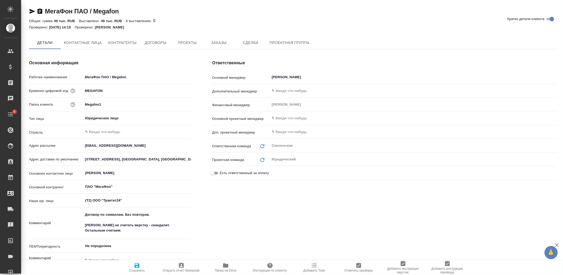
type textarea "x"
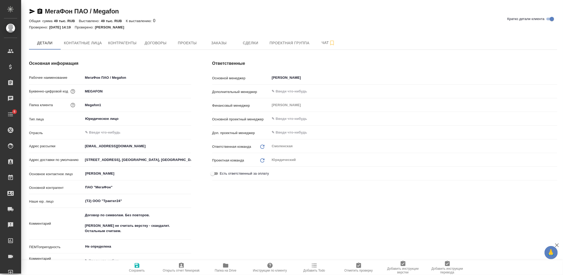
type textarea "x"
click at [146, 42] on span "Договоры" at bounding box center [155, 43] width 25 height 7
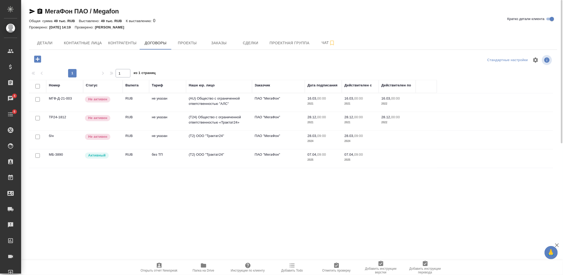
click at [185, 160] on td "без ТП" at bounding box center [167, 159] width 37 height 18
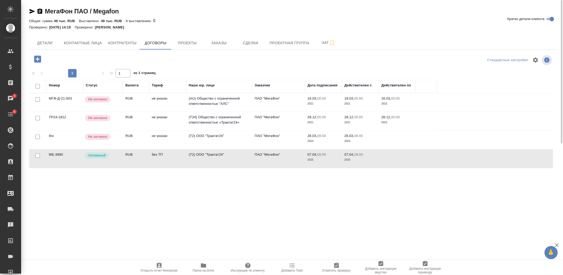
click at [185, 160] on td "без ТП" at bounding box center [167, 159] width 37 height 18
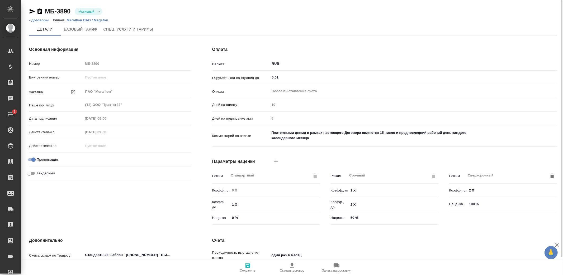
type input "без ТП"
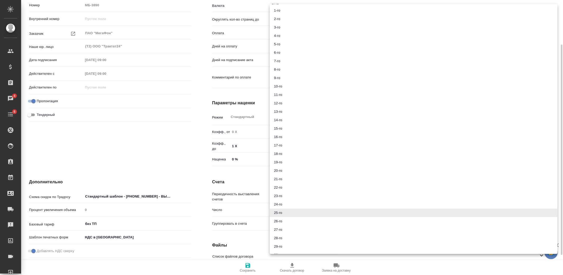
click at [275, 210] on body "🙏 .cls-1 fill:#fff; AWATERA [PERSON_NAME] Спецификации Заказы 4 Чаты 6 Todo Про…" at bounding box center [281, 137] width 563 height 275
click at [287, 170] on li "20-го" at bounding box center [413, 171] width 287 height 8
type input "20"
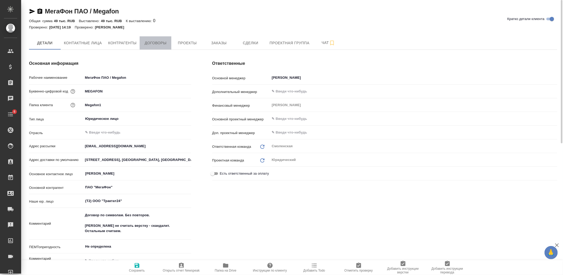
click at [162, 46] on span "Договоры" at bounding box center [155, 43] width 25 height 7
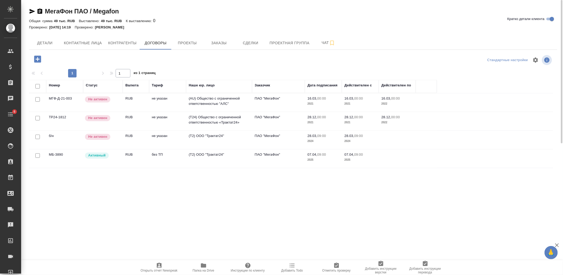
click at [113, 162] on td "Активный" at bounding box center [103, 159] width 40 height 18
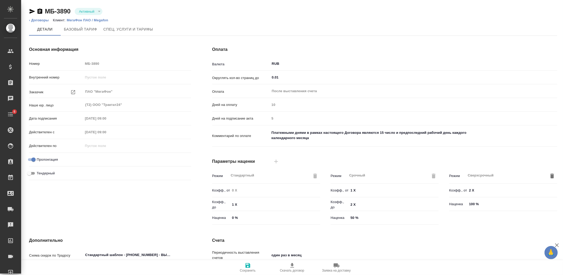
type input "без ТП"
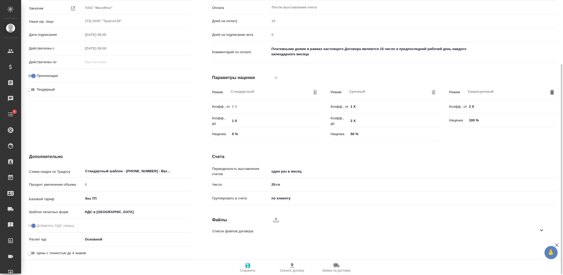
click at [281, 184] on body "🙏 .cls-1 fill:#fff; AWATERA [PERSON_NAME] Спецификации Заказы Чаты 6 Todo Проек…" at bounding box center [281, 137] width 563 height 275
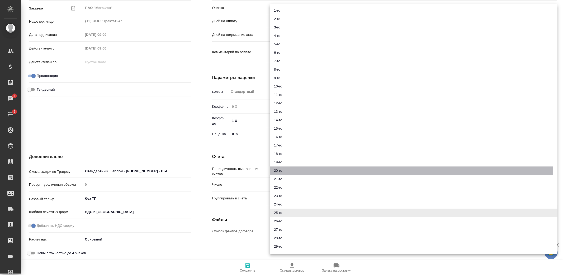
click at [284, 170] on li "20-го" at bounding box center [413, 171] width 287 height 8
type input "20"
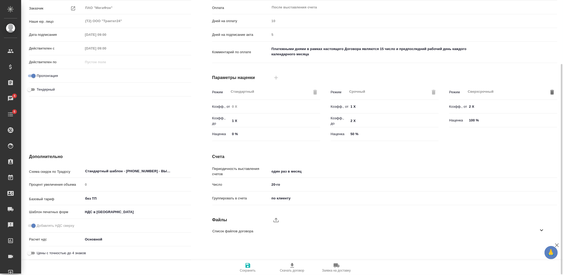
click at [247, 265] on icon "button" at bounding box center [247, 266] width 6 height 6
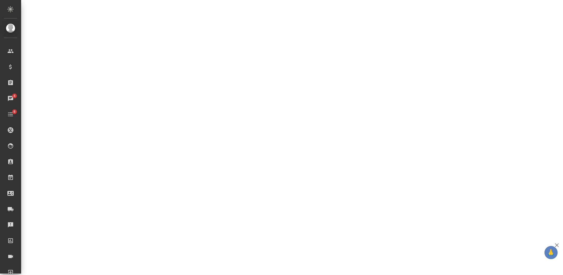
scroll to position [84, 0]
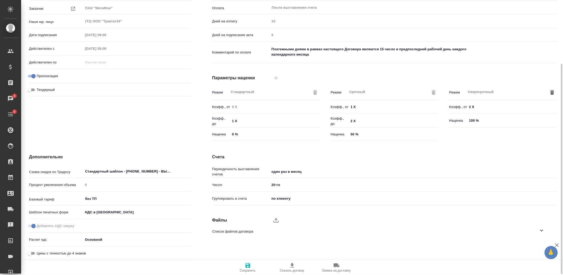
click at [244, 262] on button "Сохранить" at bounding box center [247, 268] width 44 height 15
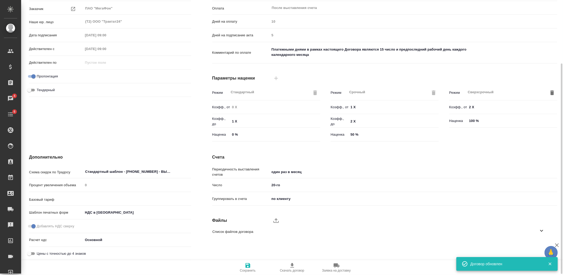
type input "без ТП"
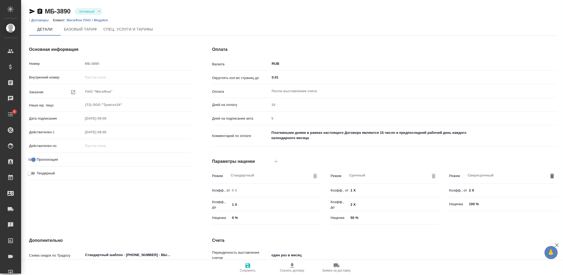
type input "без ТП"
click at [44, 20] on link "‹ Договоры" at bounding box center [39, 20] width 20 height 4
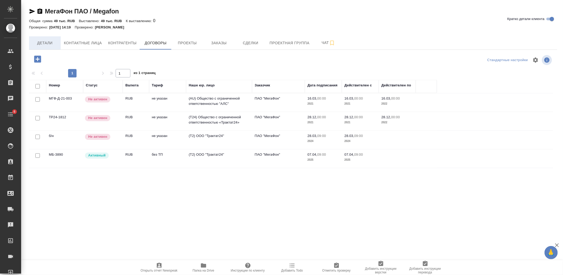
click at [52, 42] on span "Детали" at bounding box center [44, 43] width 25 height 7
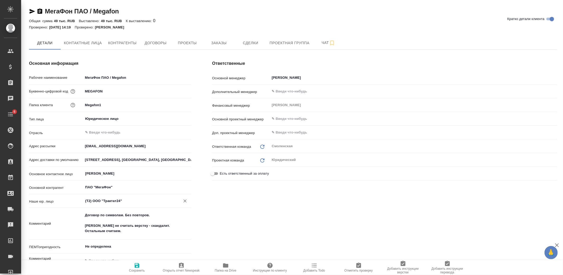
scroll to position [88, 0]
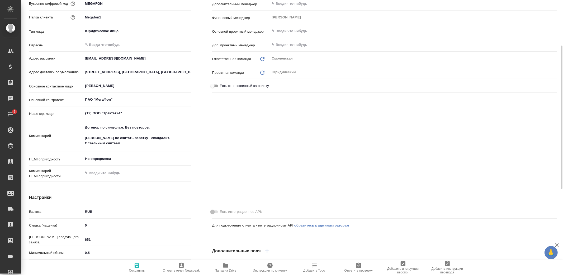
type textarea "x"
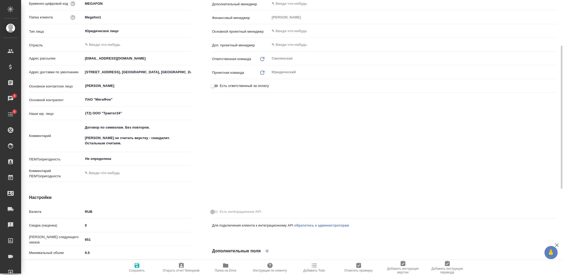
click at [109, 144] on textarea "Договор по символам. Без повторов. Неповиннову не считать верстку - скандалит. …" at bounding box center [137, 135] width 108 height 25
type textarea "Договор по символам. Без повторов. Неповиннову не считать верстку - скандалит. …"
type textarea "x"
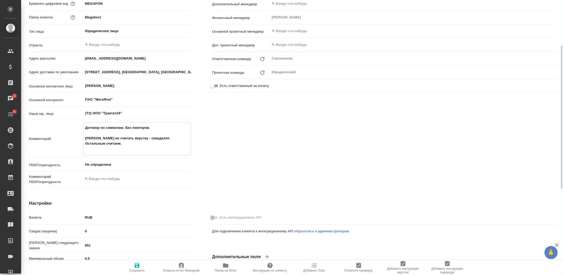
type textarea "Договор по символам. Без повторов. Неповиннову не считать верстку - скандалит. …"
type textarea "x"
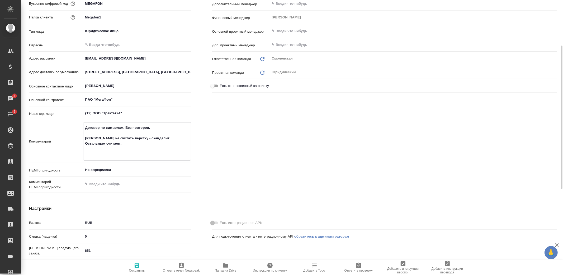
type textarea "Договор по символам. Без повторов. Неповиннову не считать верстку - скандалит. …"
type textarea "x"
type textarea "Договор по символам. Без повторов. Неповиннову не считать верстку - скандалит. …"
type textarea "x"
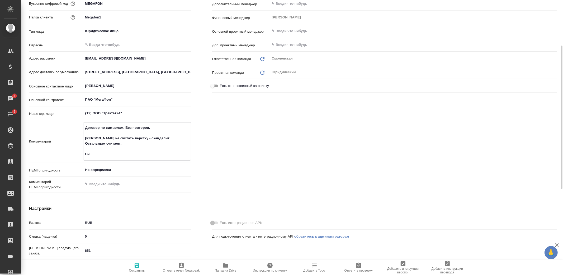
type textarea "x"
type textarea "Договор по символам. Без повторов. Неповиннову не считать верстку - скандалит. …"
type textarea "x"
type textarea "Договор по символам. Без повторов. Неповиннову не считать верстку - скандалит. …"
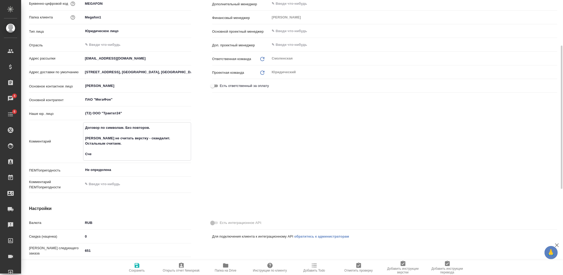
type textarea "x"
type textarea "Договор по символам. Без повторов. Неповиннову не считать верстку - скандалит. …"
type textarea "x"
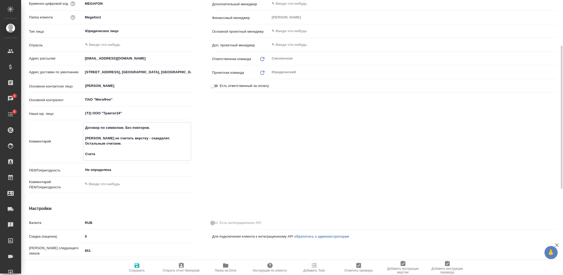
type textarea "Договор по символам. Без повторов. Неповиннову не считать верстку - скандалит. …"
type textarea "x"
type textarea "Договор по символам. Без повторов. Неповиннову не считать верстку - скандалит. …"
type textarea "x"
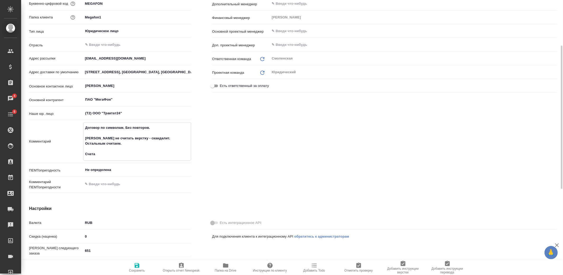
type textarea "x"
type textarea "Договор по символам. Без повторов. Неповиннову не считать верстку - скандалит. …"
type textarea "x"
type textarea "Договор по символам. Без повторов. Неповиннову не считать верстку - скандалит. …"
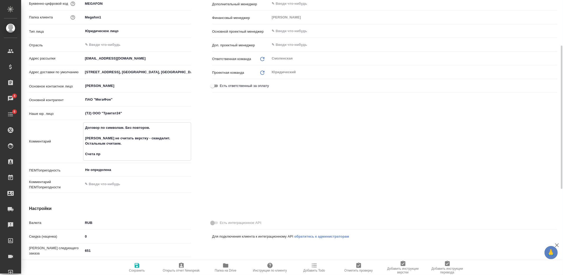
type textarea "x"
type textarea "Договор по символам. Без повторов. Неповиннову не считать верстку - скандалит. …"
type textarea "x"
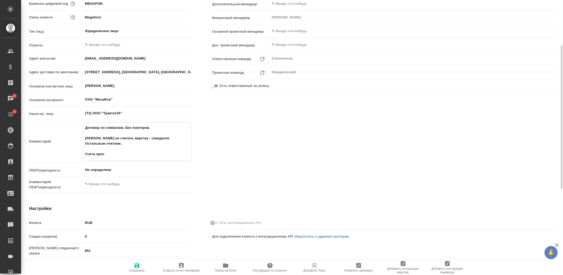
type textarea "Договор по символам. Без повторов. Неповиннову не считать верстку - скандалит. …"
type textarea "x"
type textarea "Договор по символам. Без повторов. Неповиннову не считать верстку - скандалит. …"
type textarea "x"
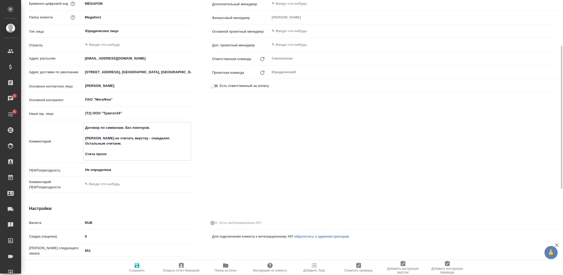
type textarea "x"
type textarea "Договор по символам. Без повторов. Неповиннову не считать верстку - скандалит. …"
type textarea "x"
type textarea "Договор по символам. Без повторов. Неповиннову не считать верстку - скандалит. …"
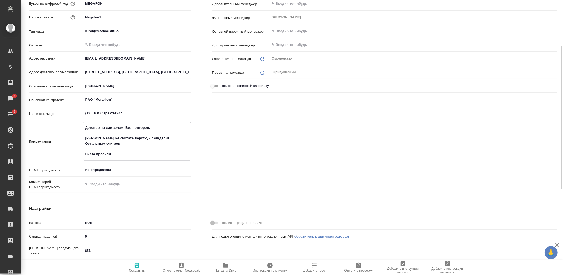
type textarea "x"
type textarea "Договор по символам. Без повторов. Неповиннову не считать верстку - скандалит. …"
type textarea "x"
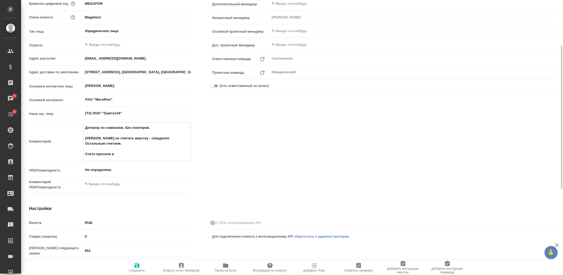
type textarea "Договор по символам. Без повторов. Неповиннову не считать верстку - скандалит. …"
type textarea "x"
type textarea "Договор по символам. Без повторов. Неповиннову не считать верстку - скандалит. …"
type textarea "x"
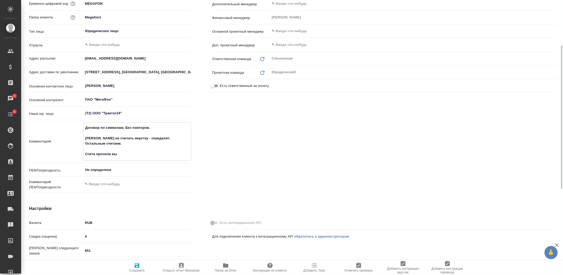
type textarea "x"
type textarea "Договор по символам. Без повторов. Неповиннову не считать верстку - скандалит. …"
type textarea "x"
type textarea "Договор по символам. Без повторов. Неповиннову не считать верстку - скандалит. …"
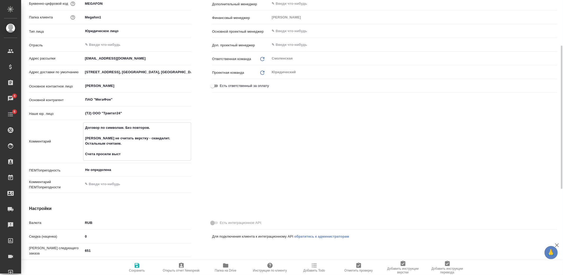
type textarea "x"
type textarea "Договор по символам. Без повторов. Неповиннову не считать верстку - скандалит. …"
type textarea "x"
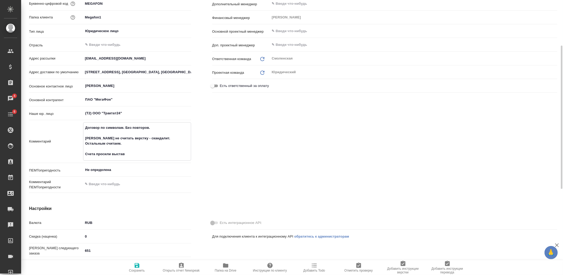
type textarea "Договор по символам. Без повторов. Неповиннову не считать верстку - скандалит. …"
type textarea "x"
type textarea "Договор по символам. Без повторов. Неповиннову не считать верстку - скандалит. …"
type textarea "x"
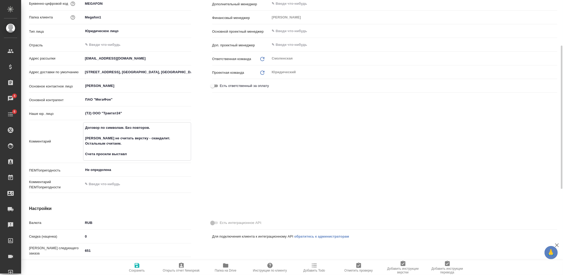
type textarea "x"
type textarea "Договор по символам. Без повторов. Неповиннову не считать верстку - скандалит. …"
type textarea "x"
type textarea "Договор по символам. Без повторов. Неповиннову не считать верстку - скандалит. …"
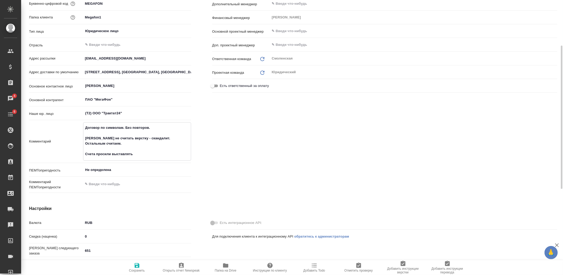
type textarea "x"
type textarea "Договор по символам. Без повторов. Неповиннову не считать верстку - скандалит. …"
type textarea "x"
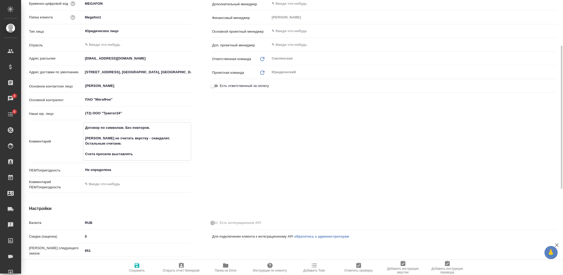
type textarea "Договор по символам. Без повторов. Неповиннову не считать верстку - скандалит. …"
type textarea "x"
type textarea "Договор по символам. Без повторов. Неповиннову не считать верстку - скандалит. …"
type textarea "x"
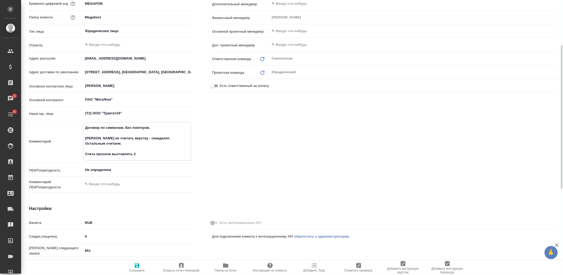
type textarea "x"
type textarea "Договор по символам. Без повторов. Неповиннову не считать верстку - скандалит. …"
type textarea "x"
type textarea "Договор по символам. Без повторов. Неповиннову не считать верстку - скандалит. …"
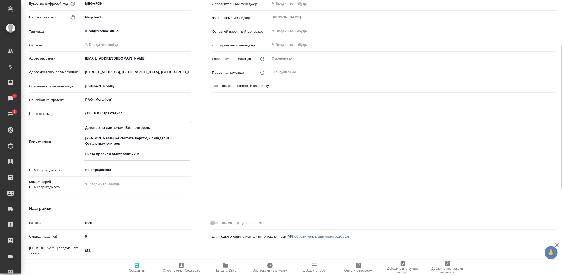
type textarea "x"
type textarea "Договор по символам. Без повторов. Неповиннову не считать верстку - скандалит. …"
click at [136, 268] on icon "button" at bounding box center [137, 265] width 5 height 5
type textarea "x"
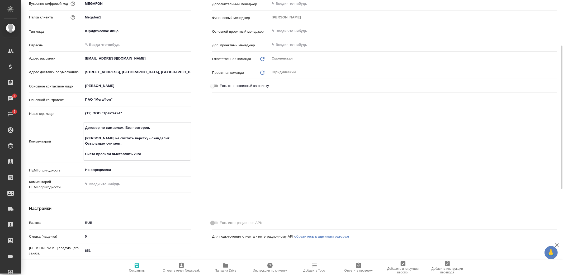
type textarea "x"
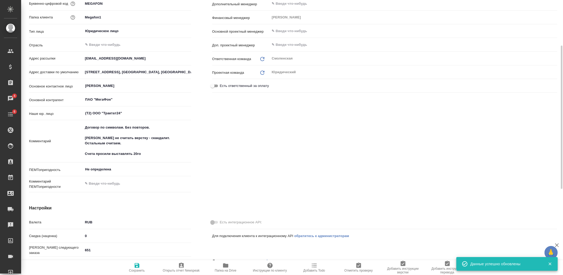
type textarea "x"
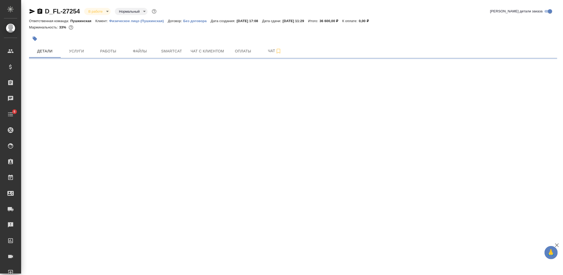
select select "RU"
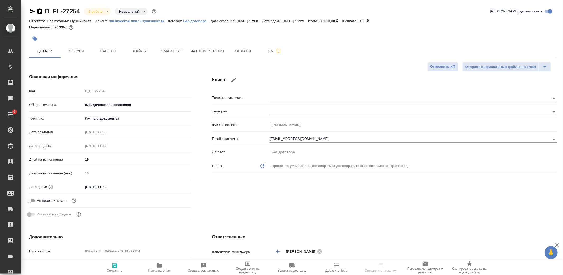
type textarea "x"
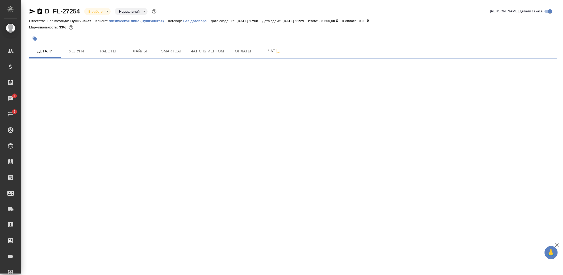
select select "RU"
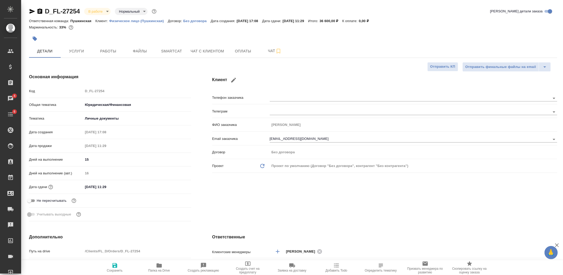
type textarea "x"
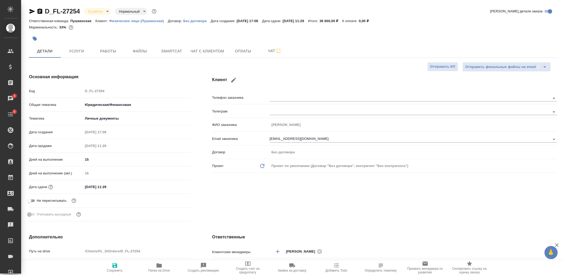
type textarea "x"
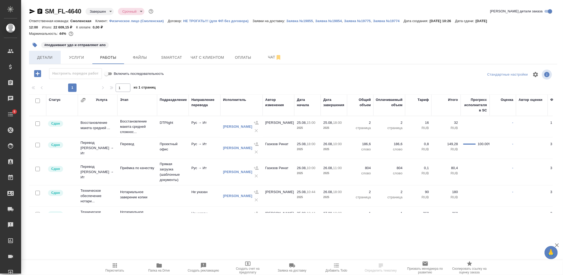
click at [36, 56] on span "Детали" at bounding box center [44, 57] width 25 height 7
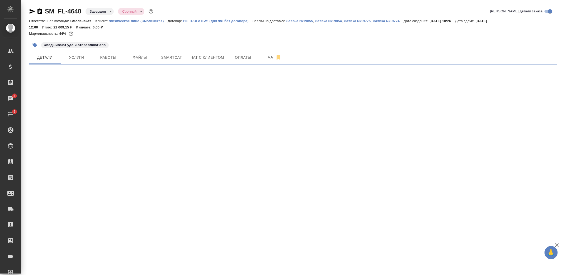
select select "RU"
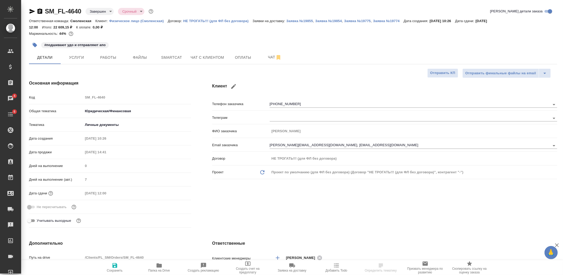
type textarea "x"
